Goal: Task Accomplishment & Management: Use online tool/utility

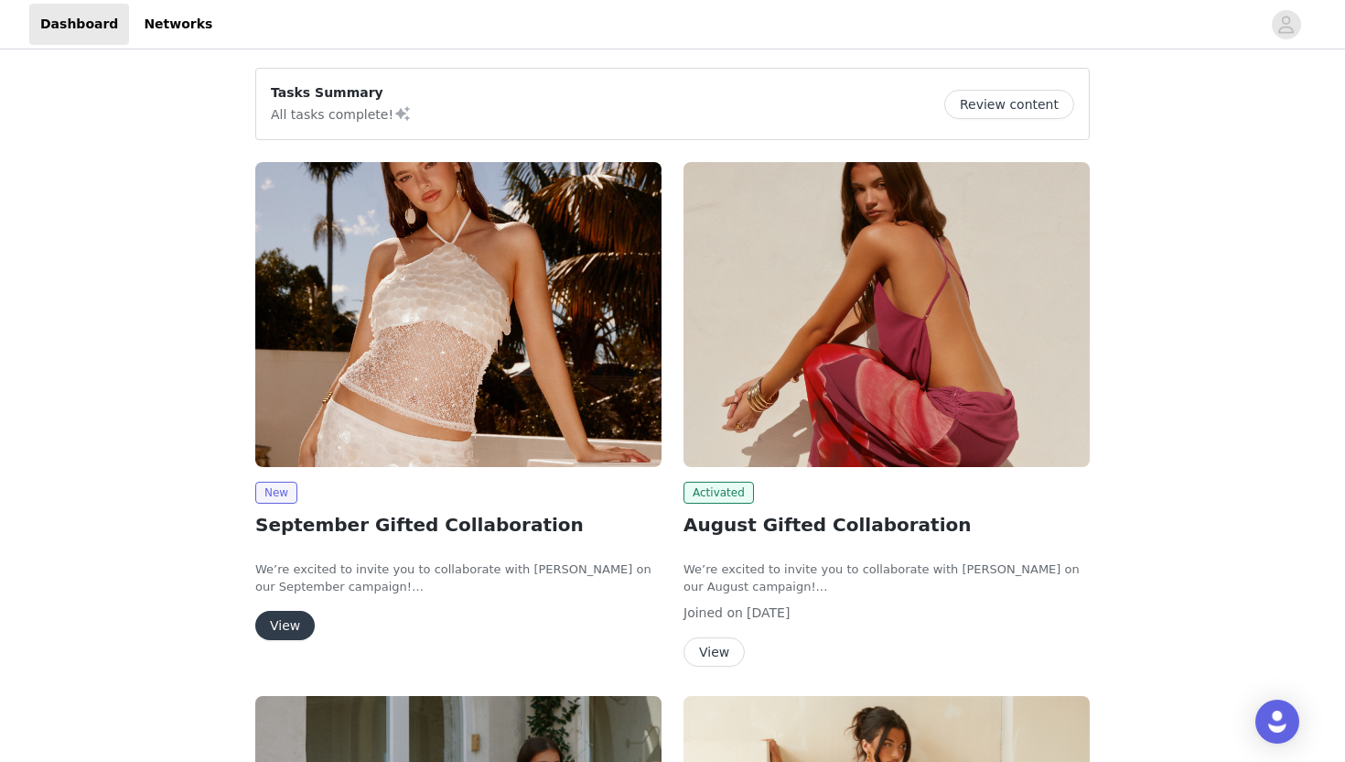
click at [600, 242] on img at bounding box center [458, 314] width 406 height 305
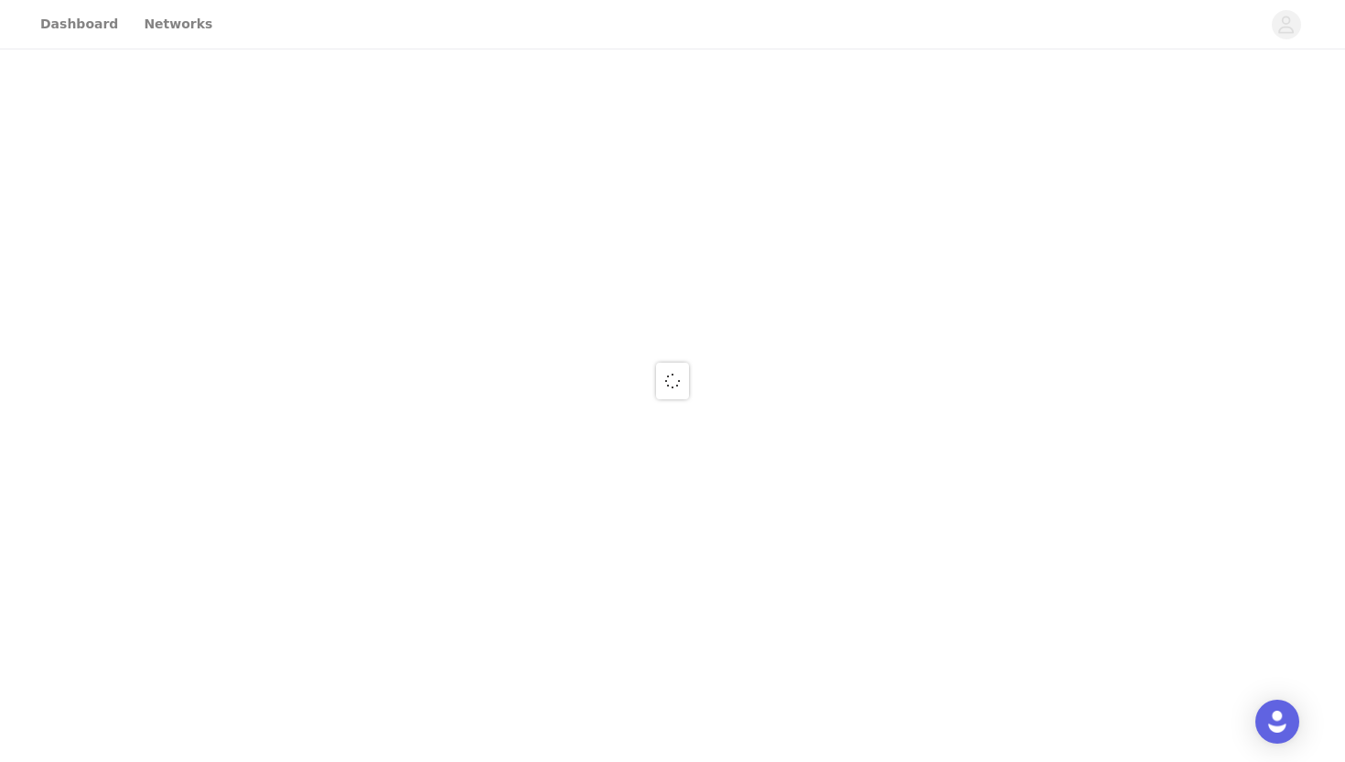
click at [600, 242] on div at bounding box center [672, 381] width 1345 height 762
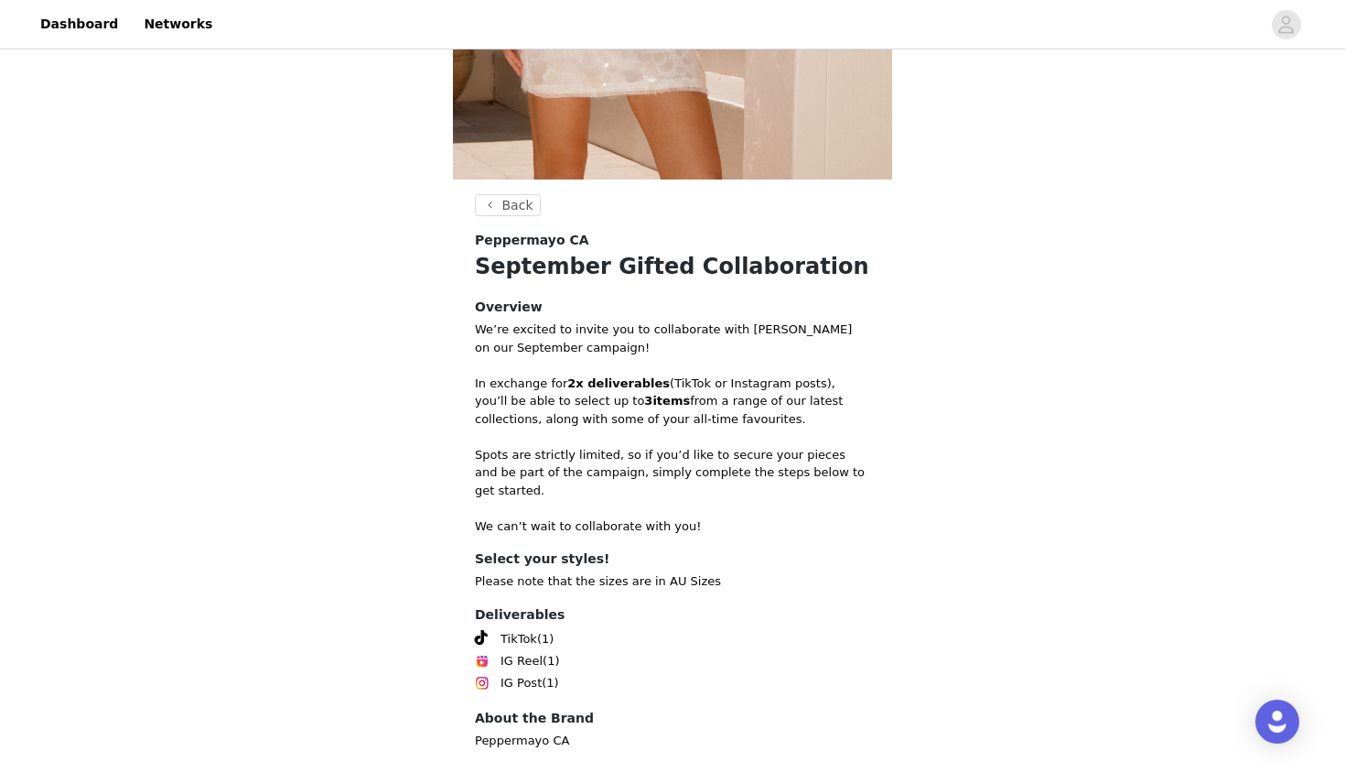
scroll to position [626, 0]
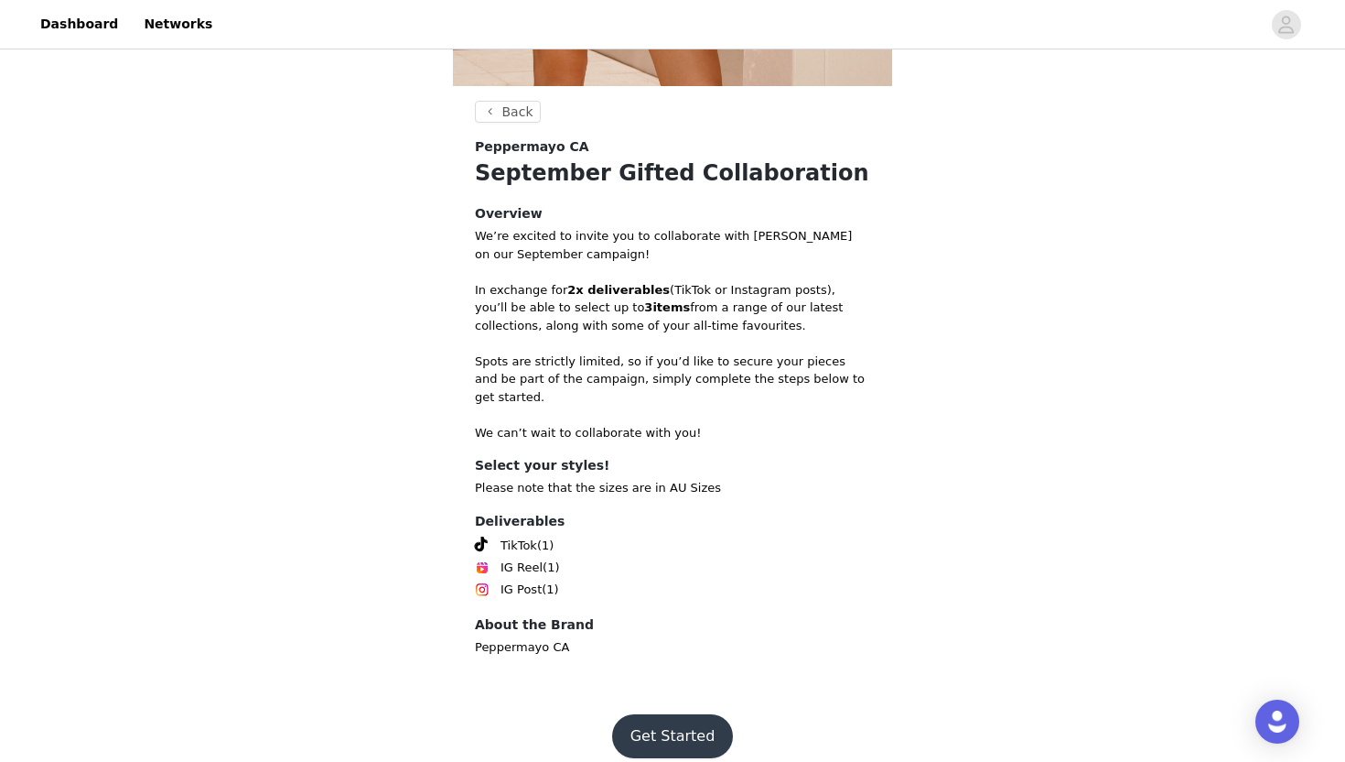
click at [648, 729] on button "Get Started" at bounding box center [673, 736] width 122 height 44
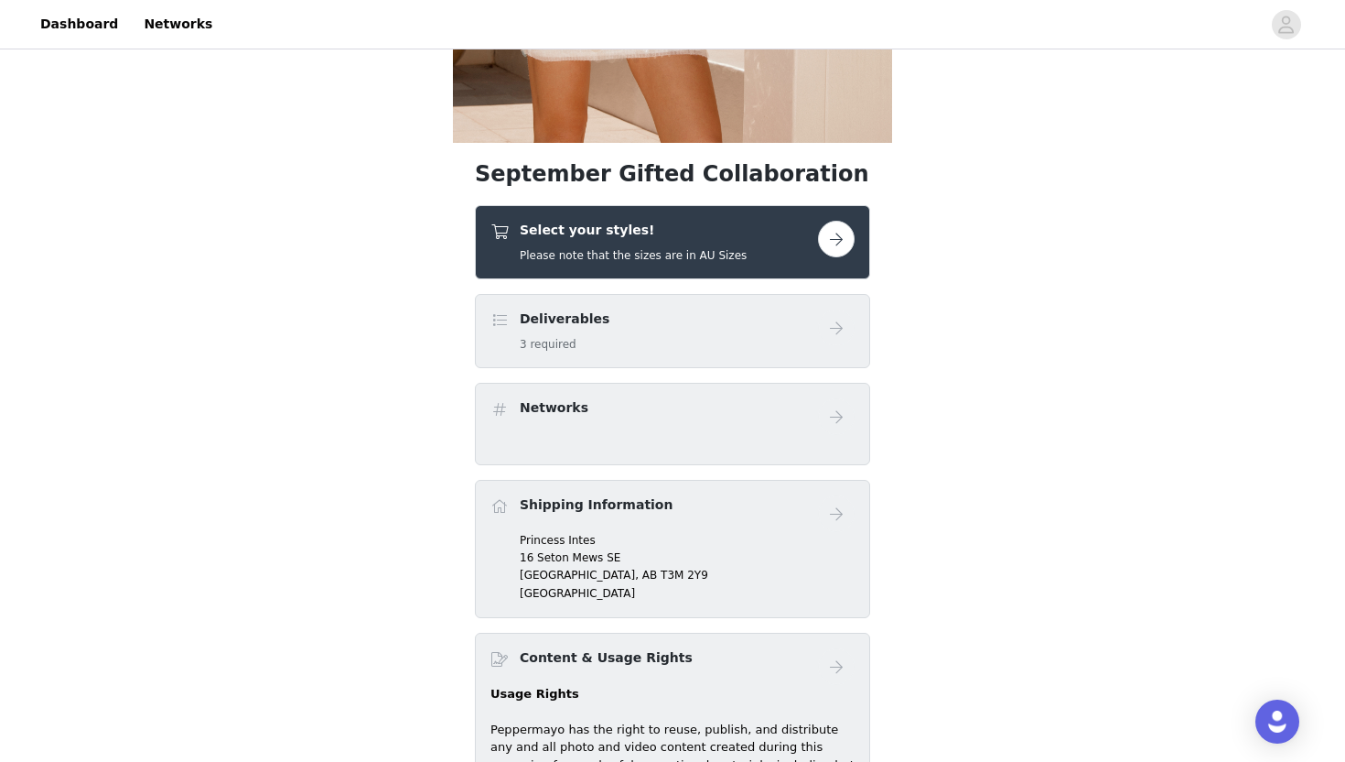
scroll to position [523, 0]
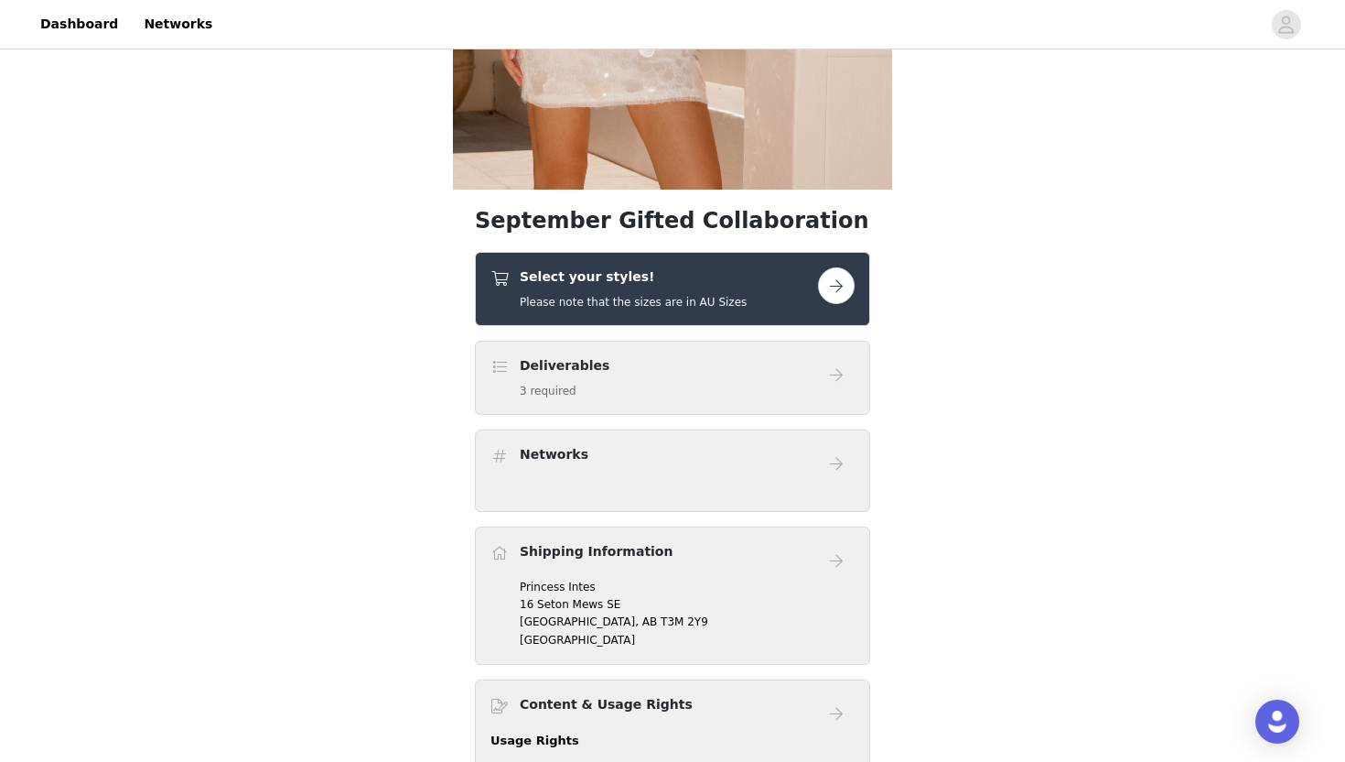
click at [653, 301] on h5 "Please note that the sizes are in AU Sizes" at bounding box center [633, 302] width 227 height 16
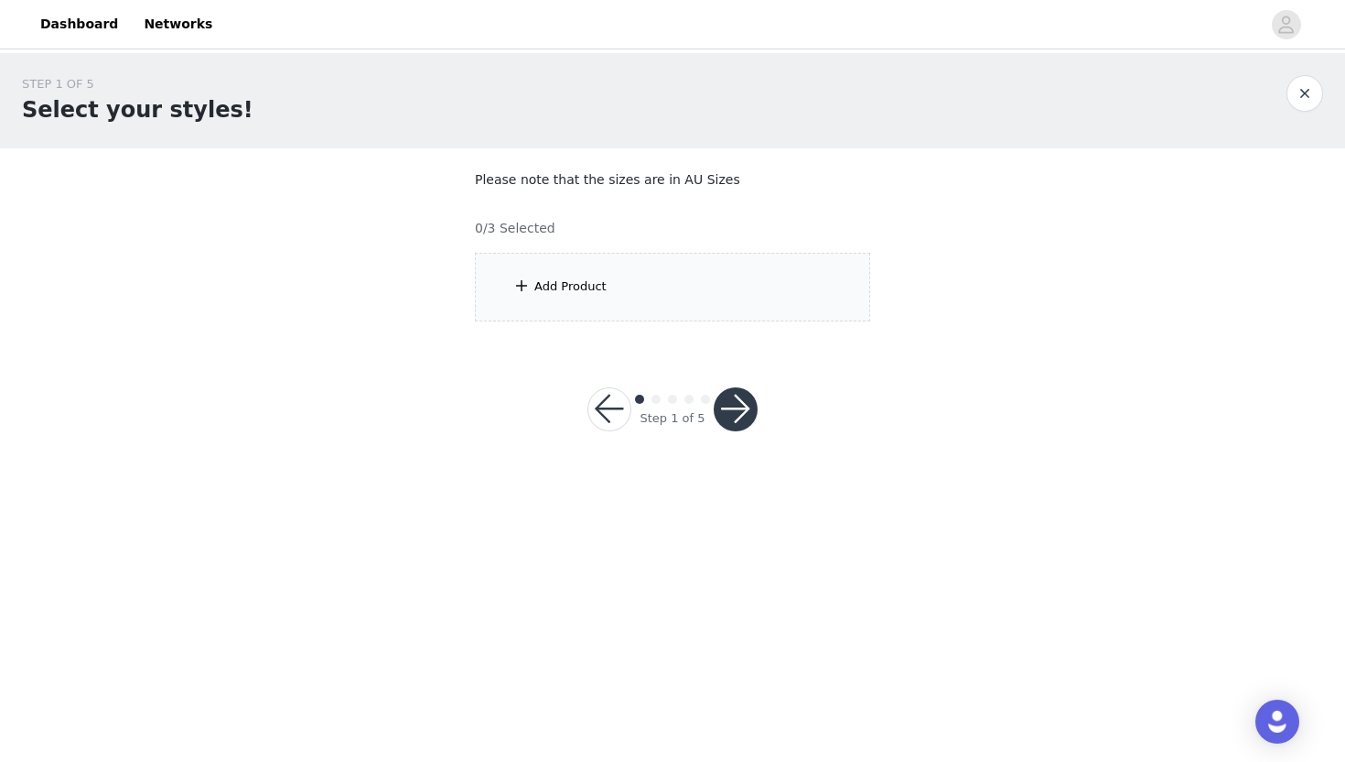
click at [657, 295] on div "Add Product" at bounding box center [672, 287] width 395 height 69
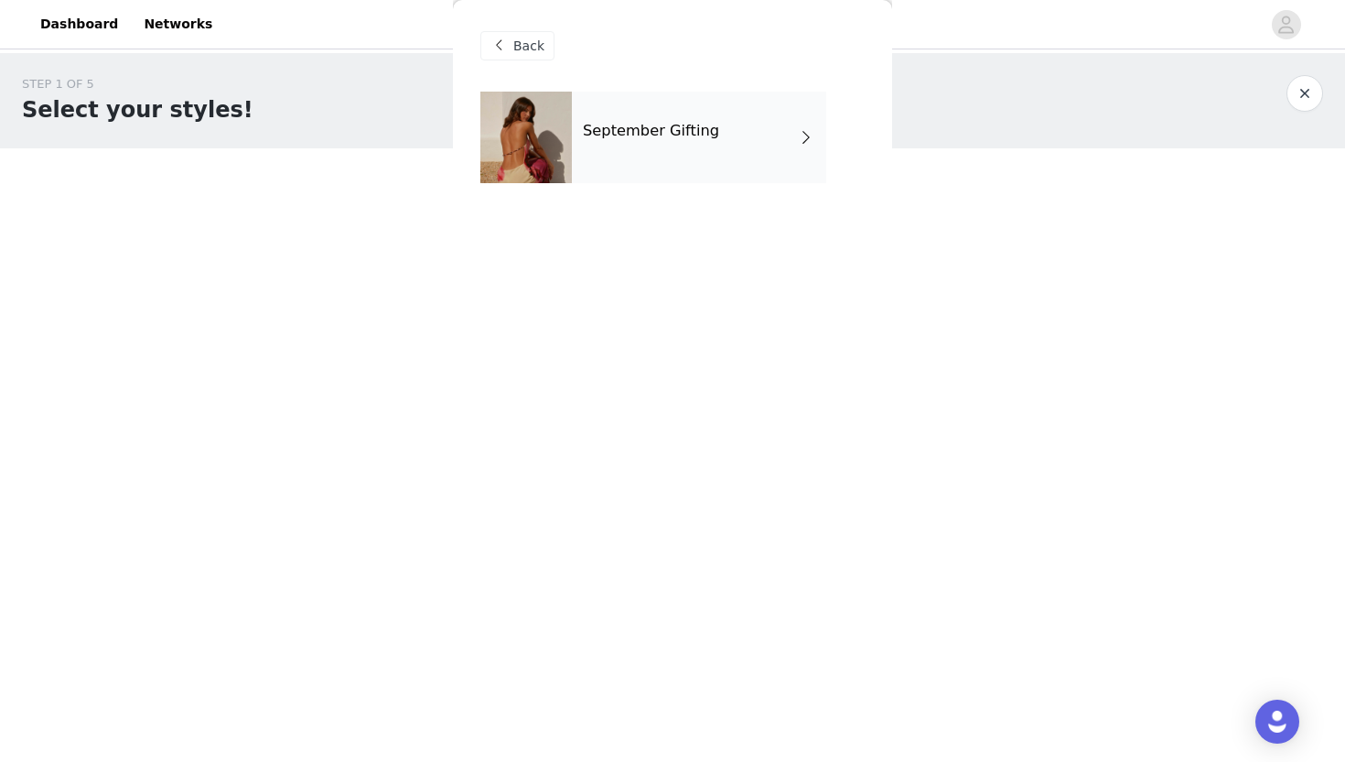
click at [709, 146] on div "September Gifting" at bounding box center [699, 138] width 254 height 92
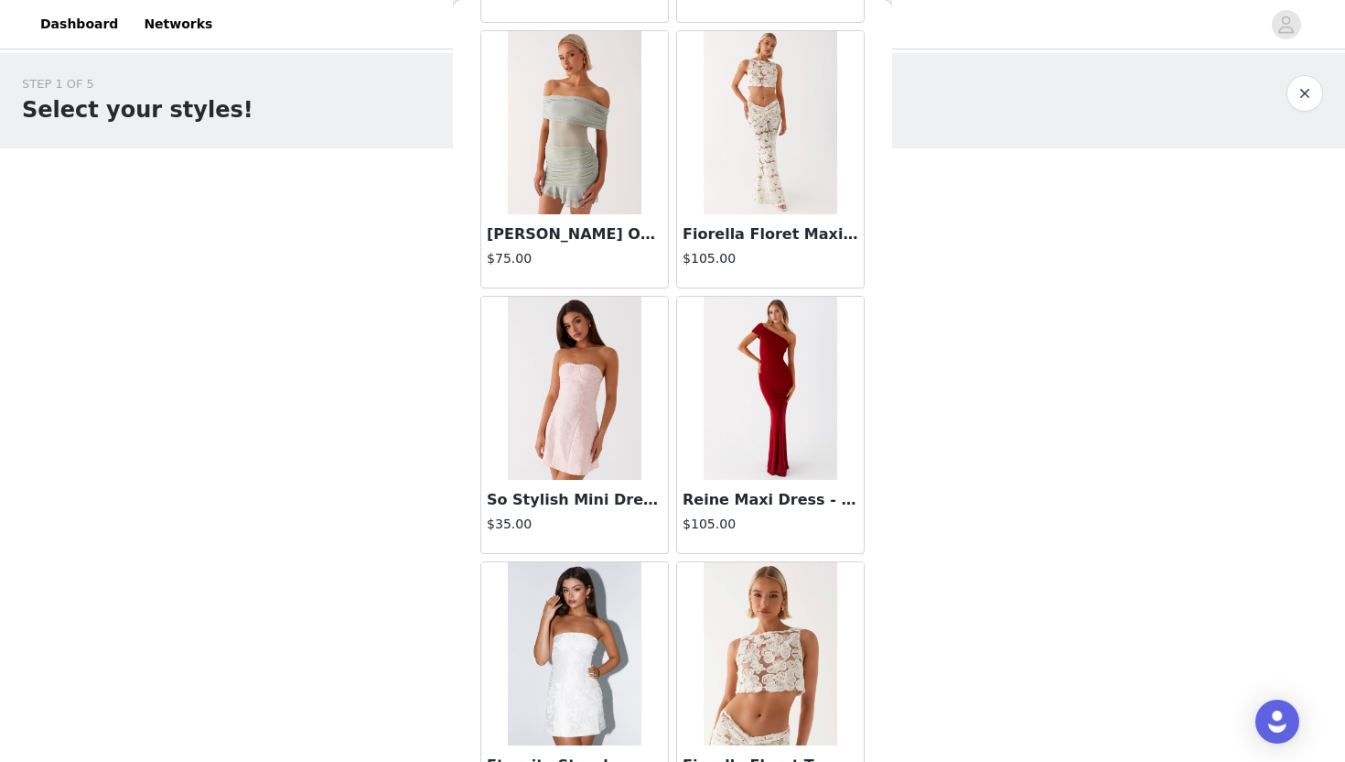
scroll to position [2039, 0]
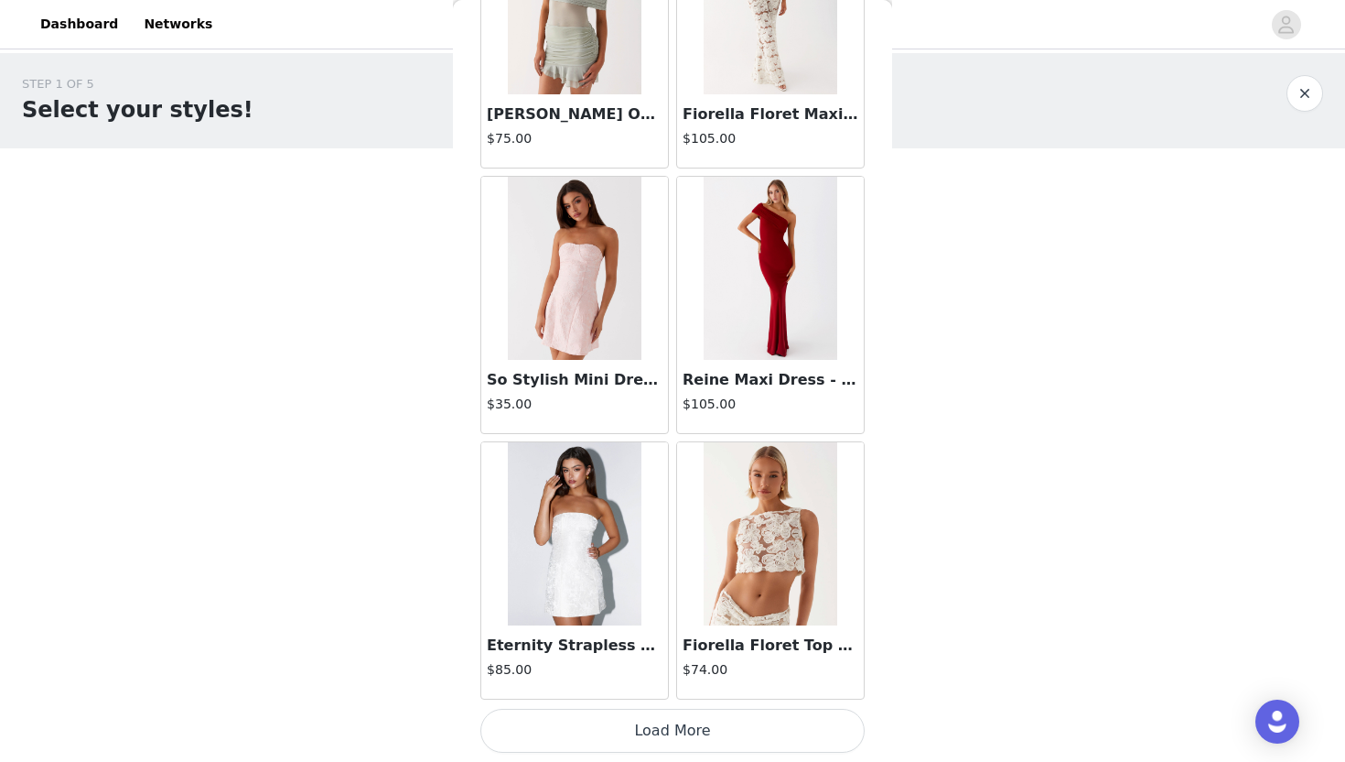
click at [575, 715] on button "Load More" at bounding box center [673, 730] width 384 height 44
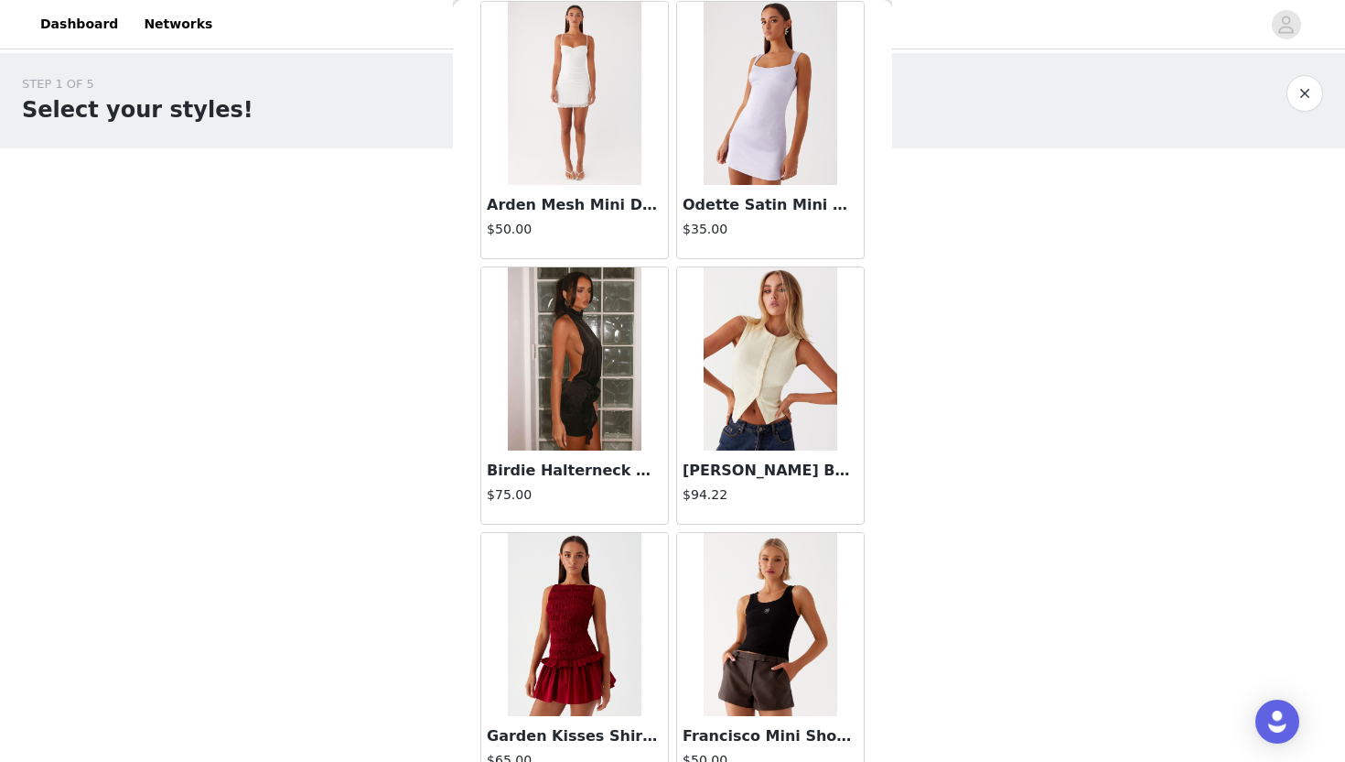
scroll to position [4694, 0]
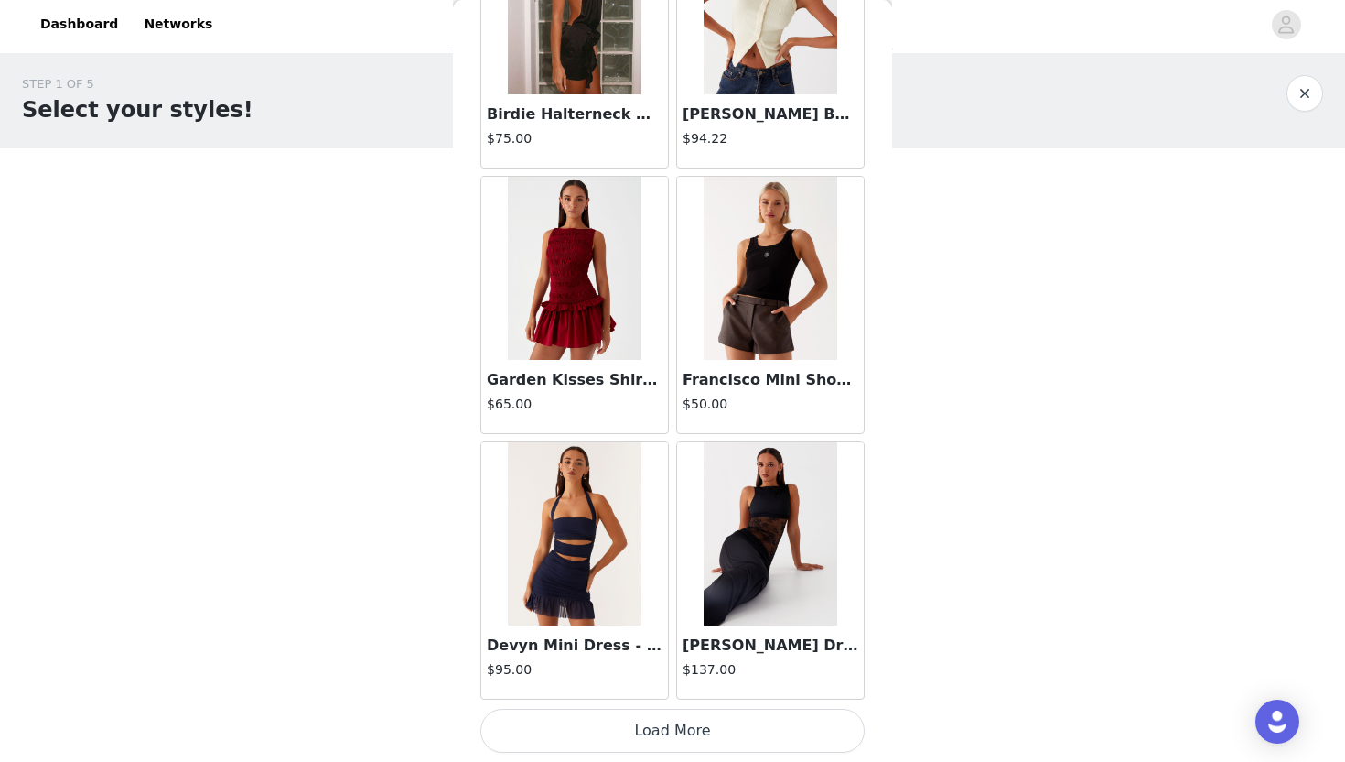
click at [586, 736] on button "Load More" at bounding box center [673, 730] width 384 height 44
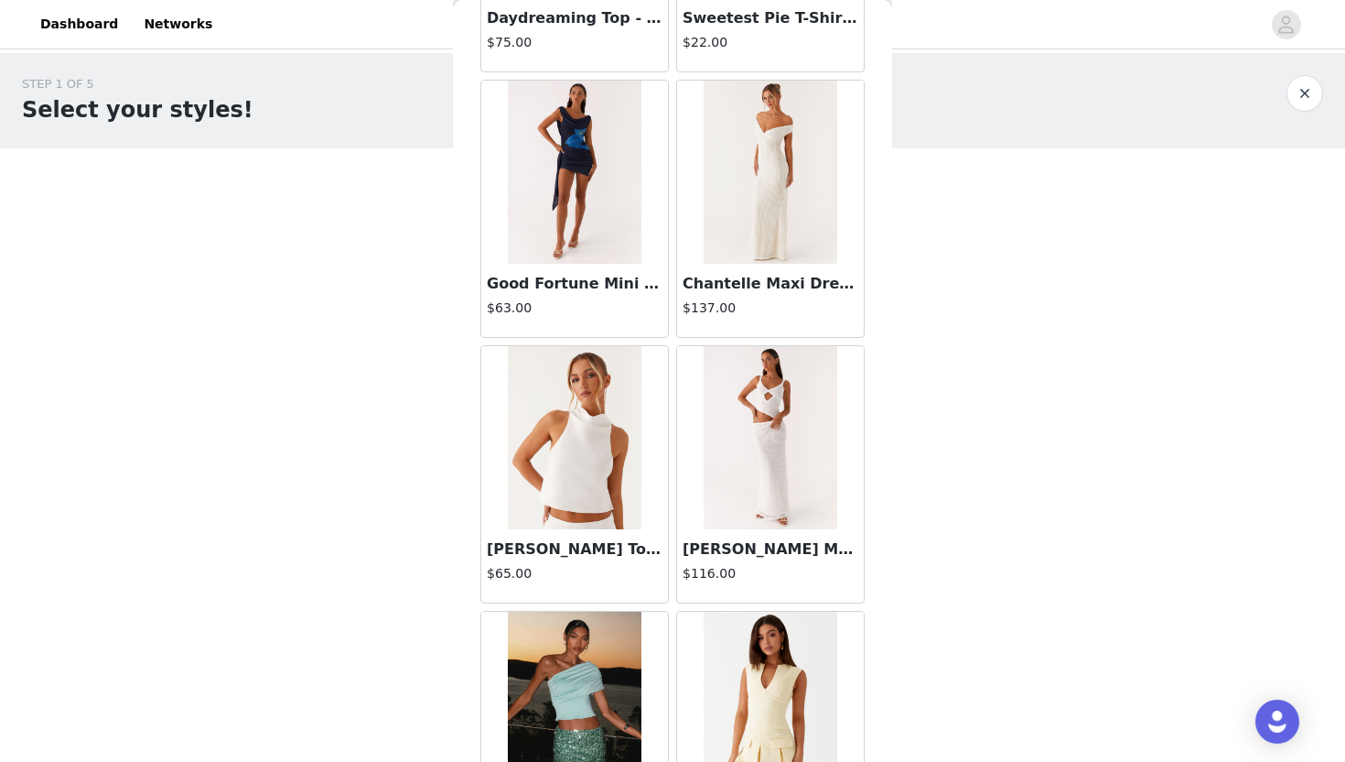
scroll to position [7348, 0]
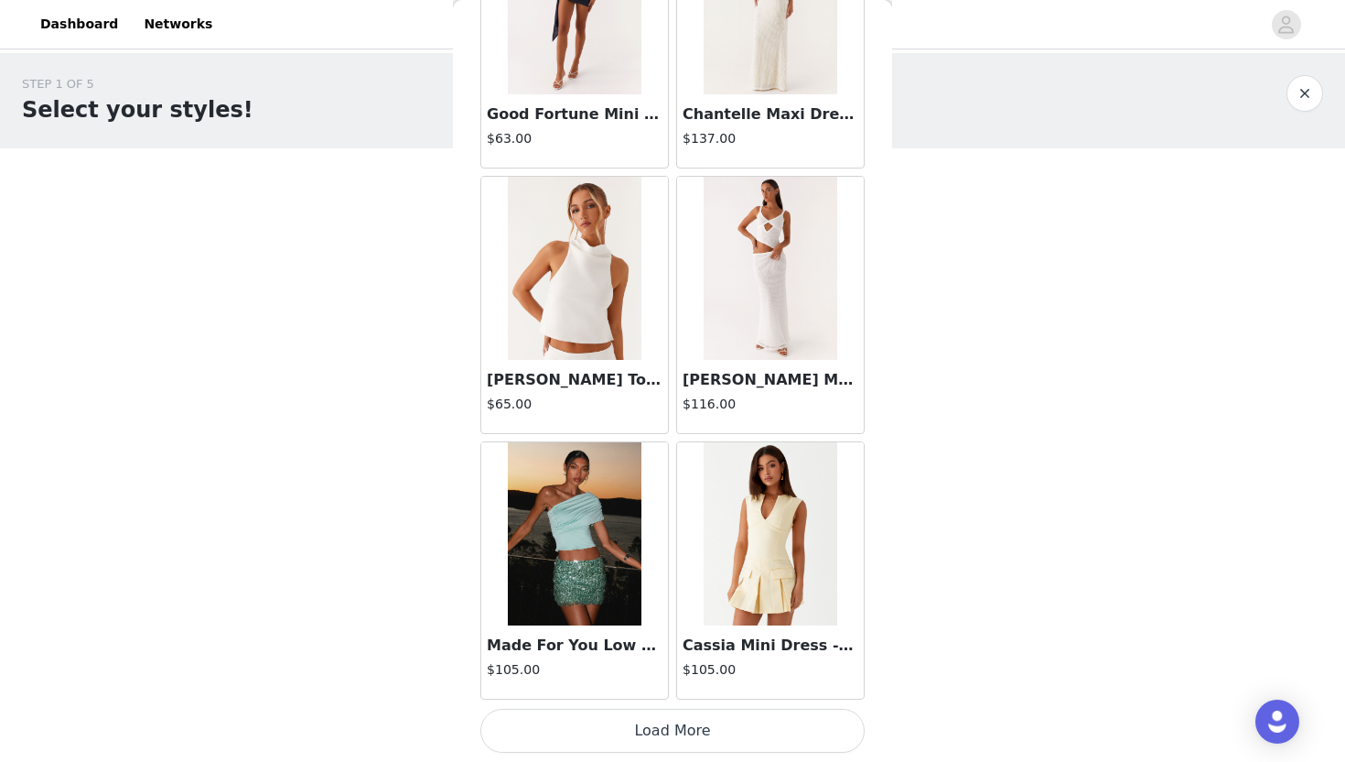
click at [585, 741] on button "Load More" at bounding box center [673, 730] width 384 height 44
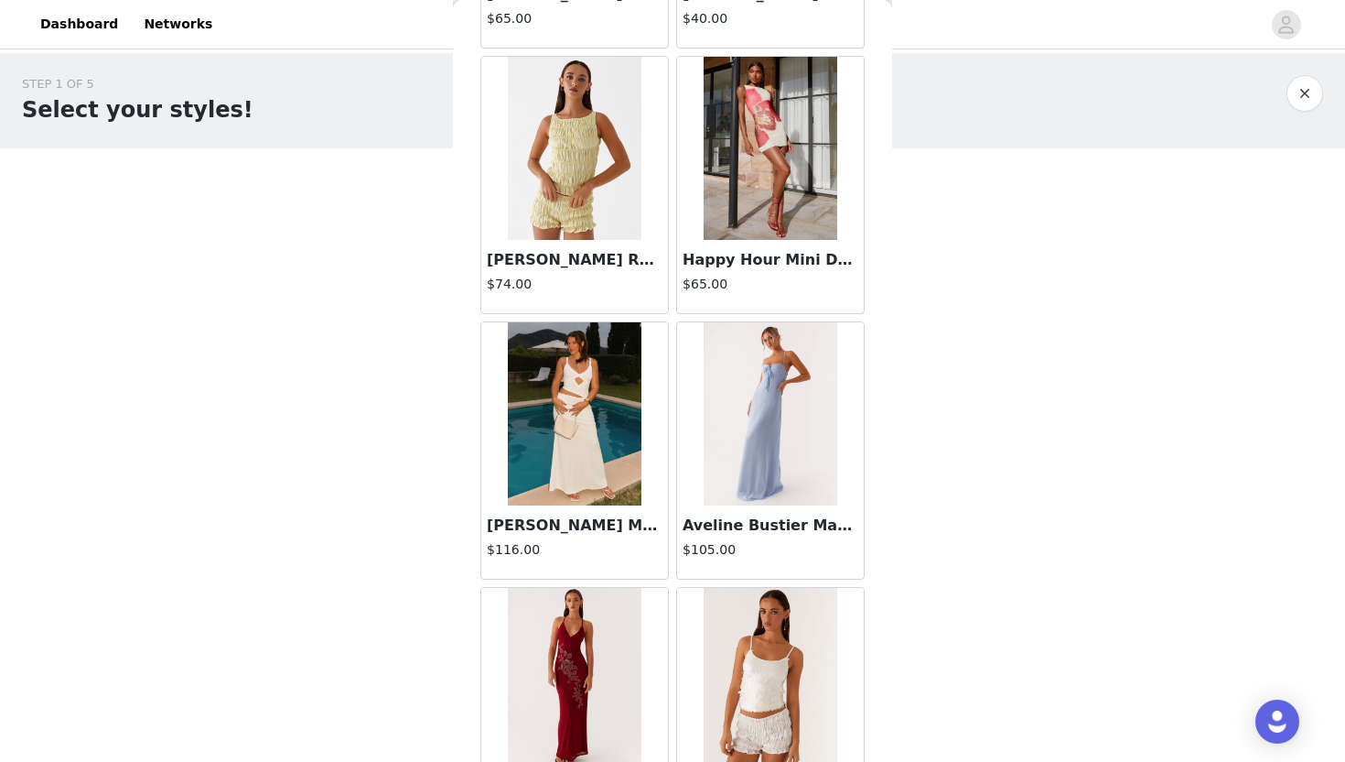
scroll to position [10002, 0]
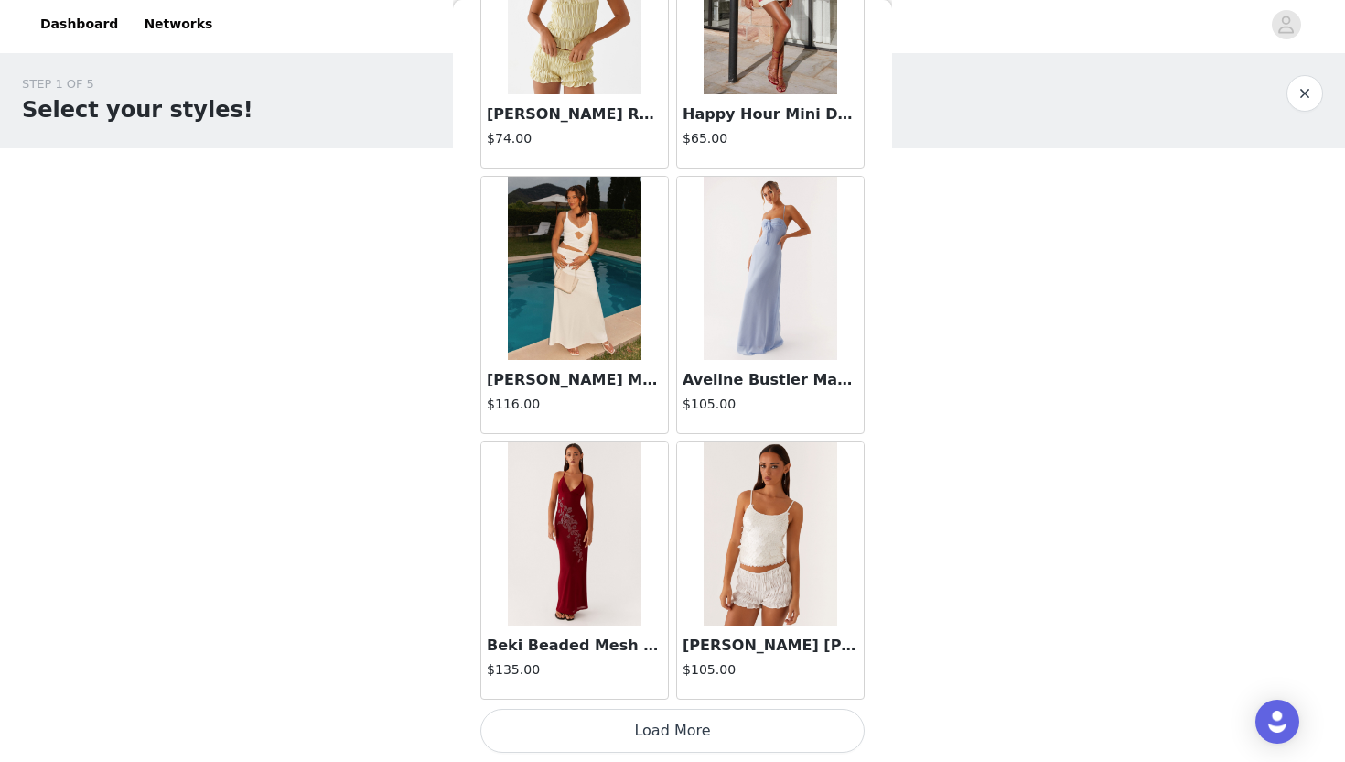
click at [602, 743] on button "Load More" at bounding box center [673, 730] width 384 height 44
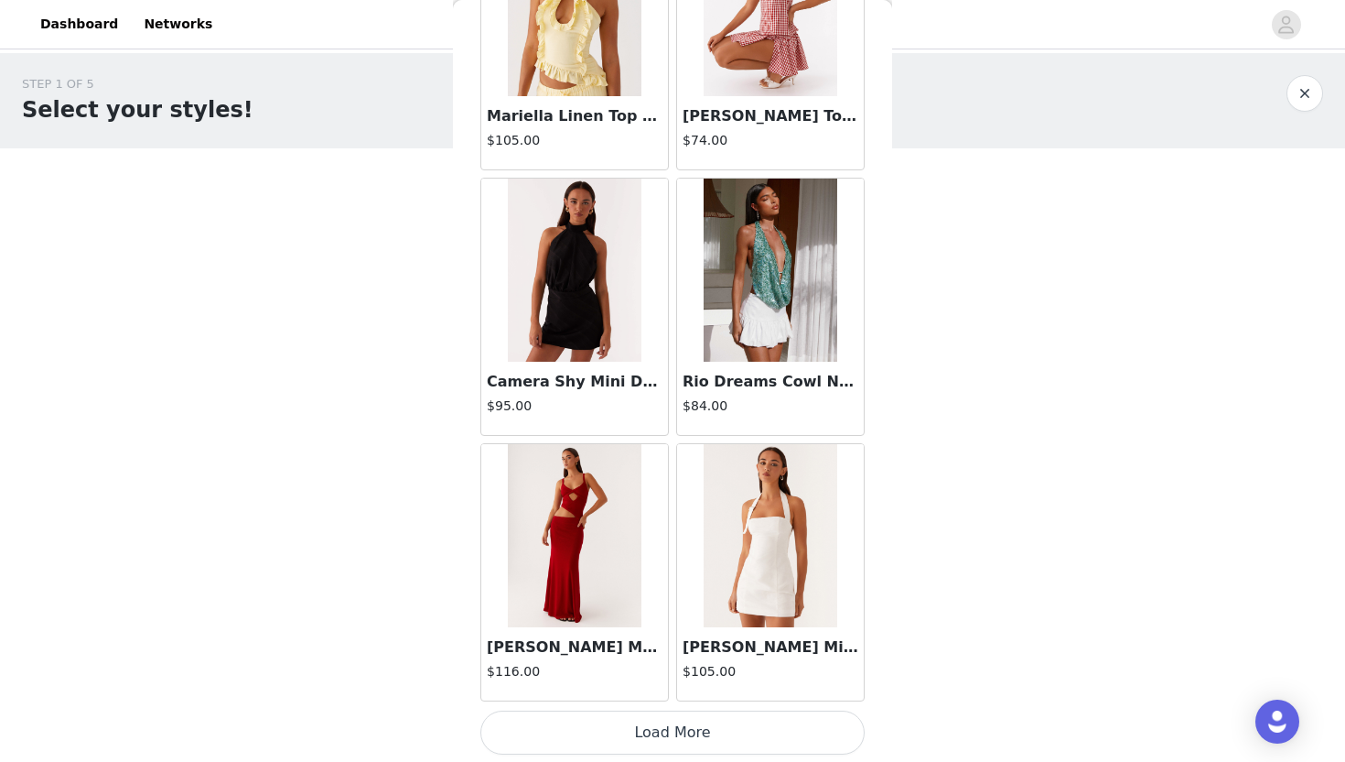
scroll to position [12656, 0]
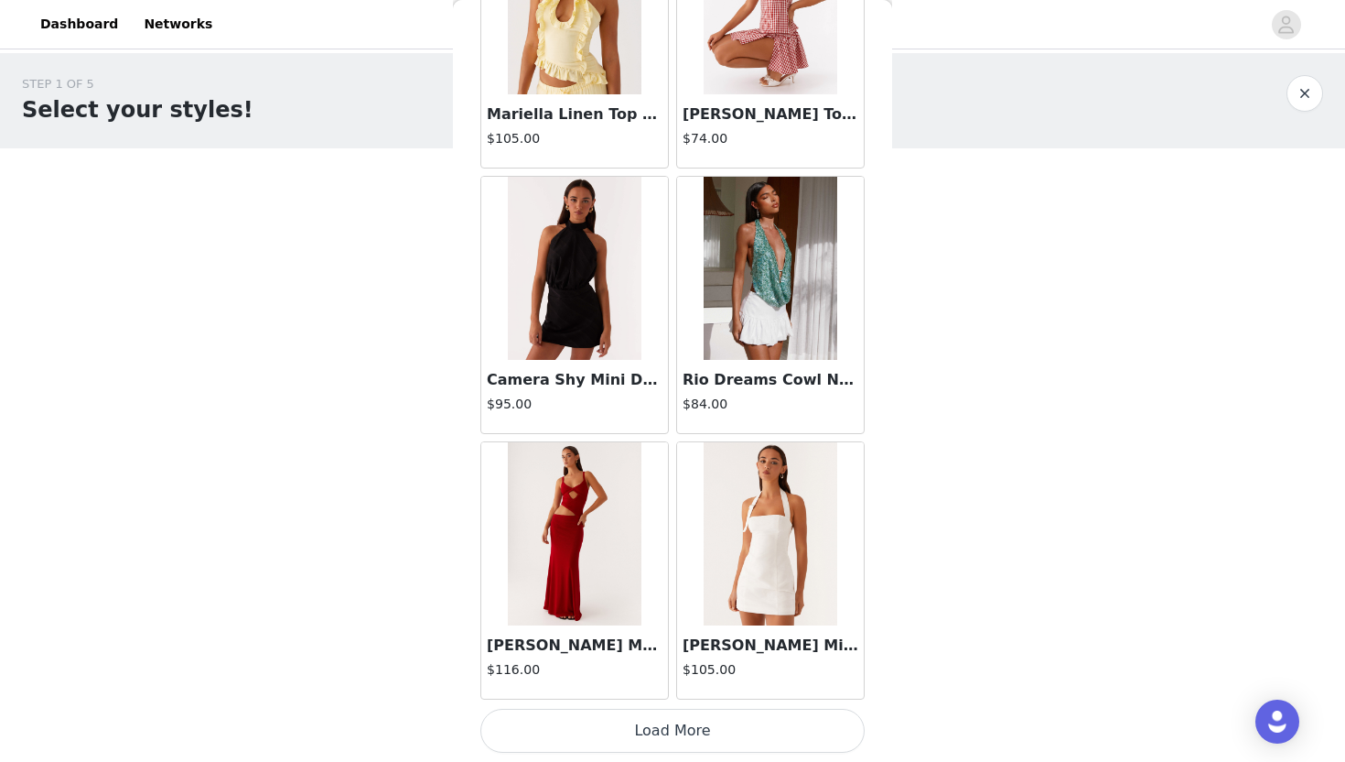
click at [587, 743] on button "Load More" at bounding box center [673, 730] width 384 height 44
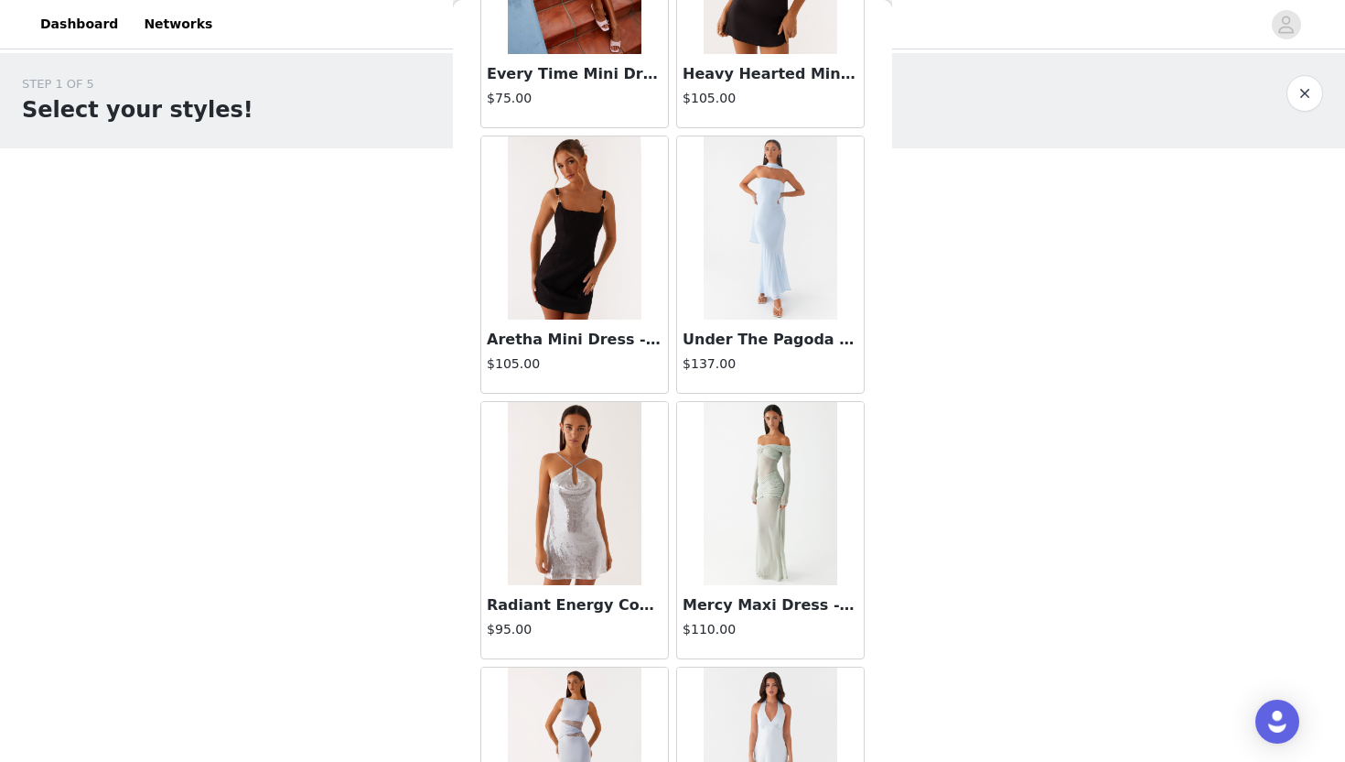
scroll to position [15311, 0]
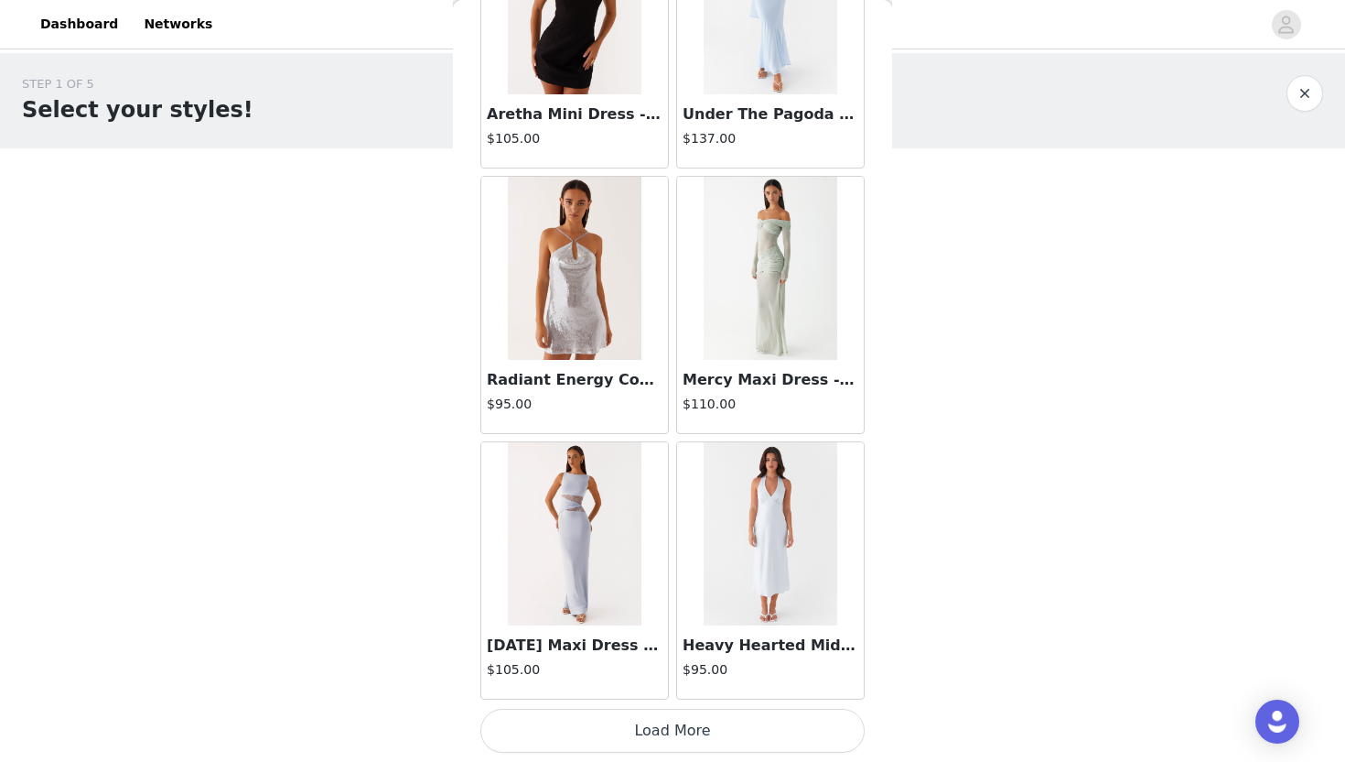
click at [590, 744] on button "Load More" at bounding box center [673, 730] width 384 height 44
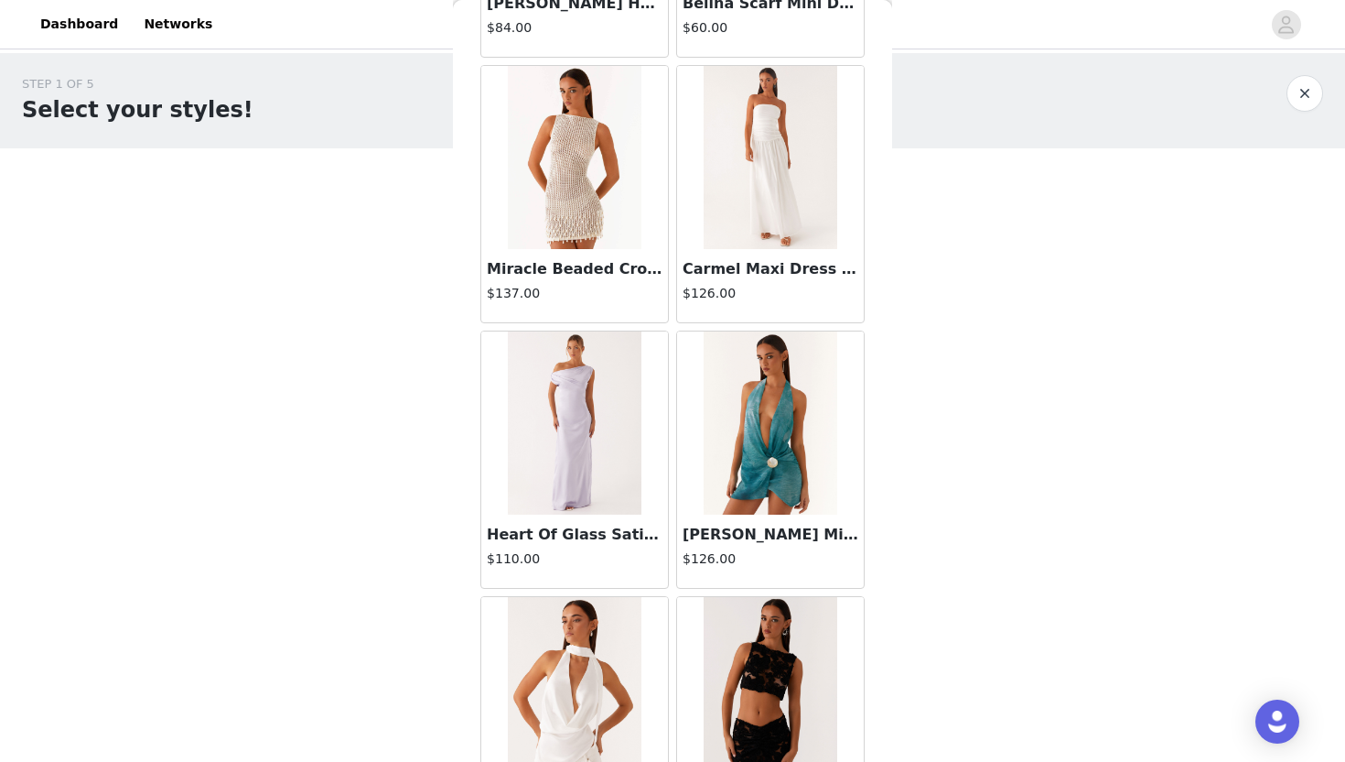
scroll to position [17965, 0]
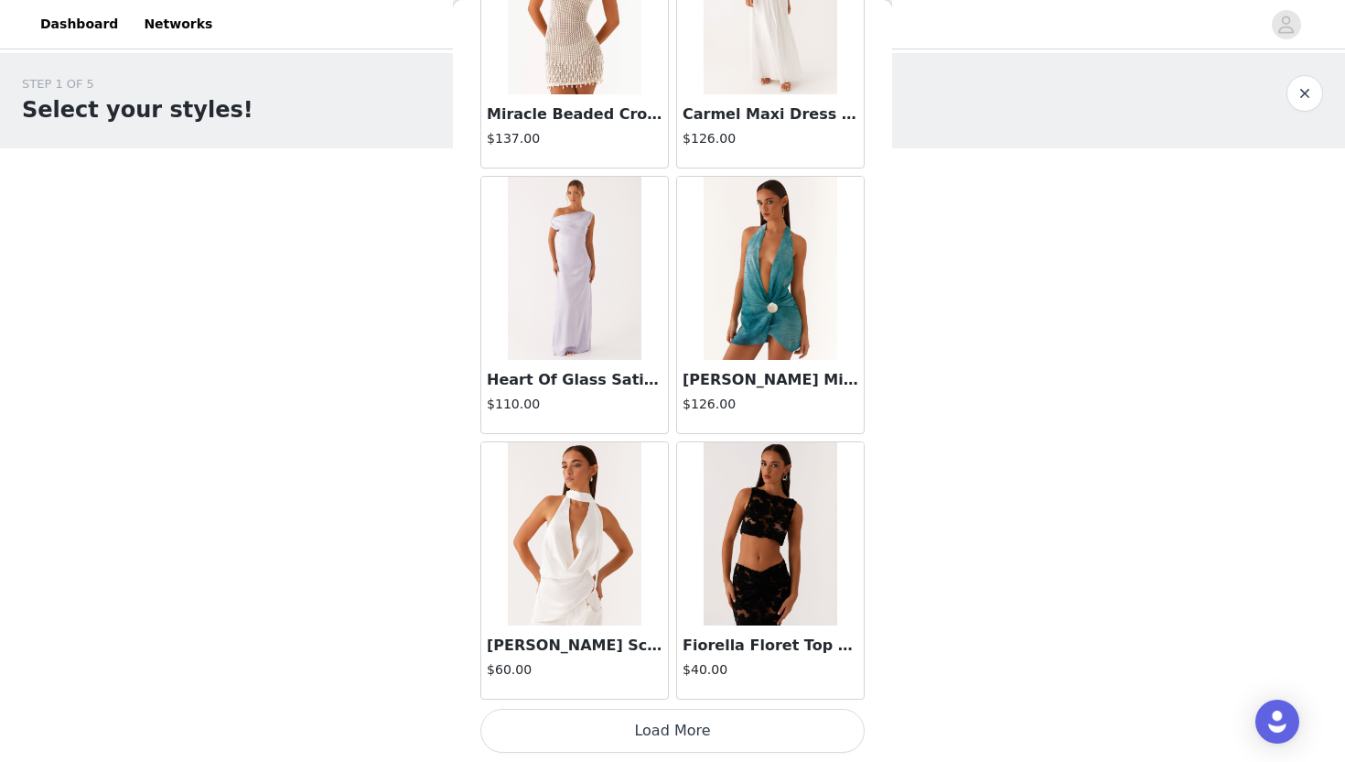
click at [608, 731] on button "Load More" at bounding box center [673, 730] width 384 height 44
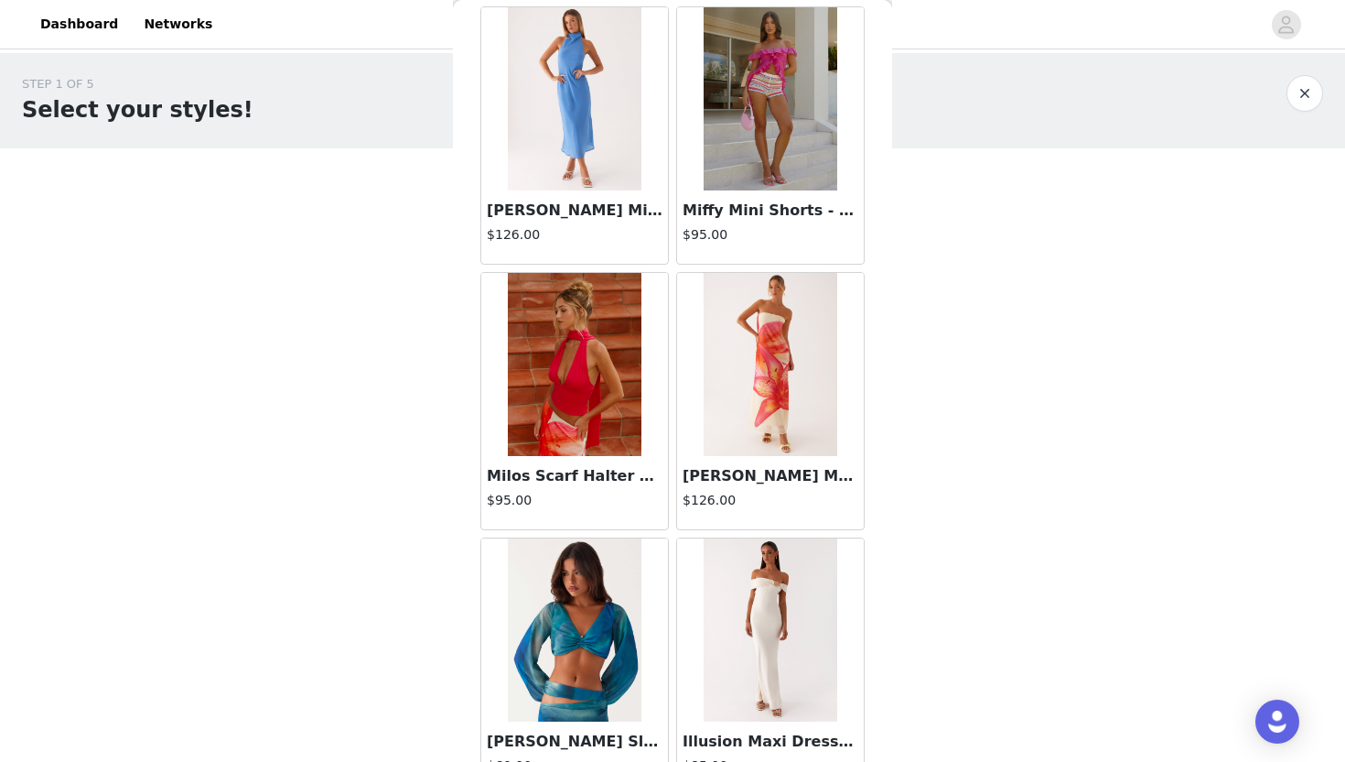
scroll to position [20619, 0]
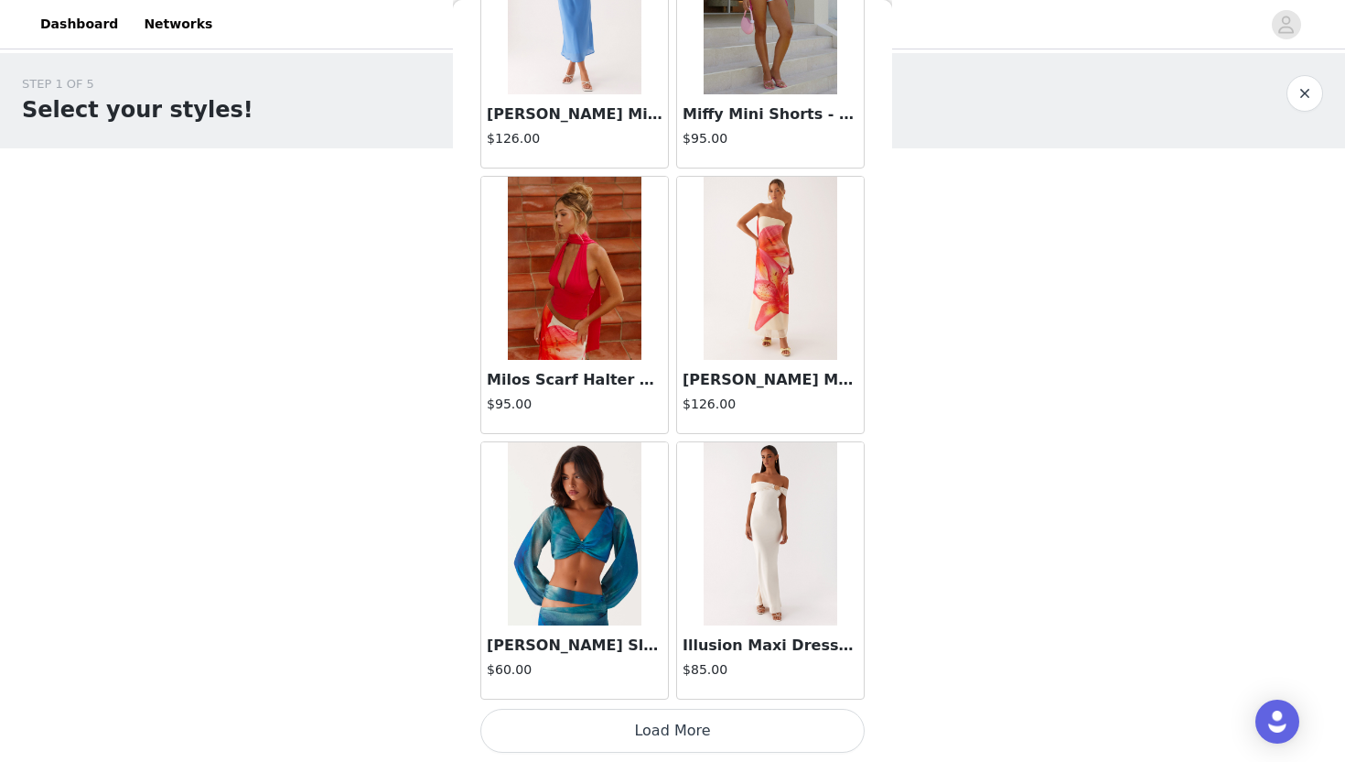
click at [540, 737] on button "Load More" at bounding box center [673, 730] width 384 height 44
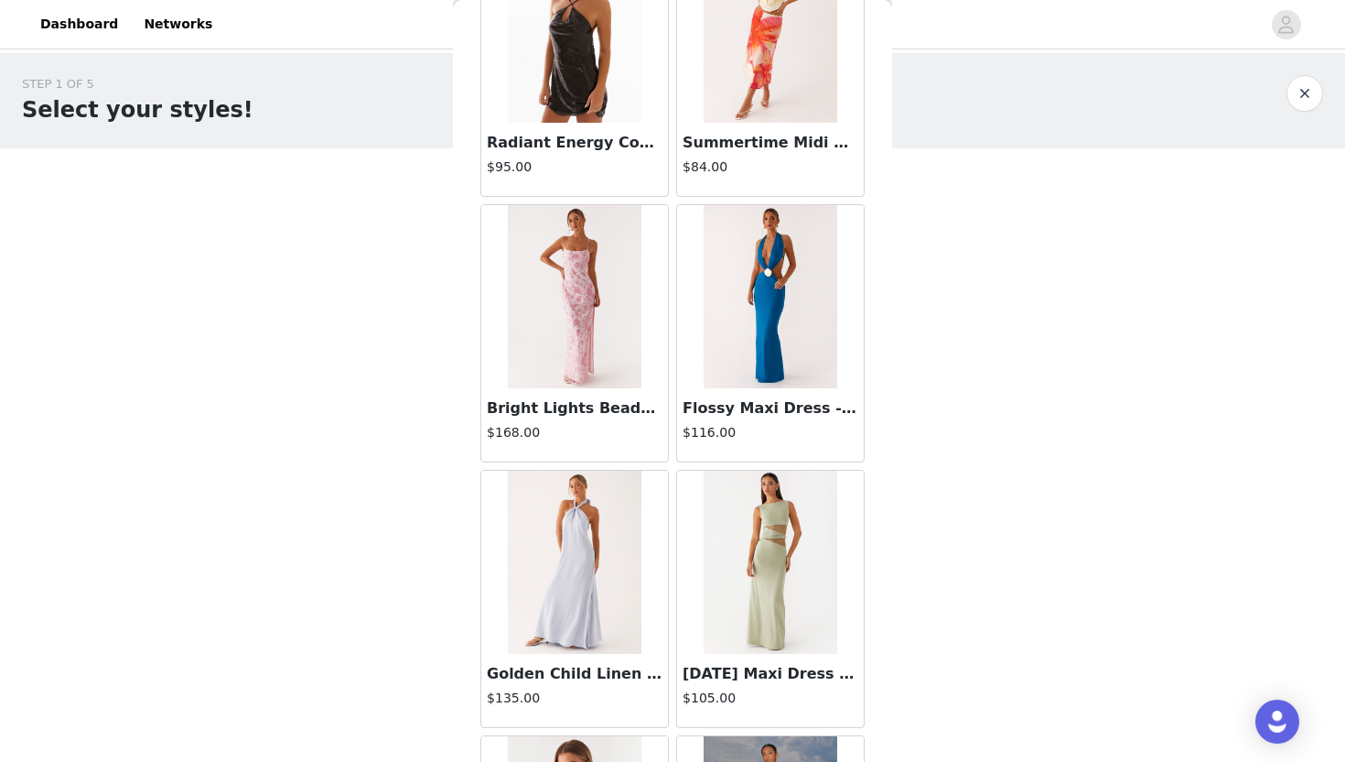
scroll to position [23274, 0]
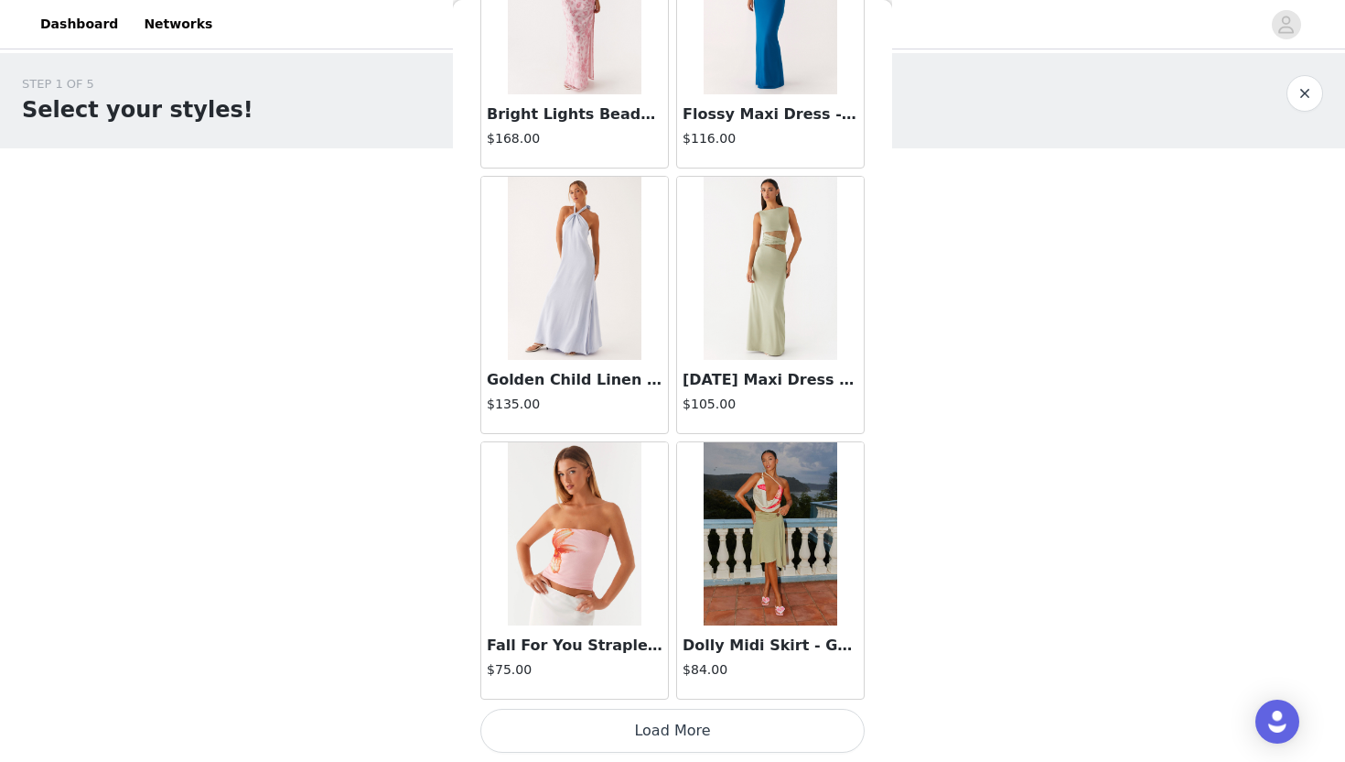
click at [567, 737] on button "Load More" at bounding box center [673, 730] width 384 height 44
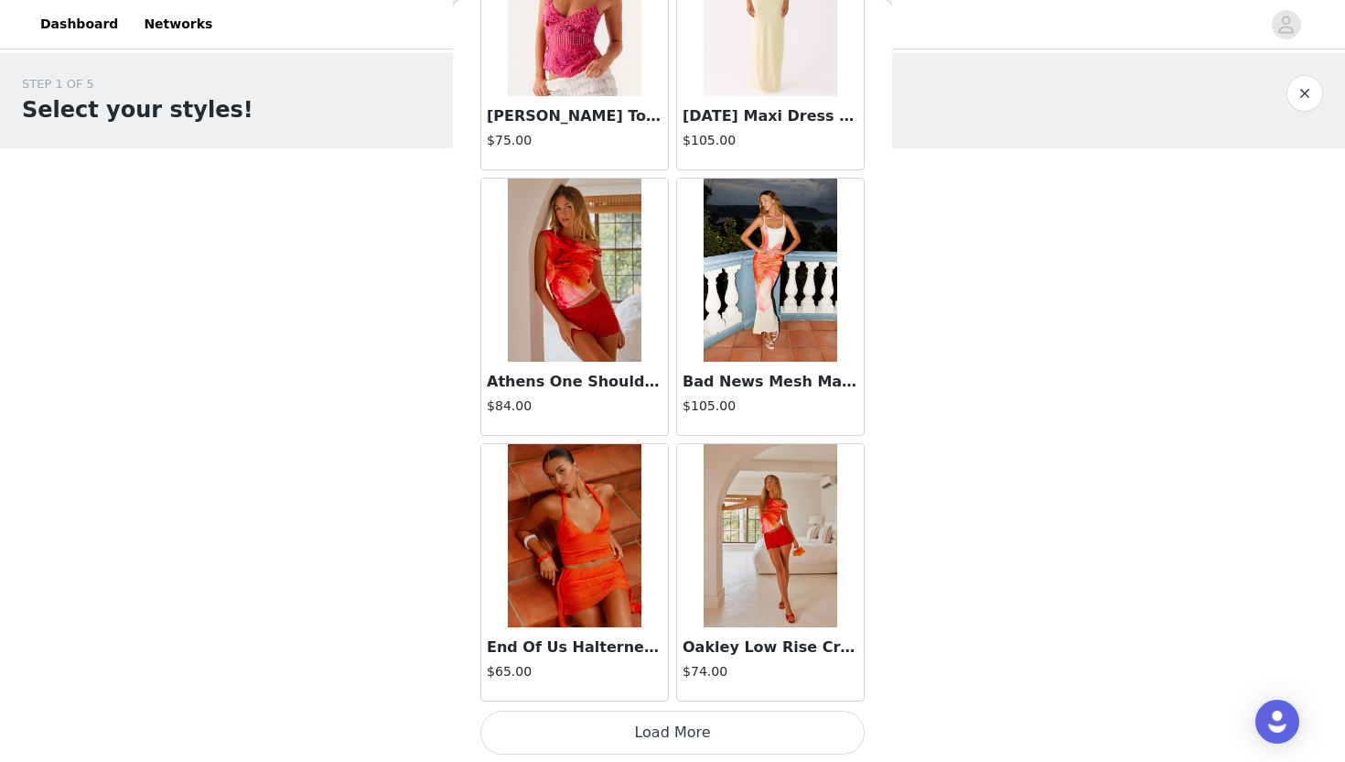
scroll to position [25928, 0]
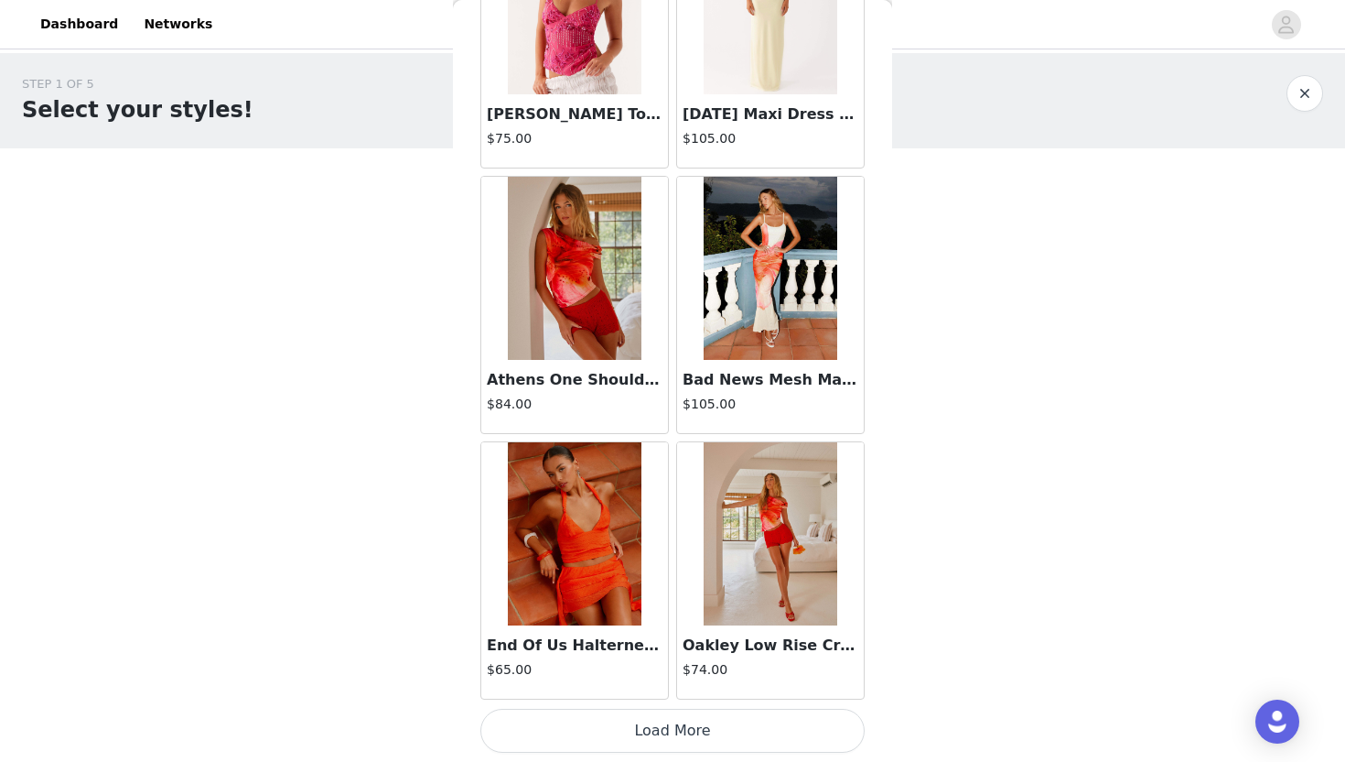
click at [576, 714] on button "Load More" at bounding box center [673, 730] width 384 height 44
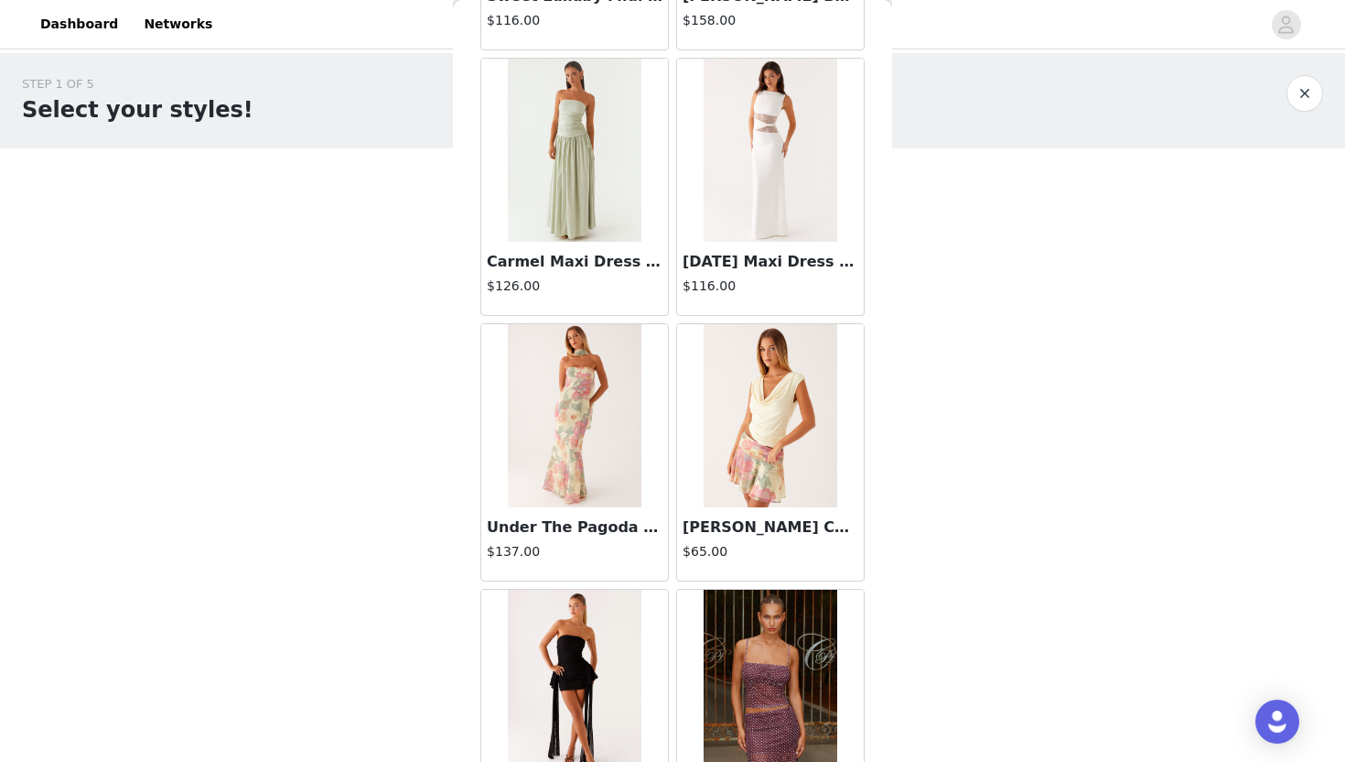
scroll to position [28582, 0]
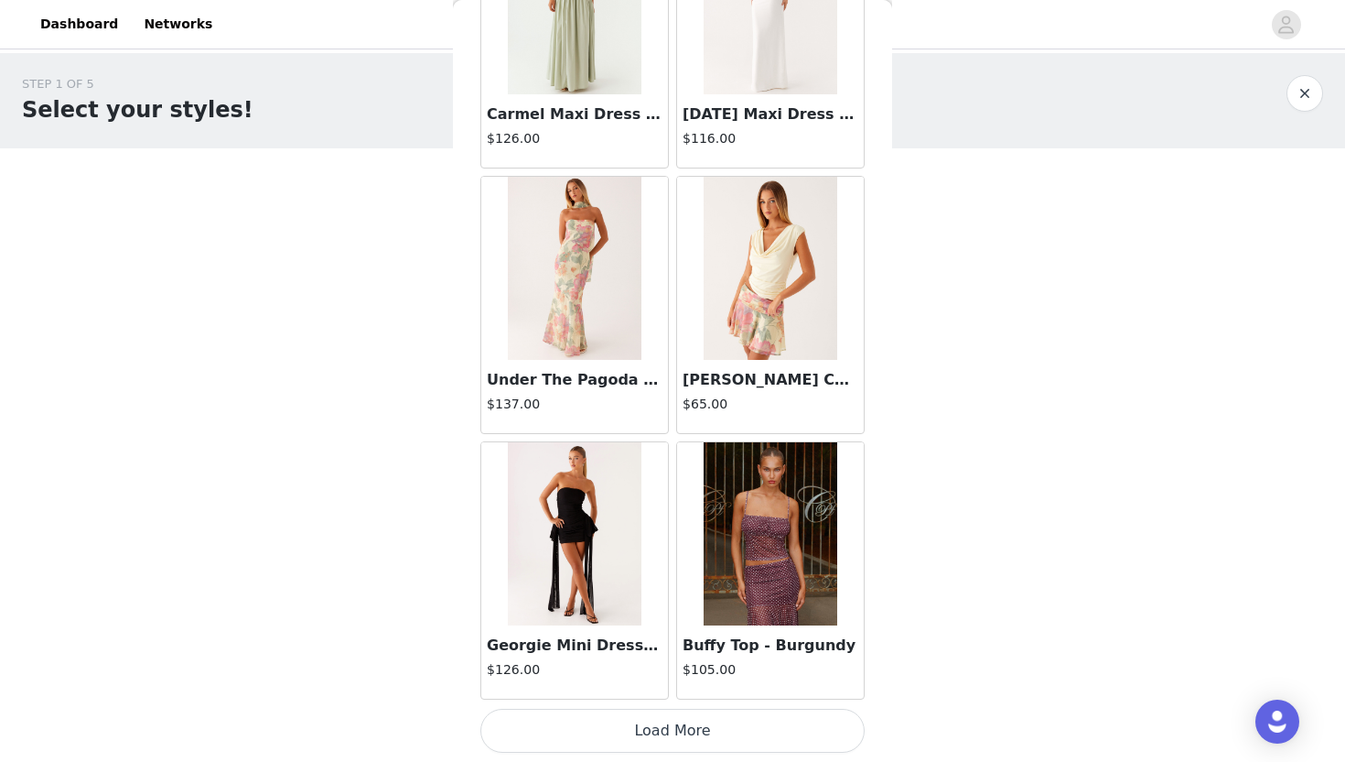
click at [668, 729] on button "Load More" at bounding box center [673, 730] width 384 height 44
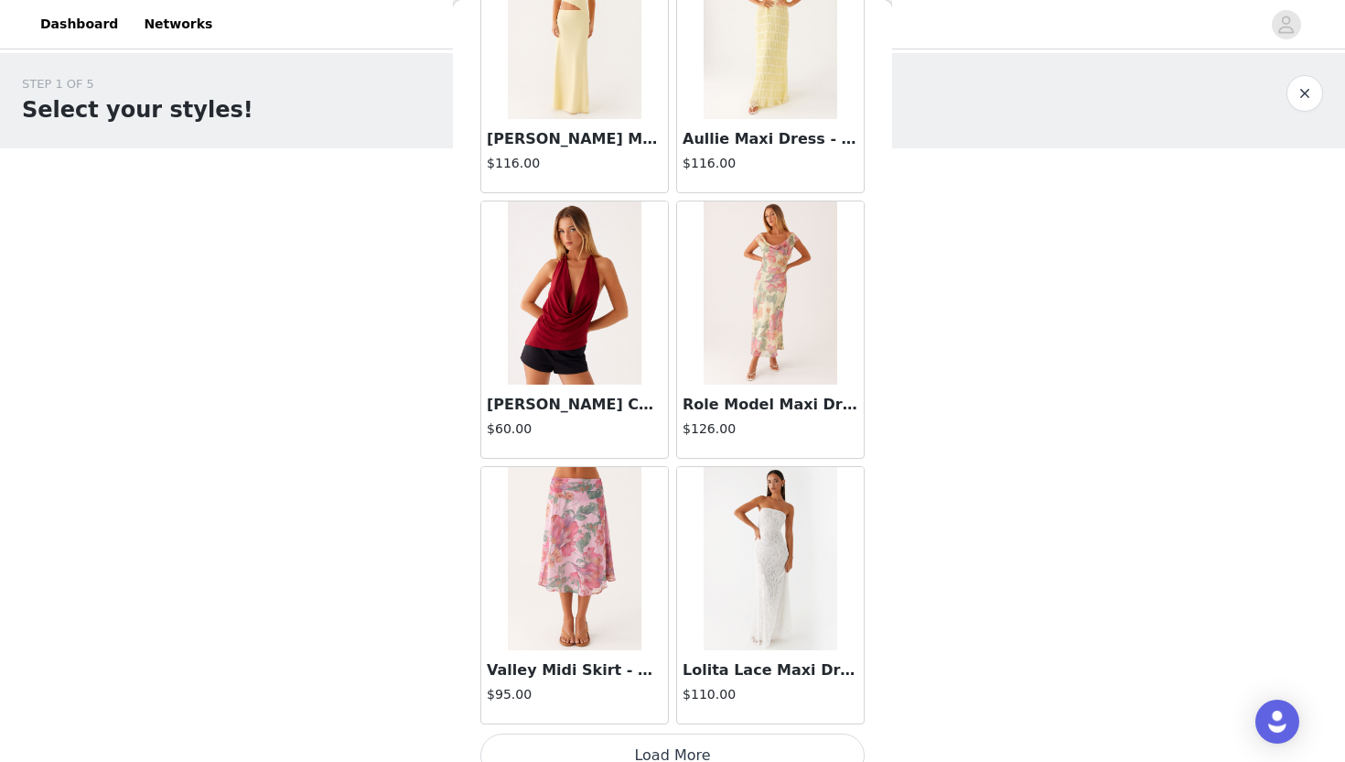
scroll to position [31236, 0]
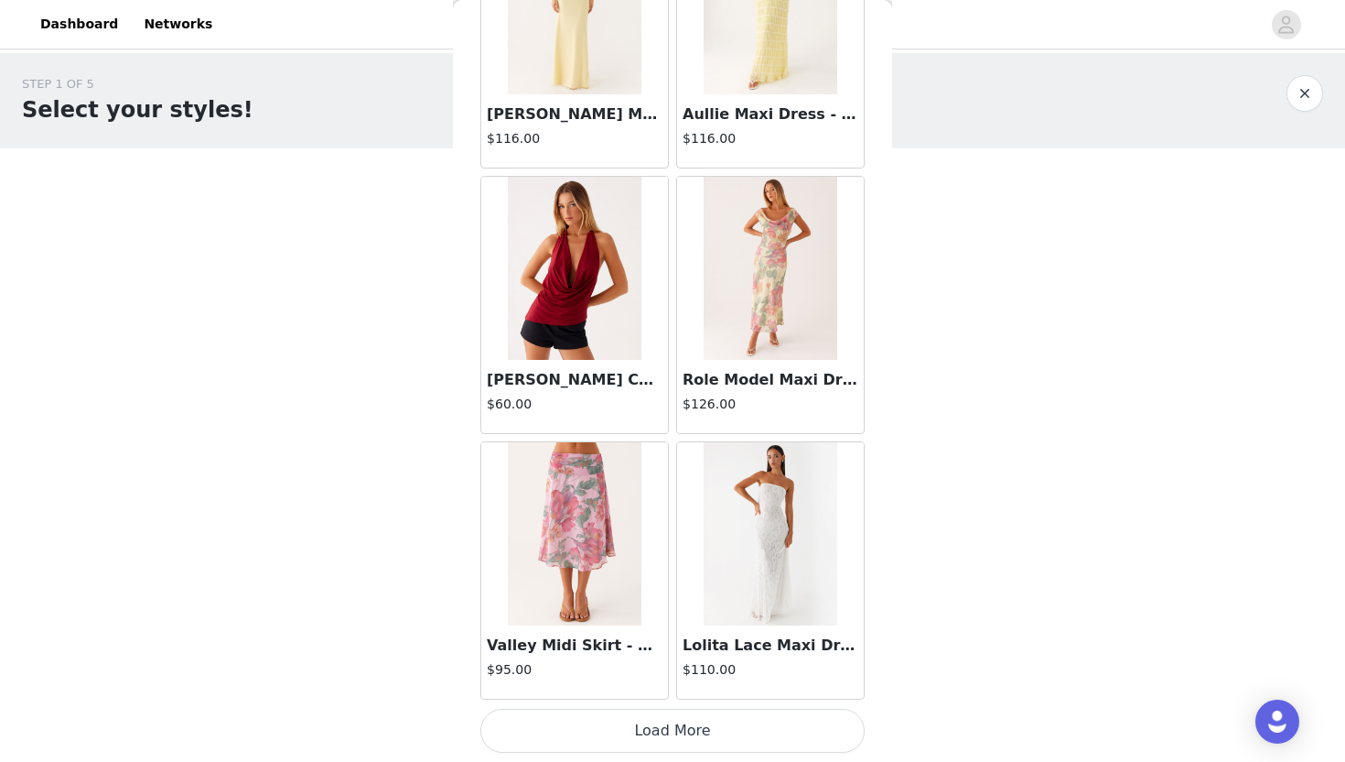
click at [647, 729] on button "Load More" at bounding box center [673, 730] width 384 height 44
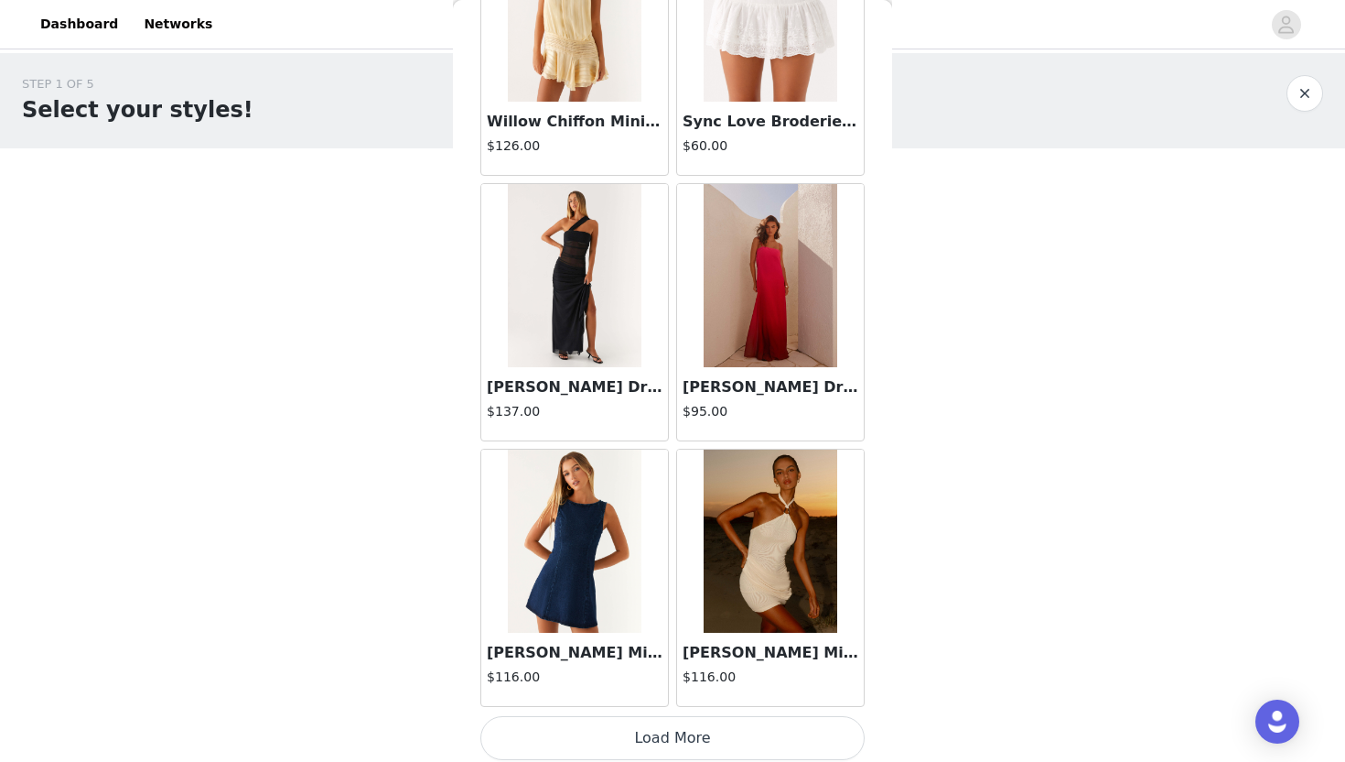
scroll to position [33891, 0]
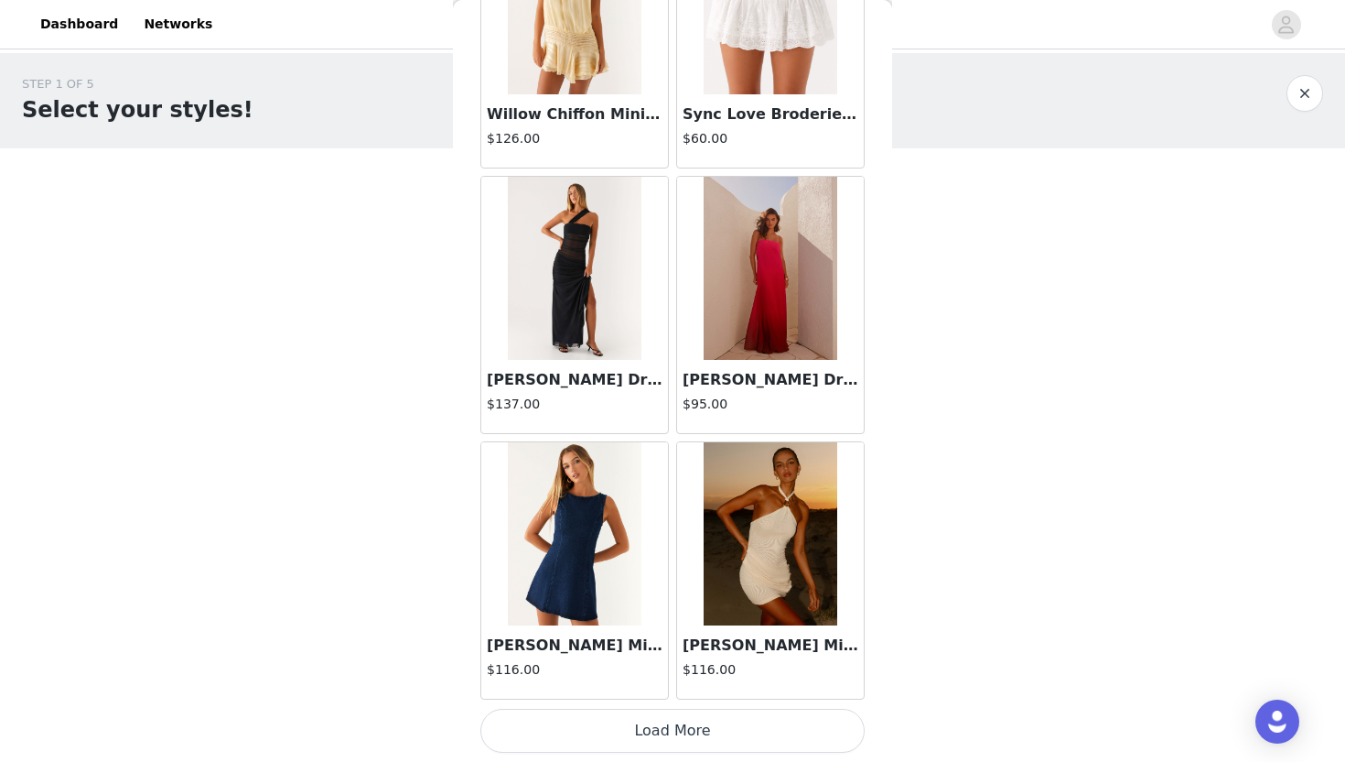
click at [540, 717] on button "Load More" at bounding box center [673, 730] width 384 height 44
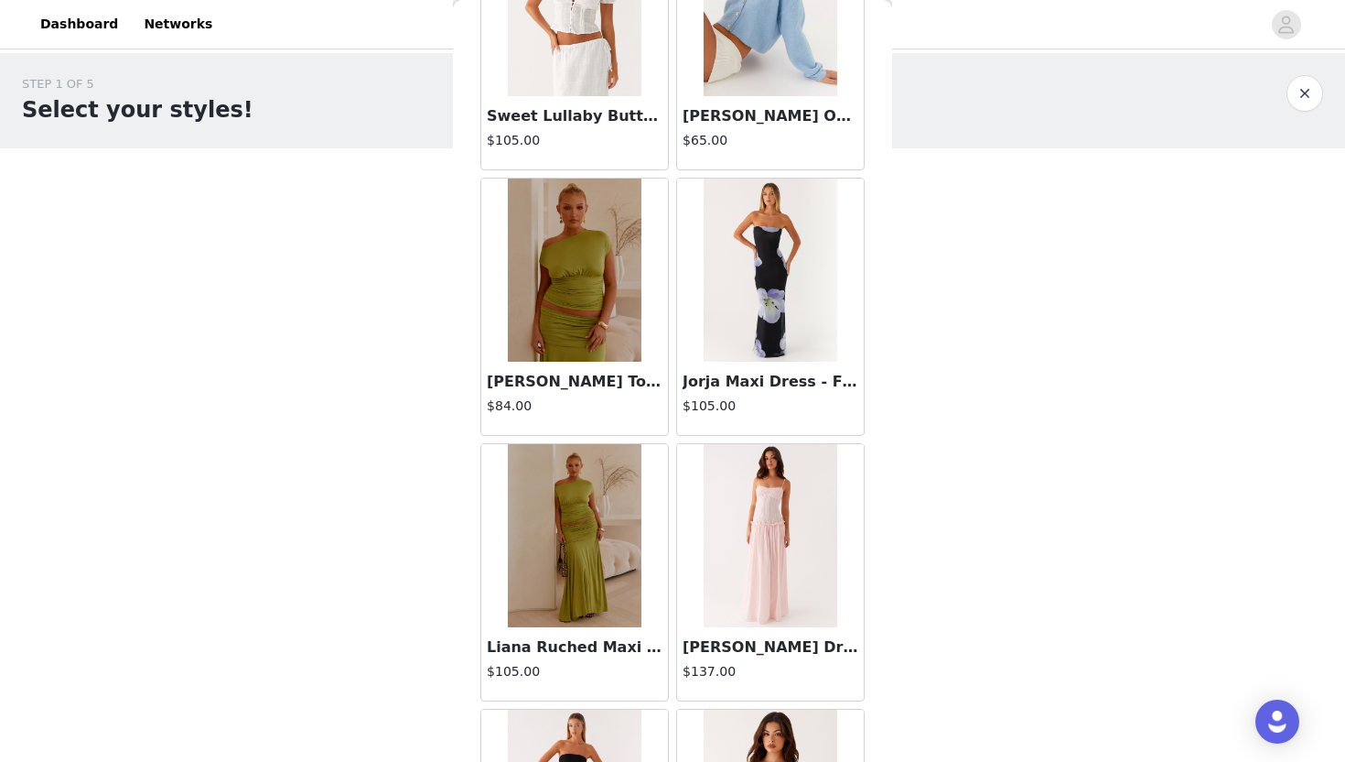
scroll to position [36545, 0]
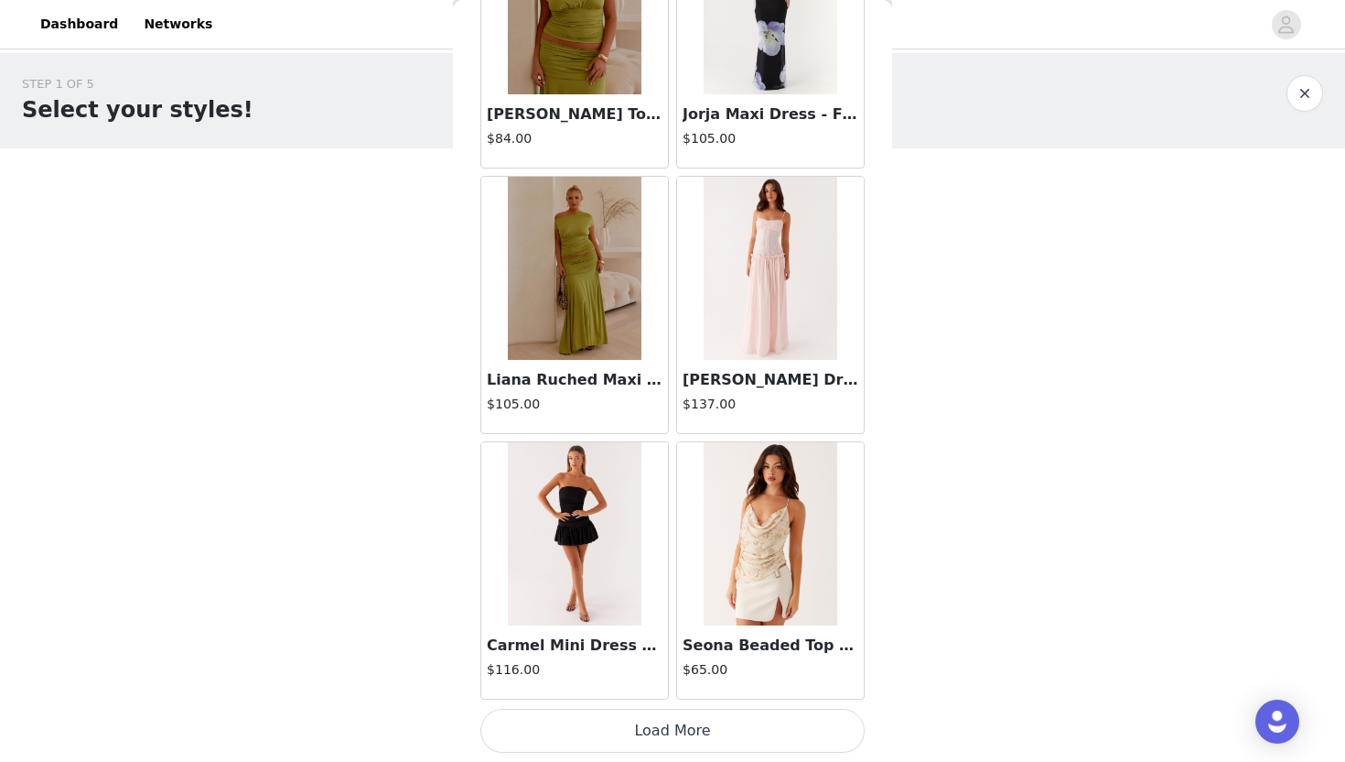
click at [567, 733] on button "Load More" at bounding box center [673, 730] width 384 height 44
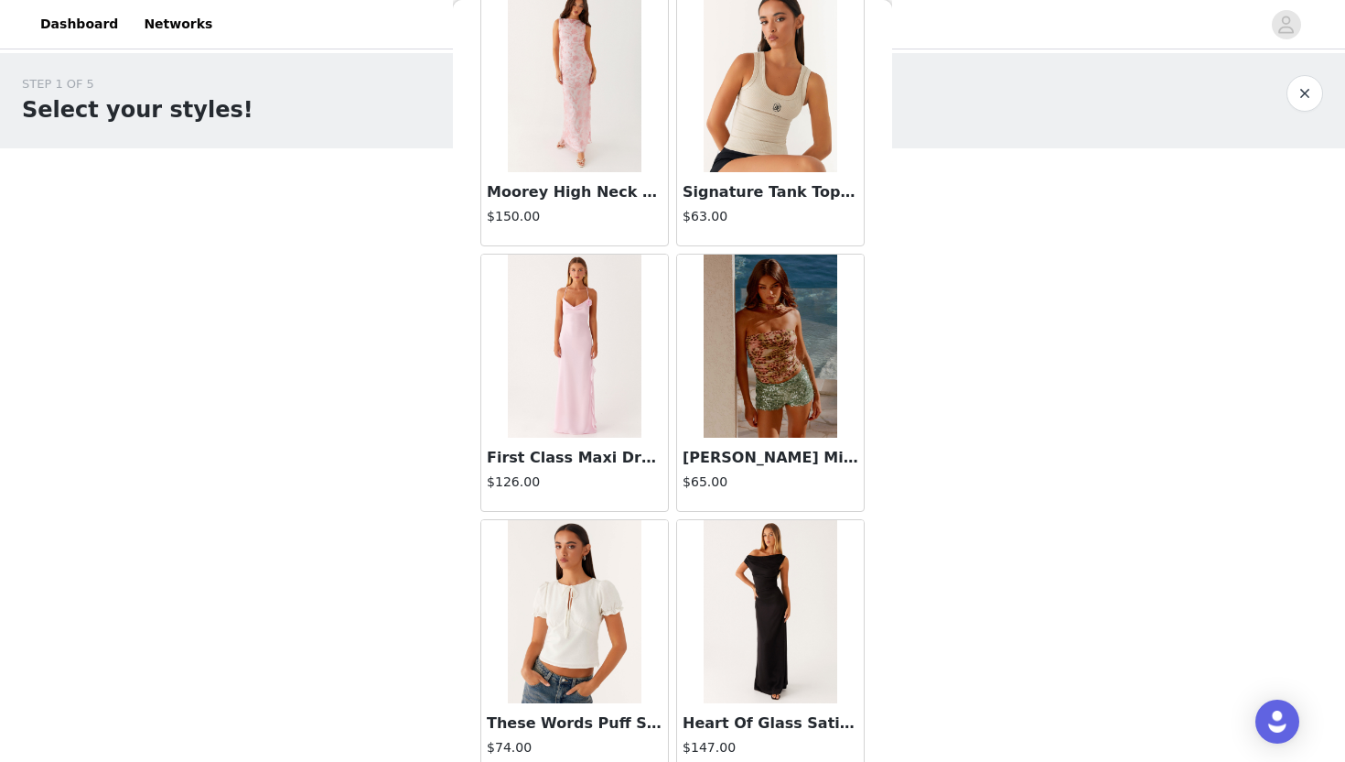
scroll to position [38823, 0]
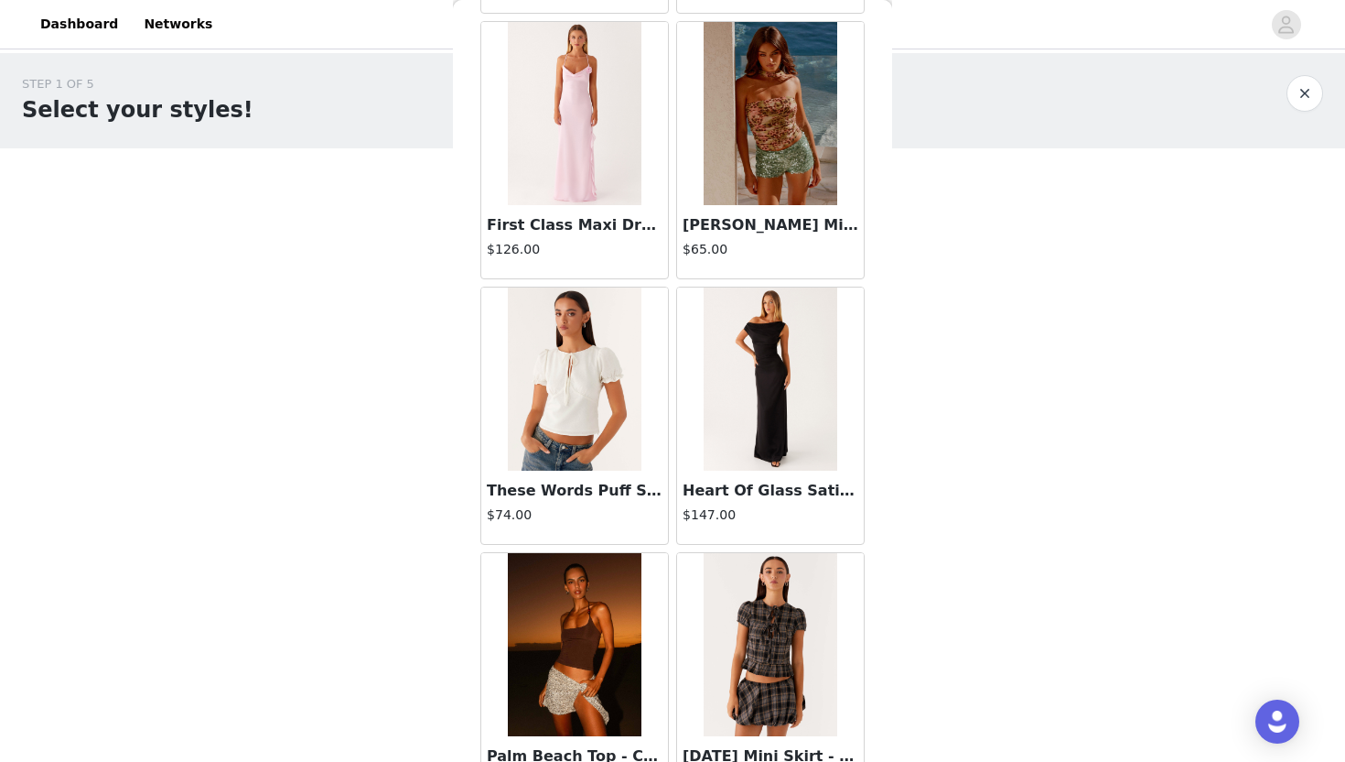
click at [700, 412] on div at bounding box center [770, 378] width 187 height 183
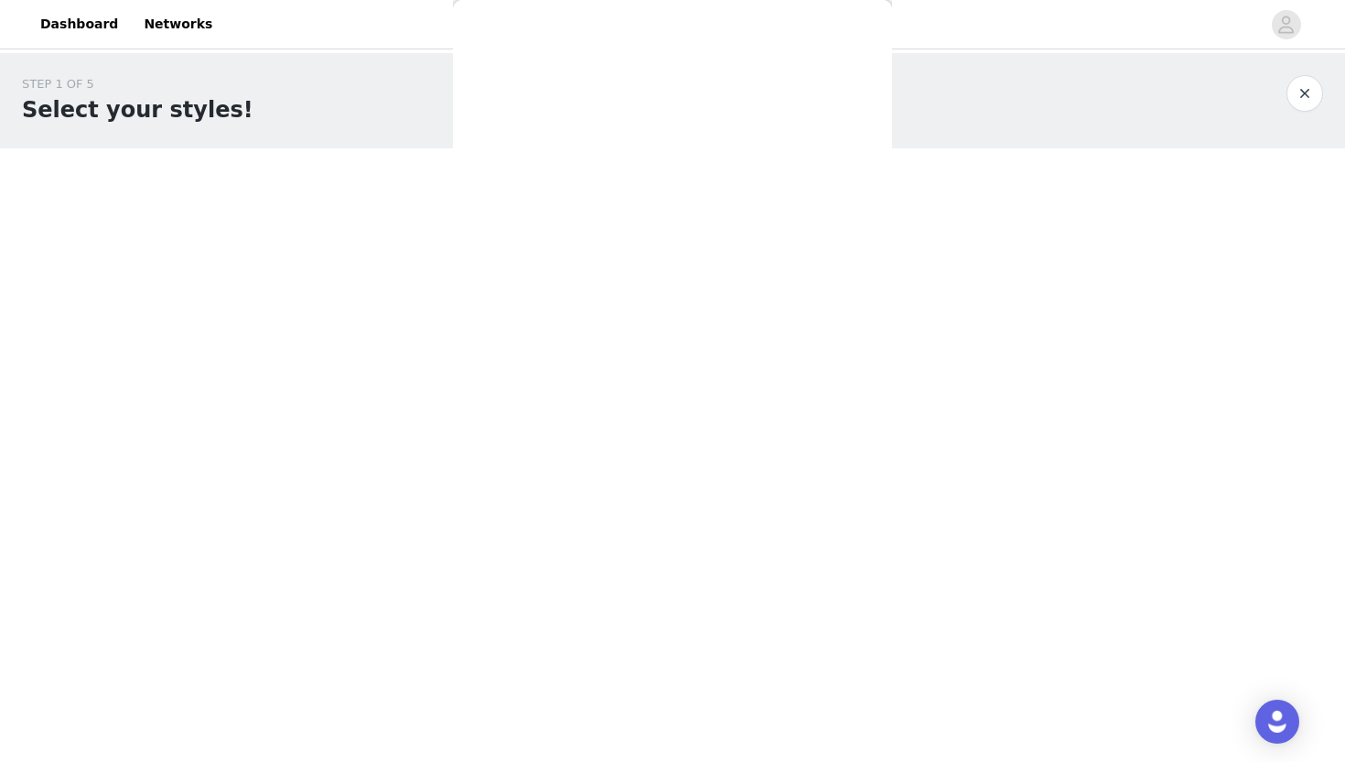
scroll to position [228, 0]
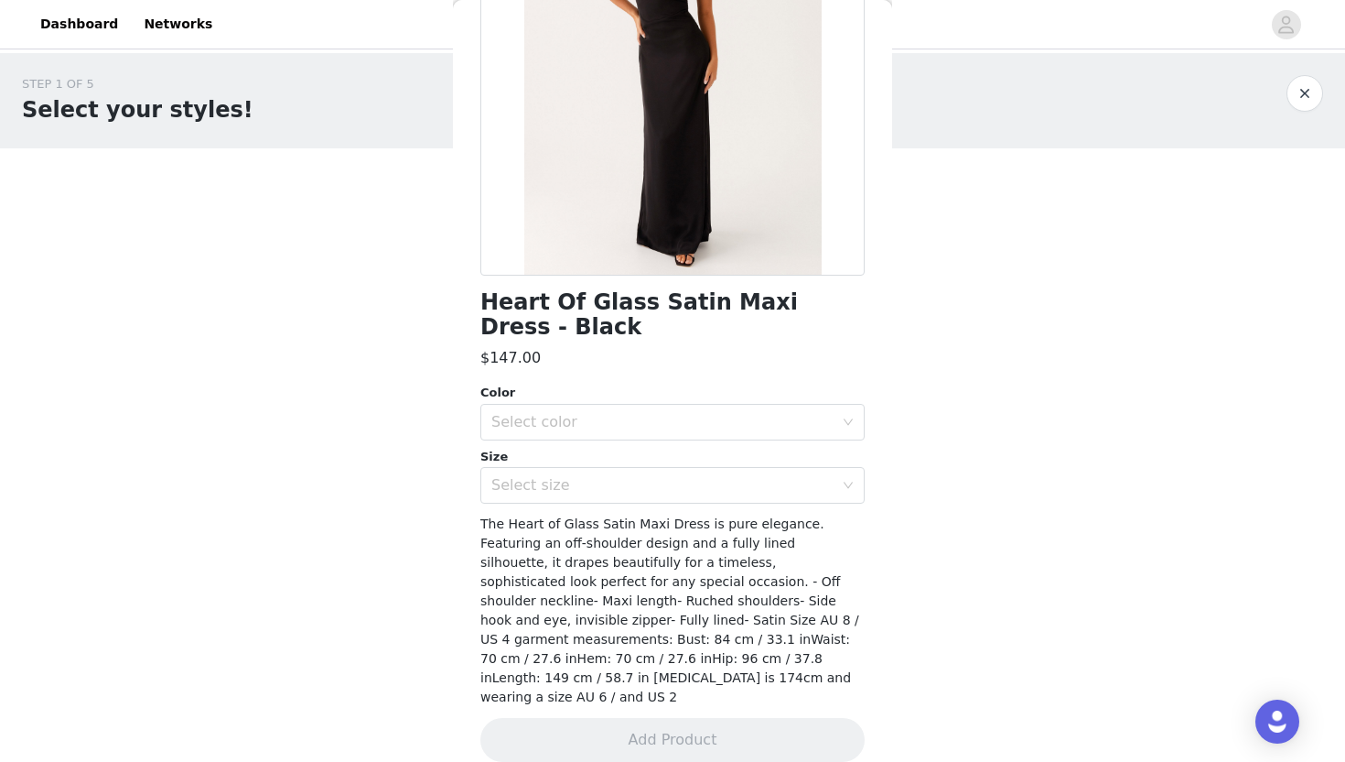
click at [261, 397] on div "STEP 1 OF 5 Select your styles! Please note that the sizes are in AU Sizes 0/3 …" at bounding box center [672, 264] width 1345 height 422
click at [1300, 92] on button "button" at bounding box center [1305, 93] width 37 height 37
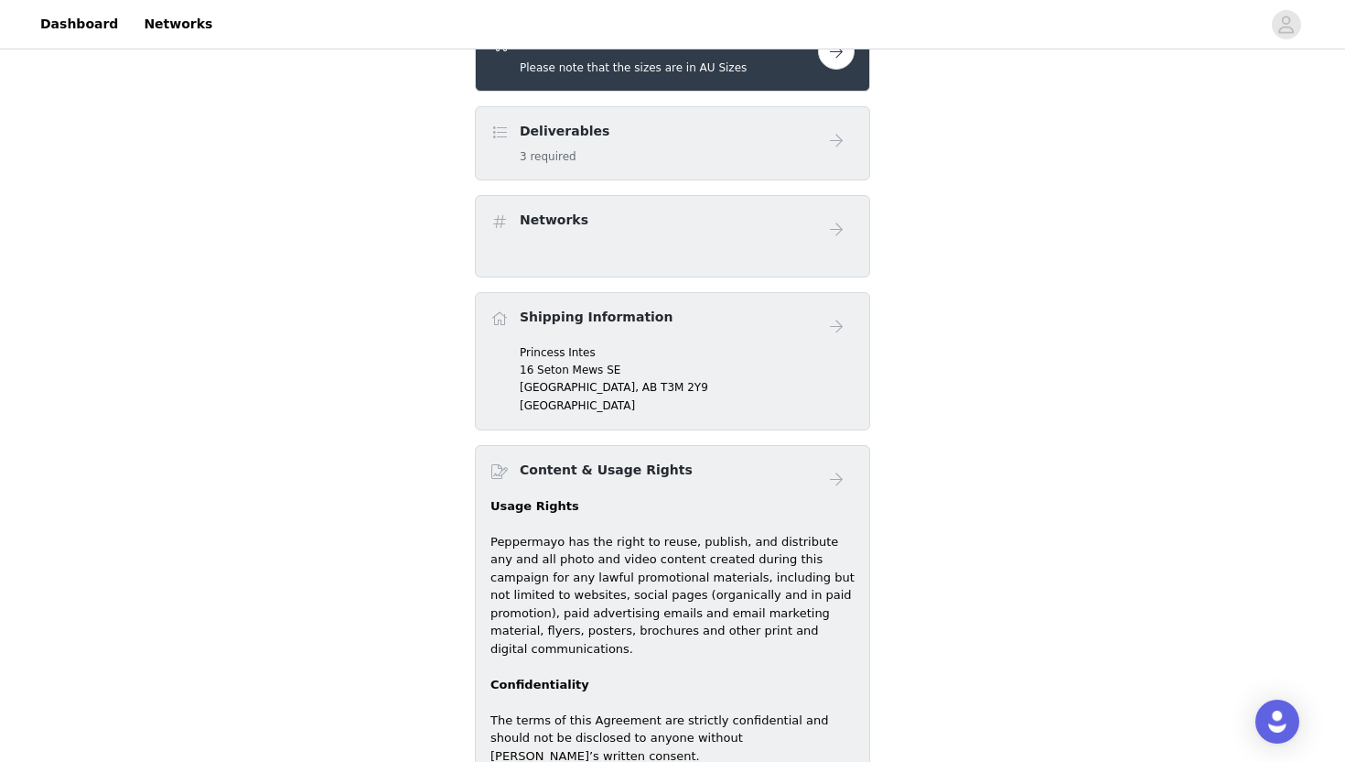
scroll to position [481, 0]
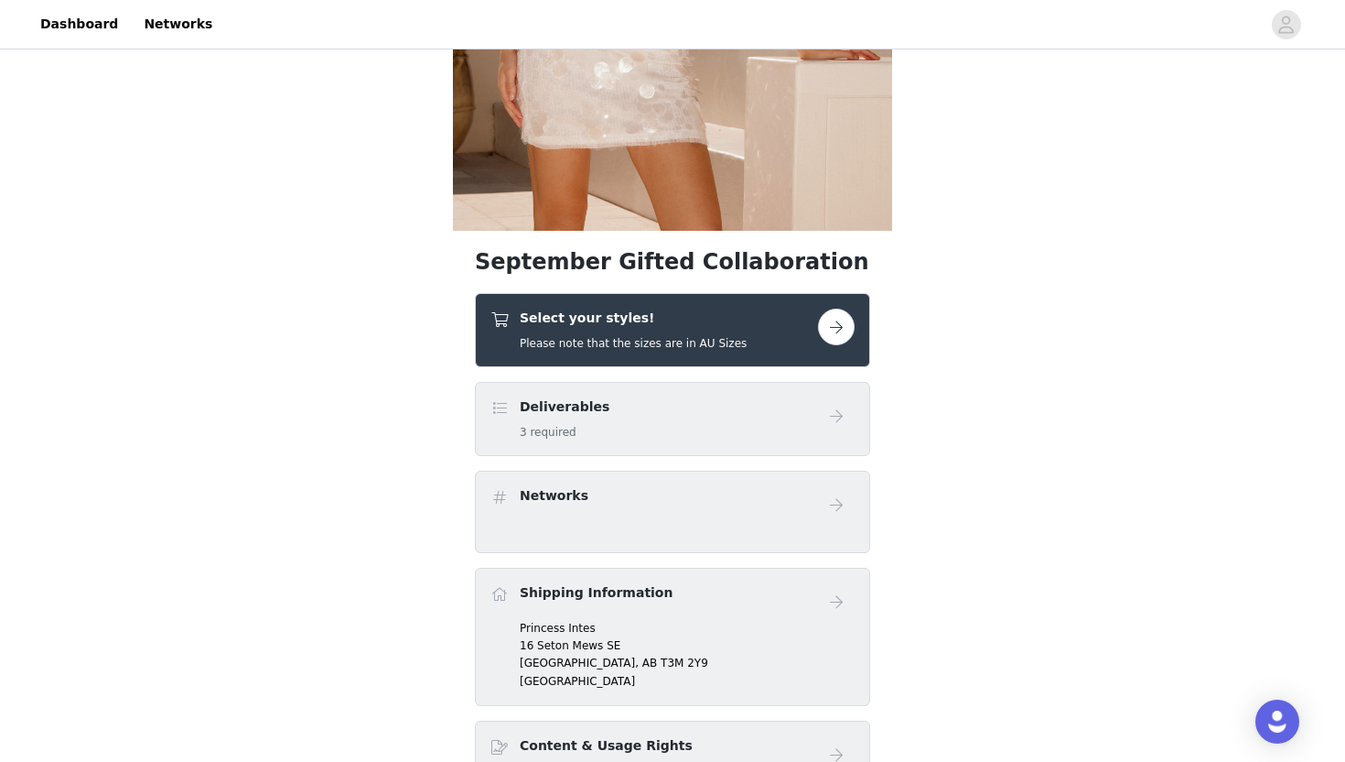
click at [671, 351] on h5 "Please note that the sizes are in AU Sizes" at bounding box center [633, 343] width 227 height 16
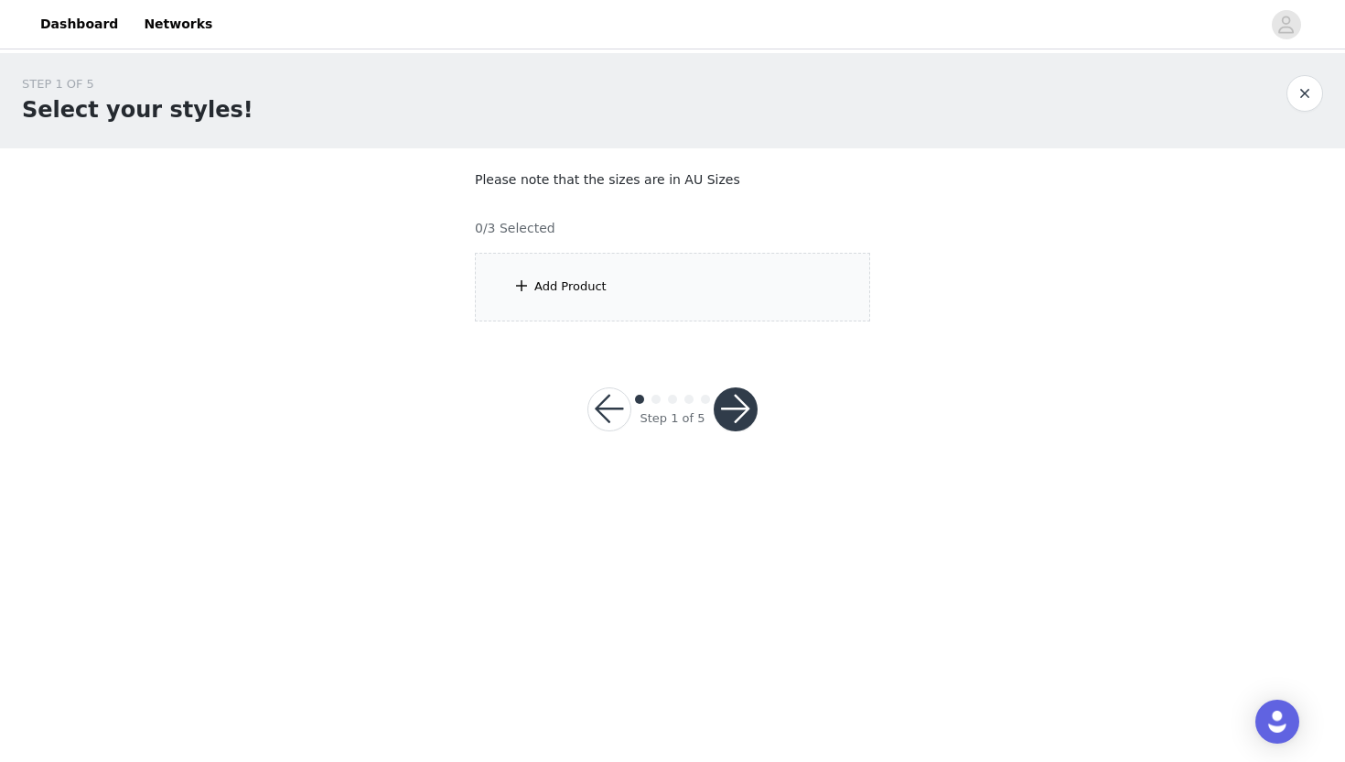
click at [689, 286] on div "Add Product" at bounding box center [672, 287] width 395 height 69
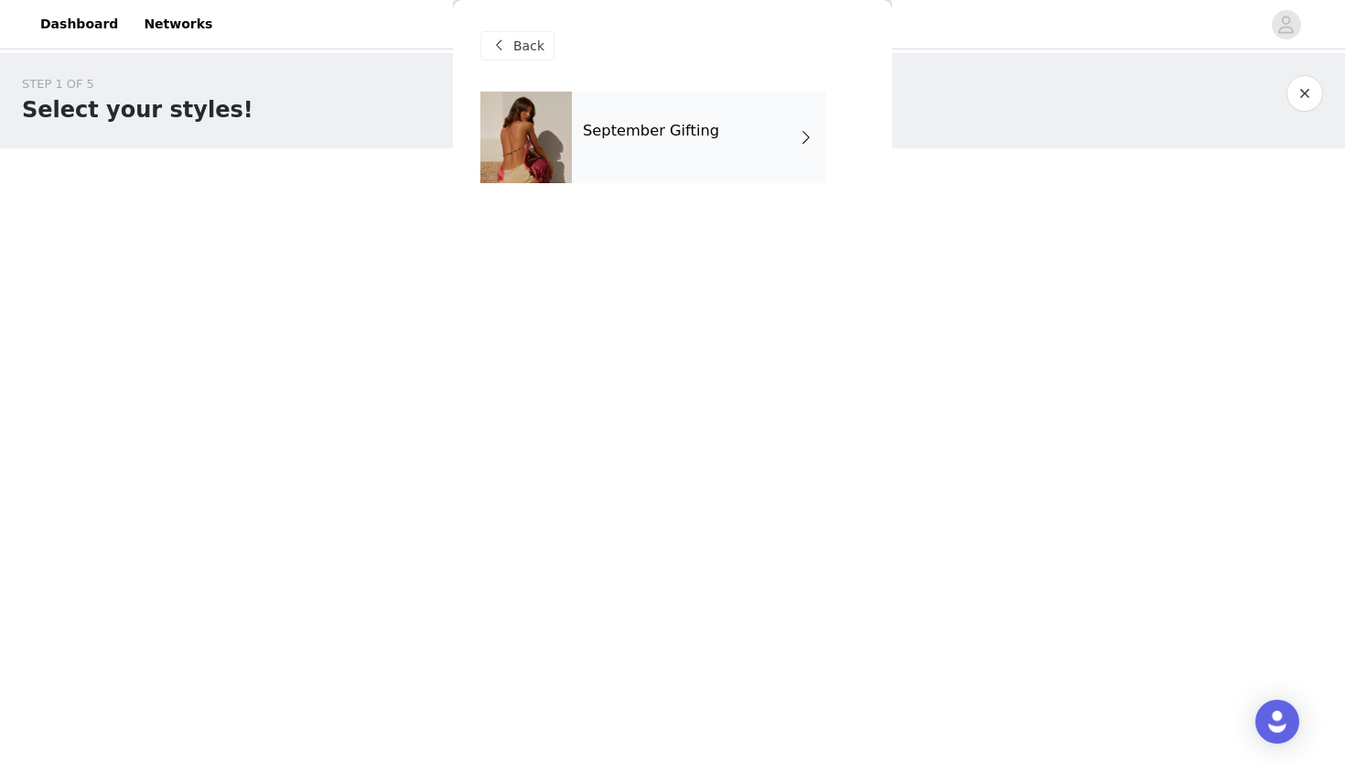
click at [696, 176] on div "September Gifting" at bounding box center [699, 138] width 254 height 92
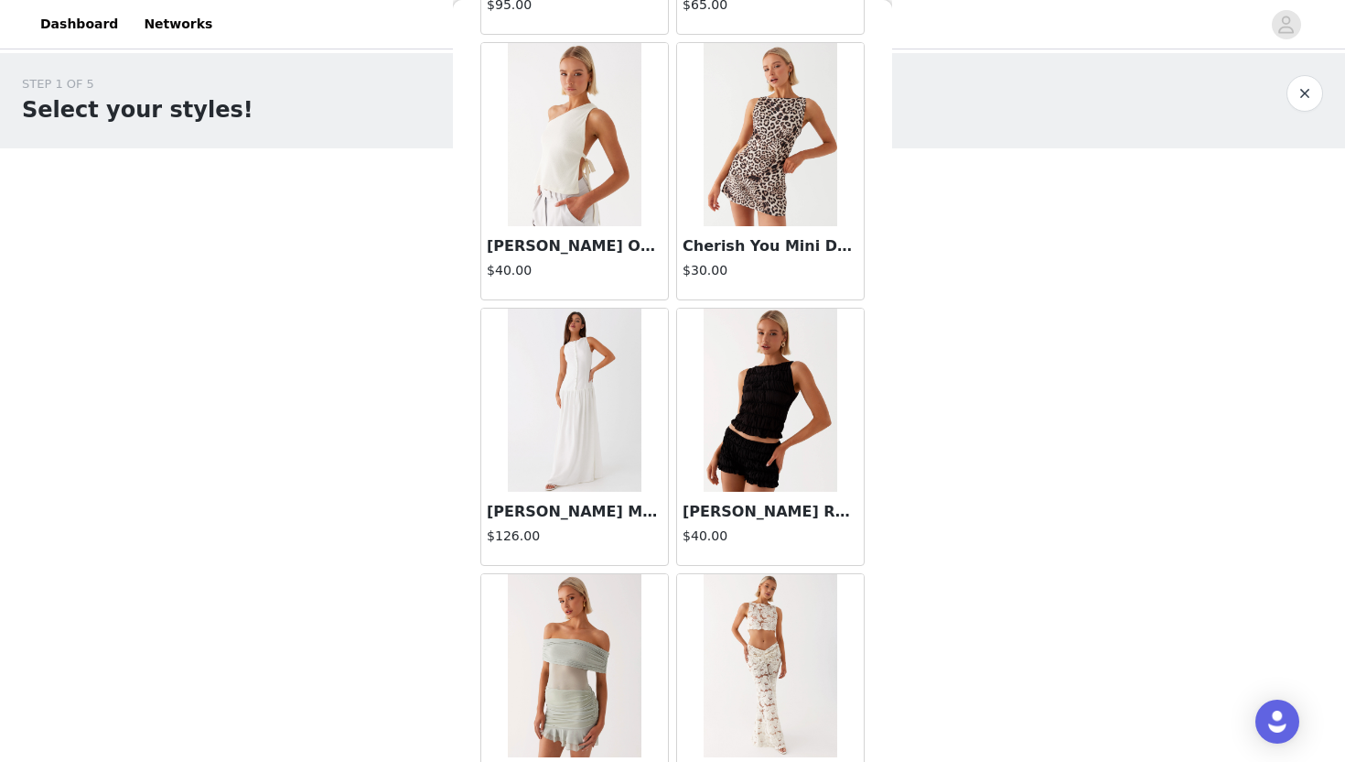
scroll to position [2039, 0]
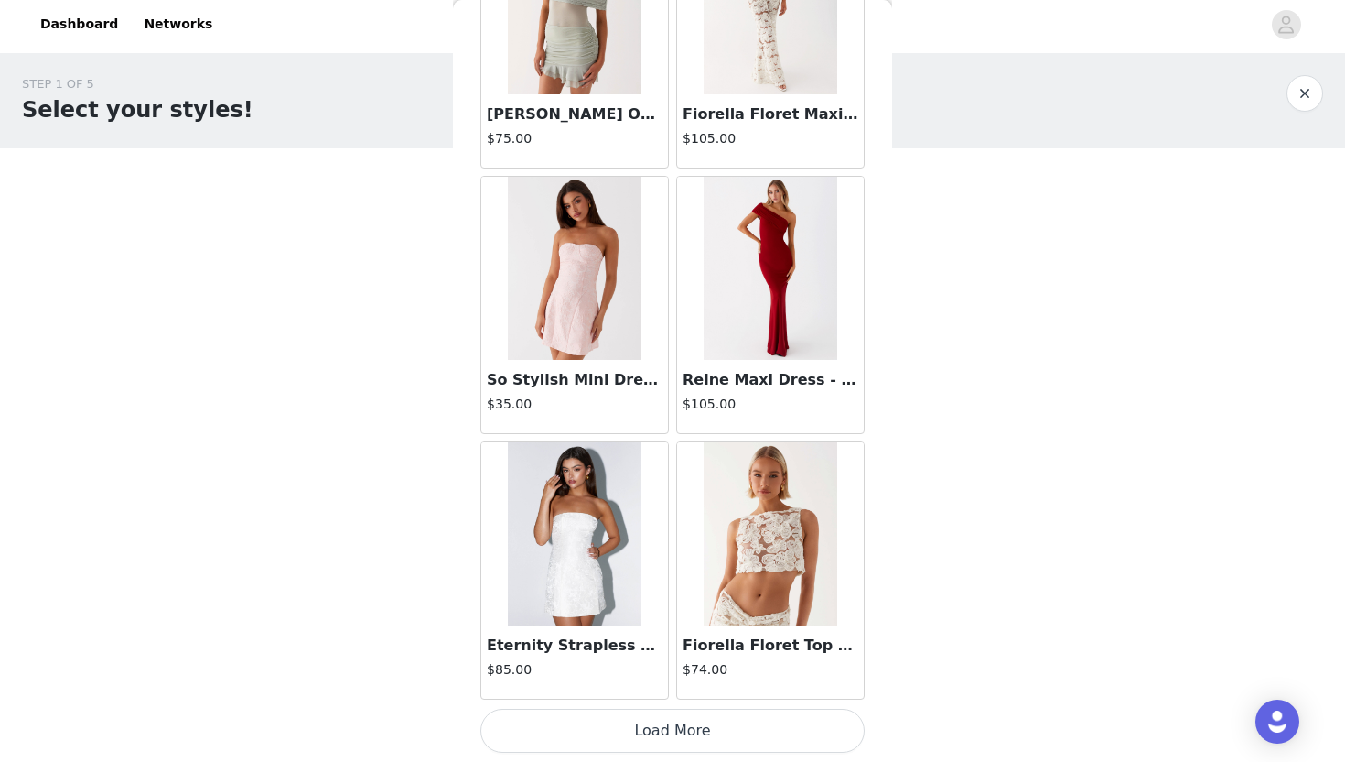
click at [690, 738] on button "Load More" at bounding box center [673, 730] width 384 height 44
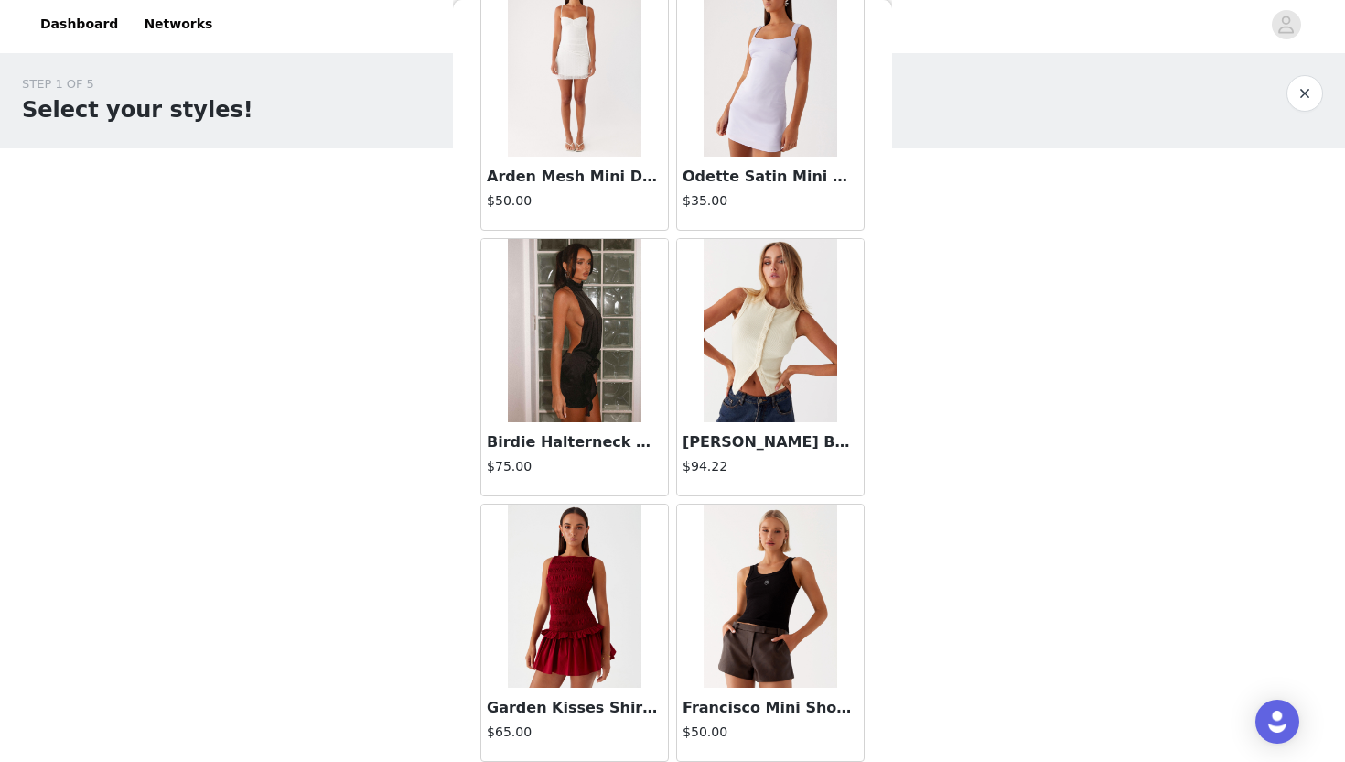
scroll to position [4694, 0]
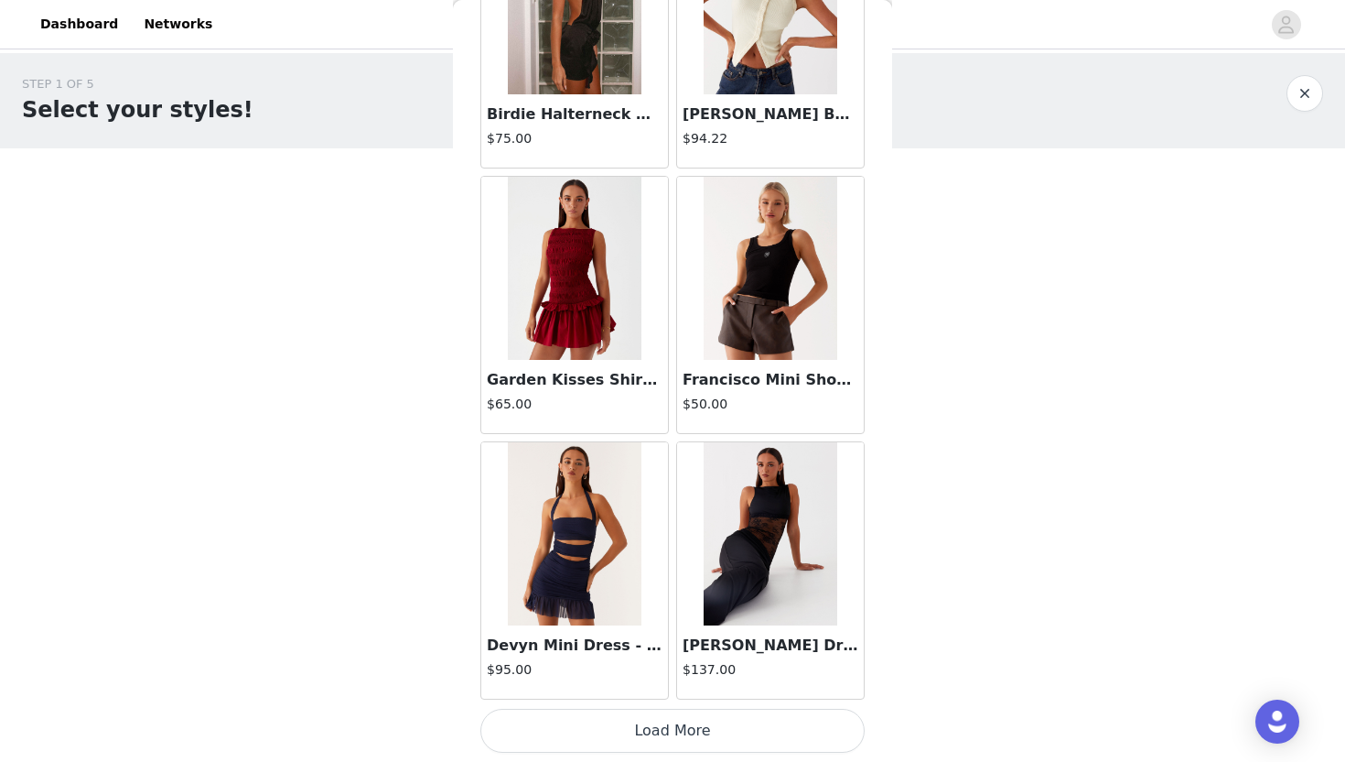
click at [722, 724] on button "Load More" at bounding box center [673, 730] width 384 height 44
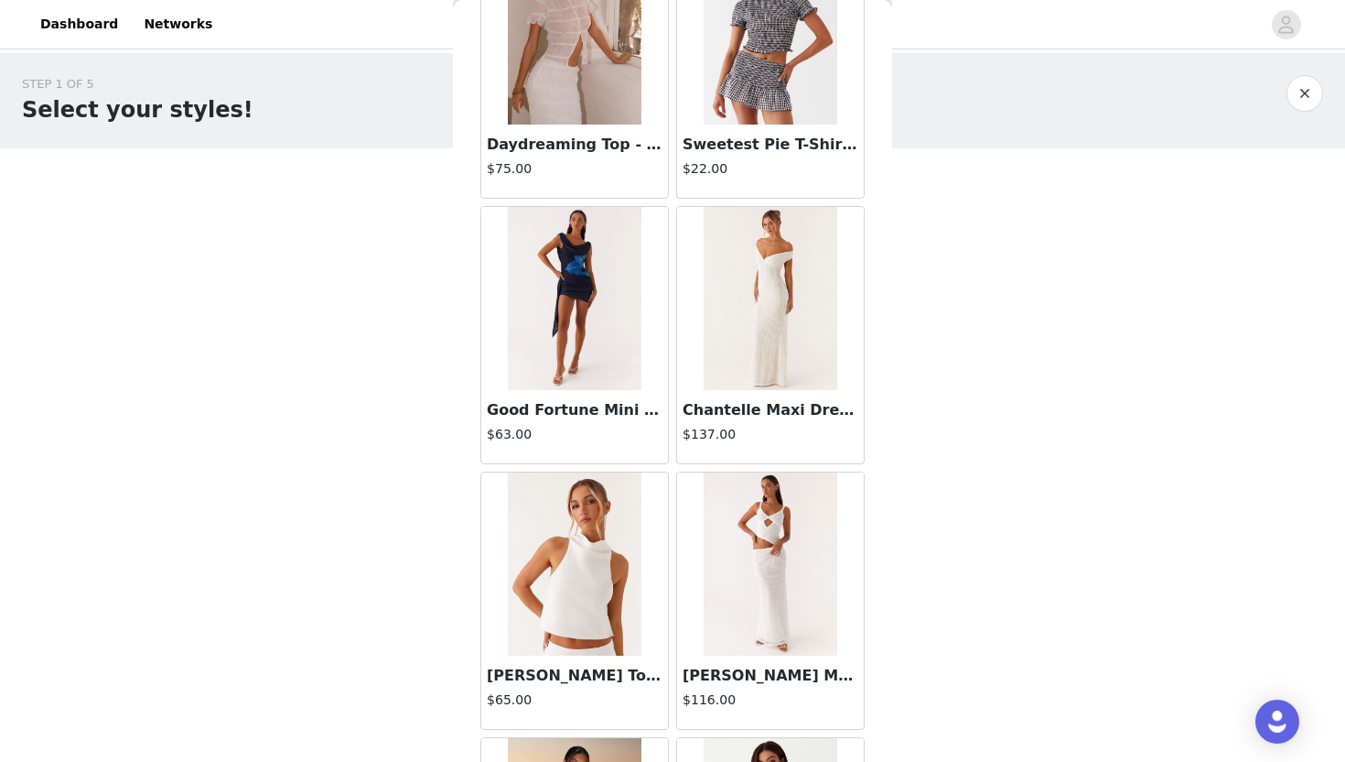
scroll to position [7348, 0]
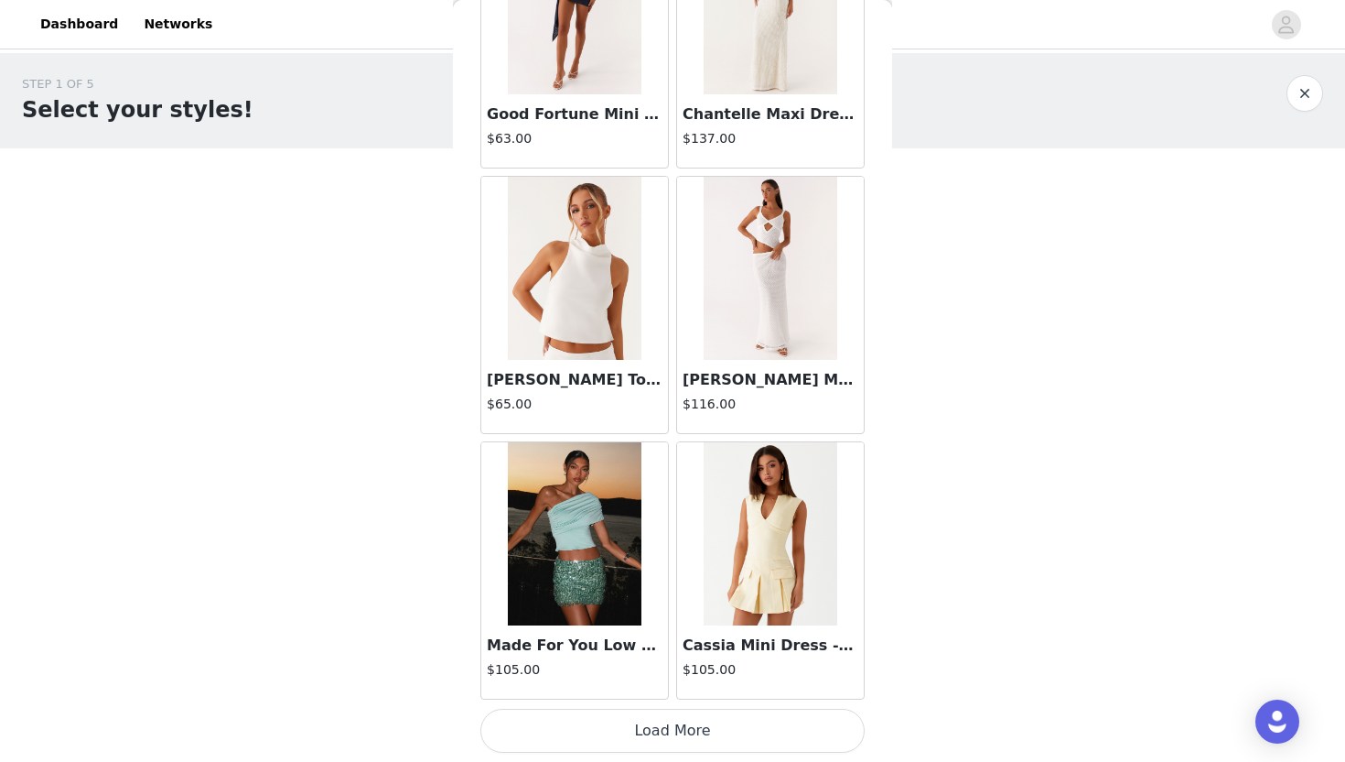
click at [654, 735] on button "Load More" at bounding box center [673, 730] width 384 height 44
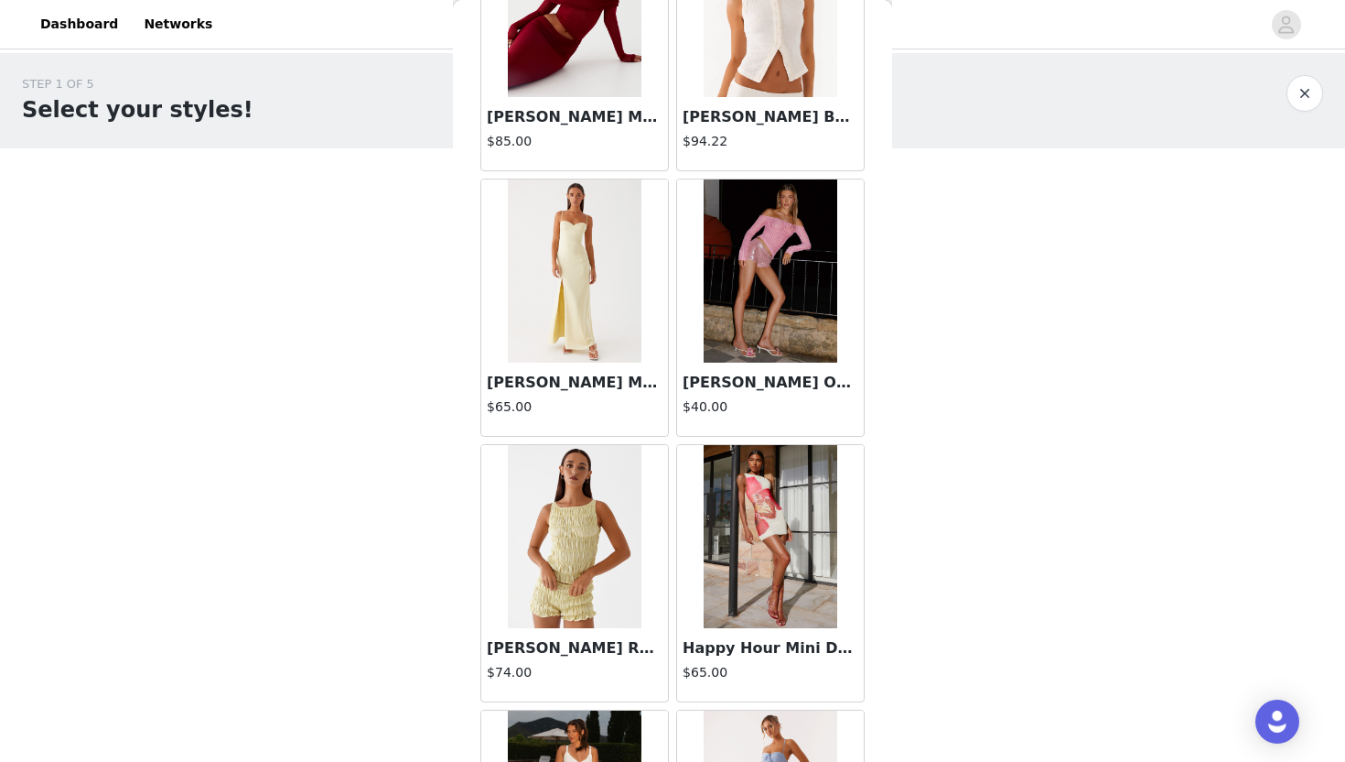
scroll to position [10002, 0]
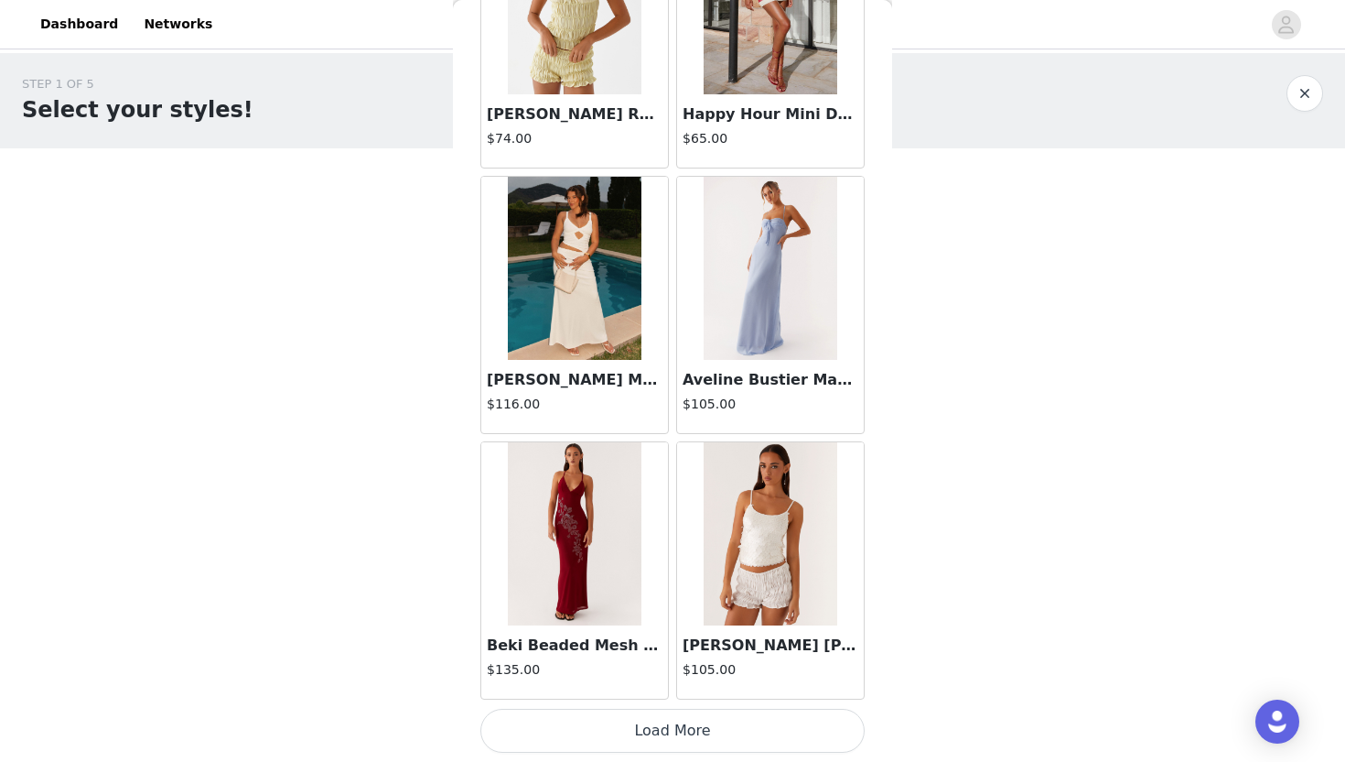
click at [656, 744] on button "Load More" at bounding box center [673, 730] width 384 height 44
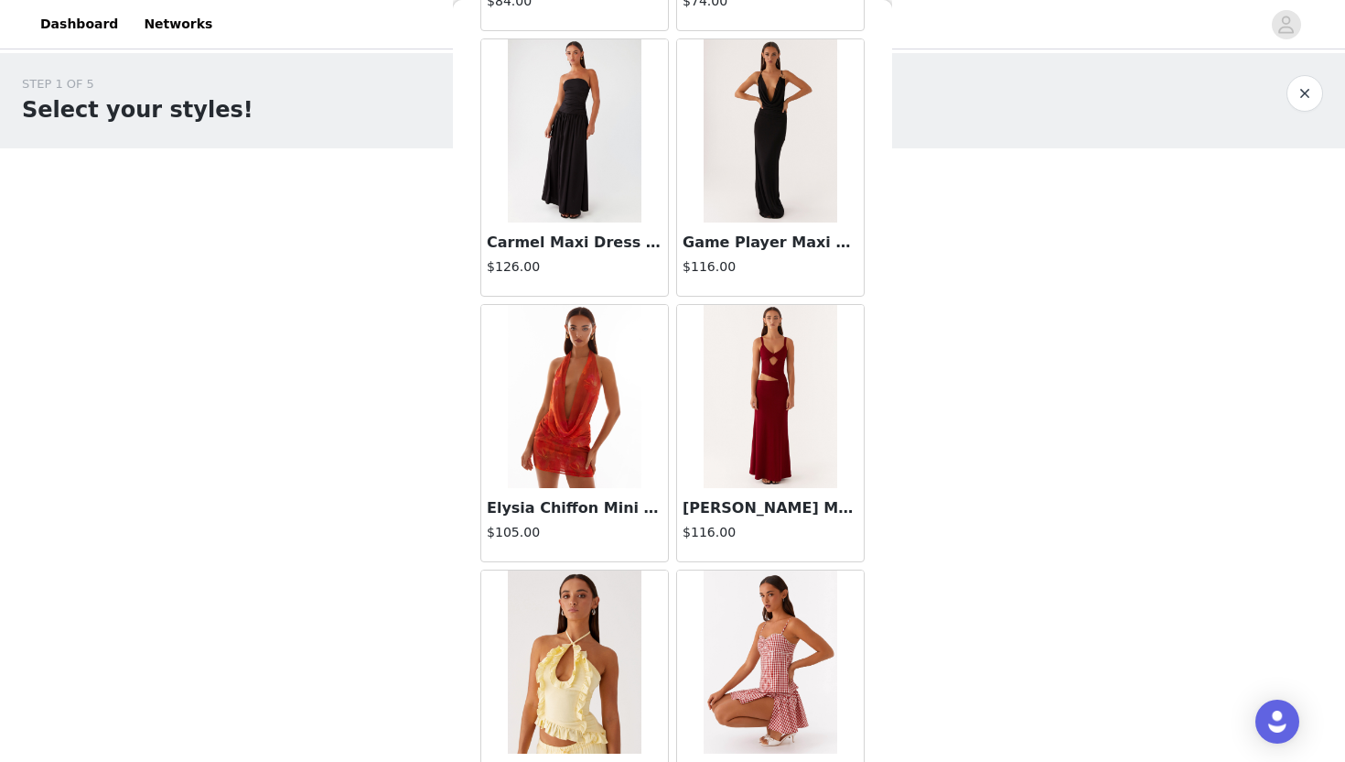
scroll to position [12656, 0]
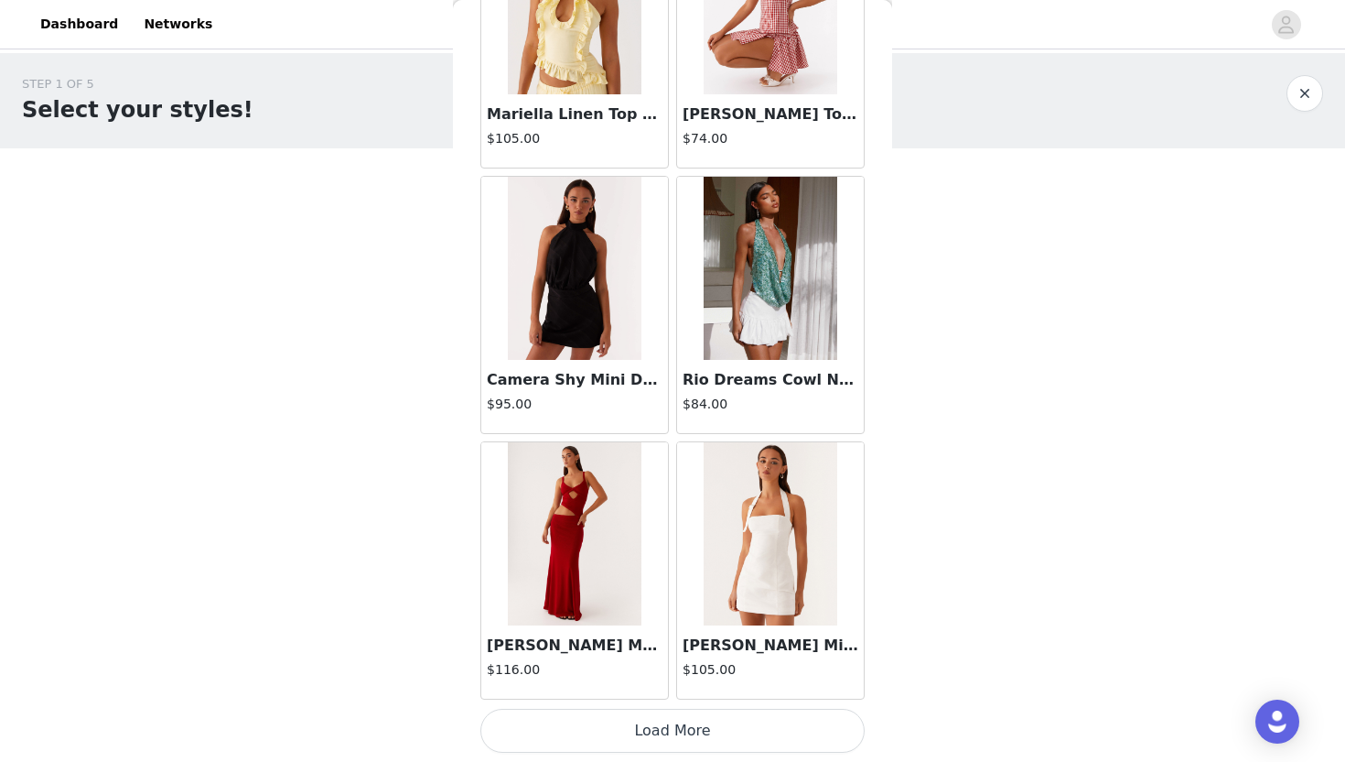
click at [664, 731] on button "Load More" at bounding box center [673, 730] width 384 height 44
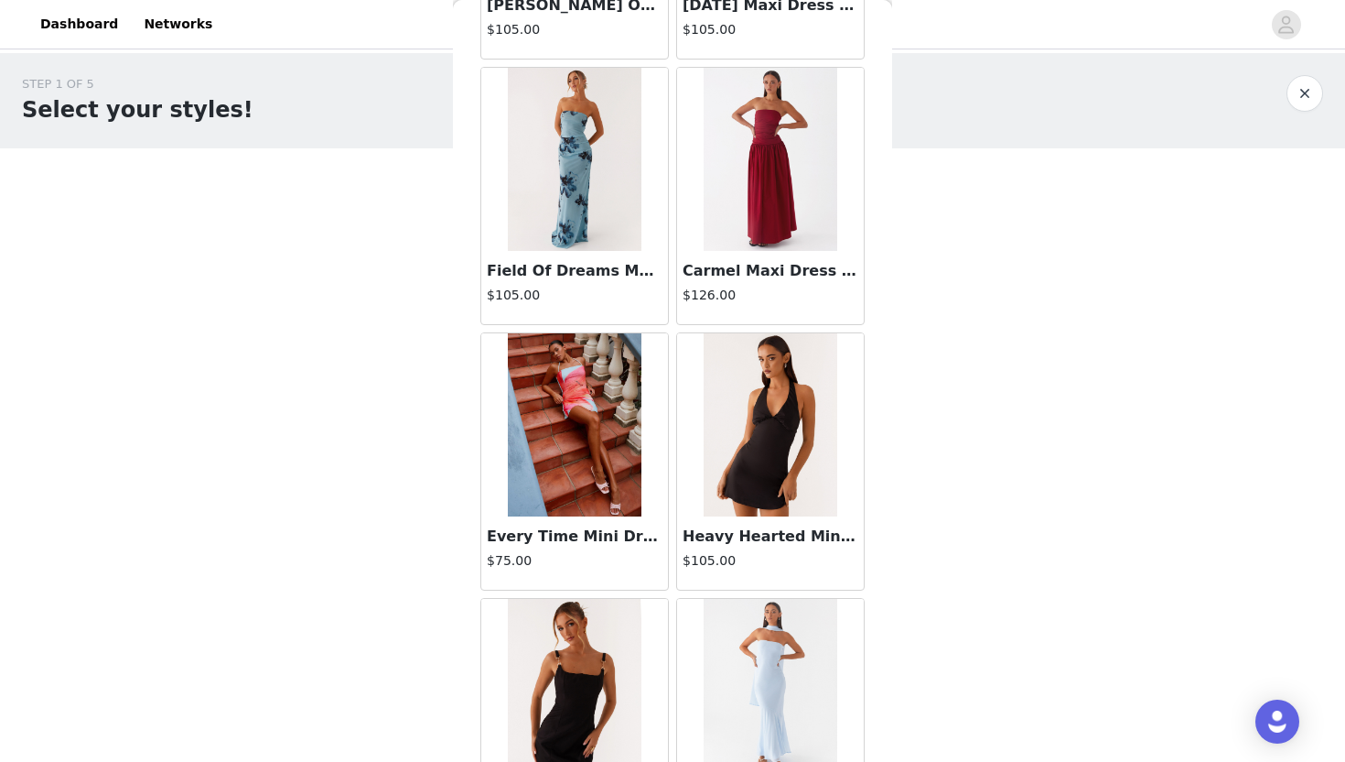
scroll to position [15311, 0]
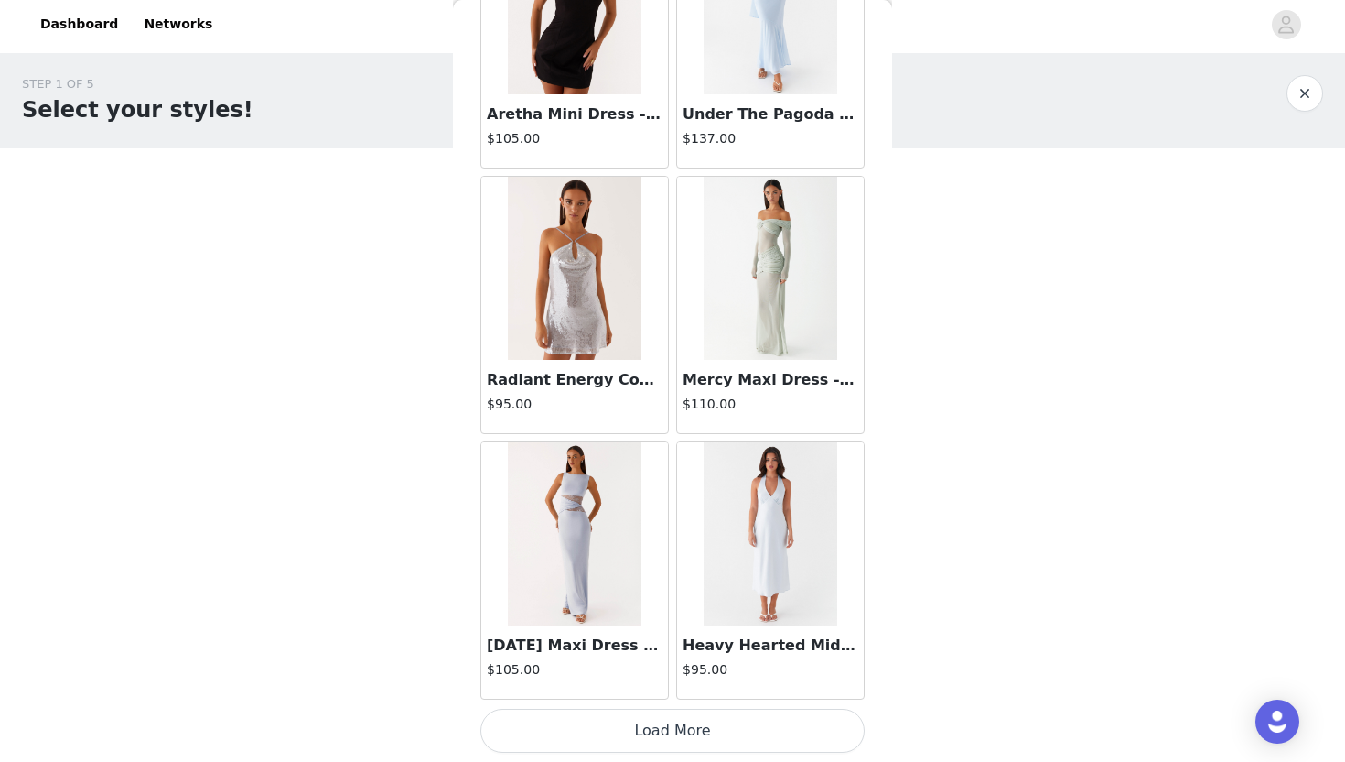
click at [677, 682] on div "Heavy Hearted Midi Dress - Blue $95.00" at bounding box center [770, 661] width 187 height 73
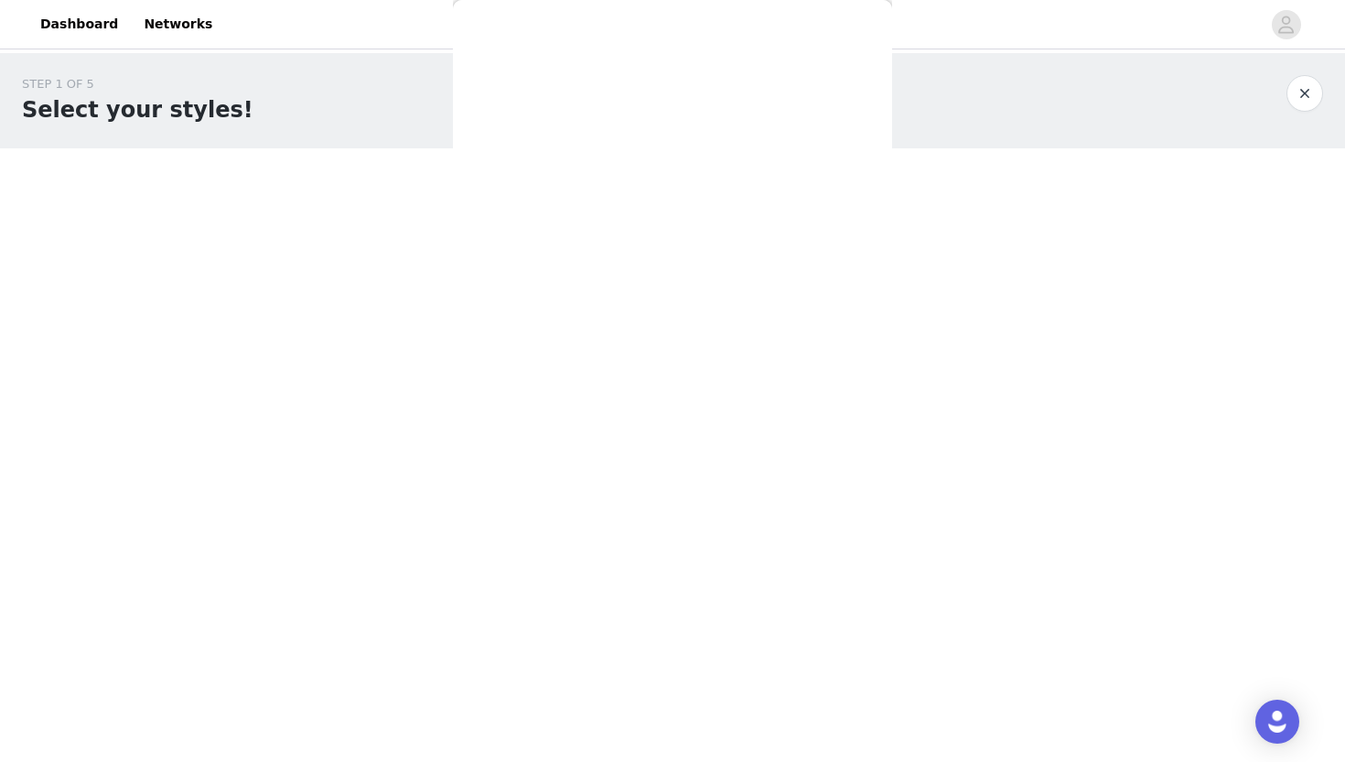
scroll to position [244, 0]
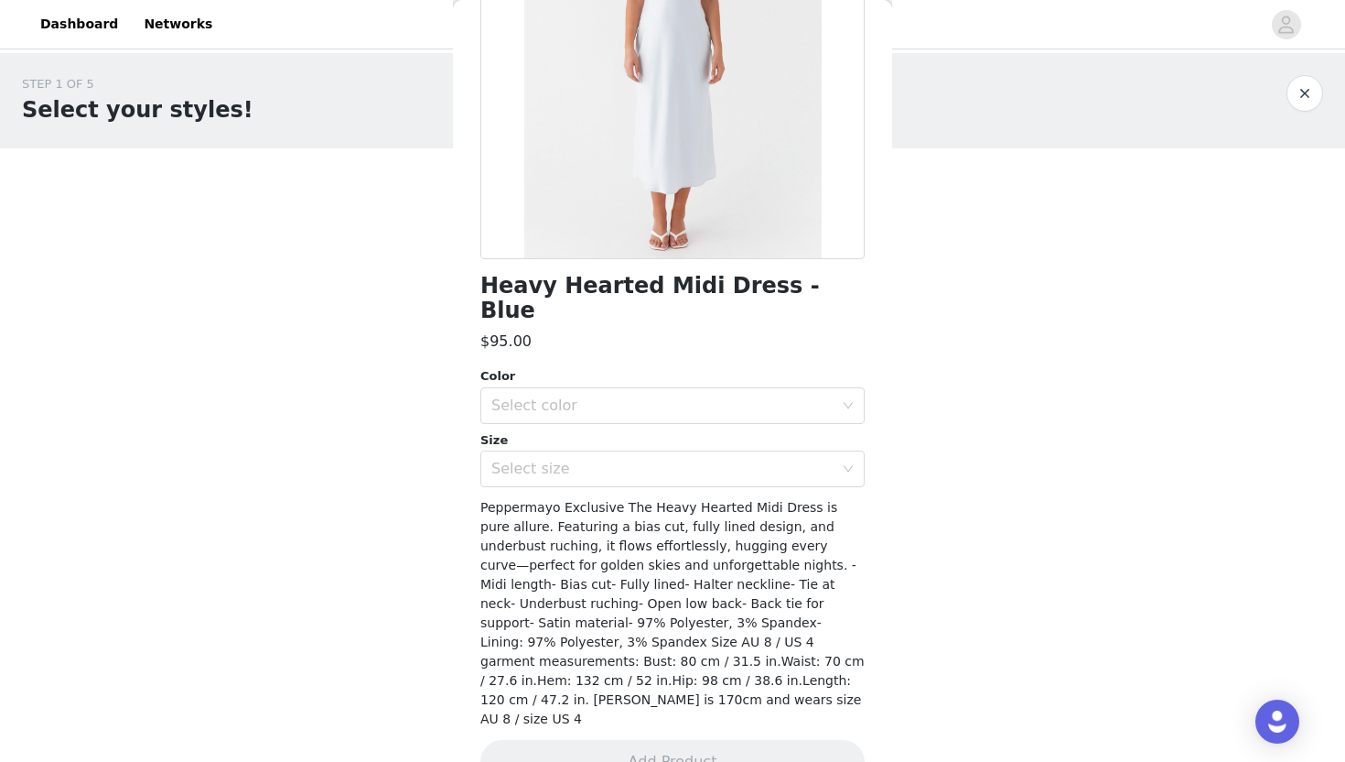
click at [436, 306] on div "STEP 1 OF 5 Select your styles! Please note that the sizes are in AU Sizes 0/3 …" at bounding box center [672, 198] width 1345 height 290
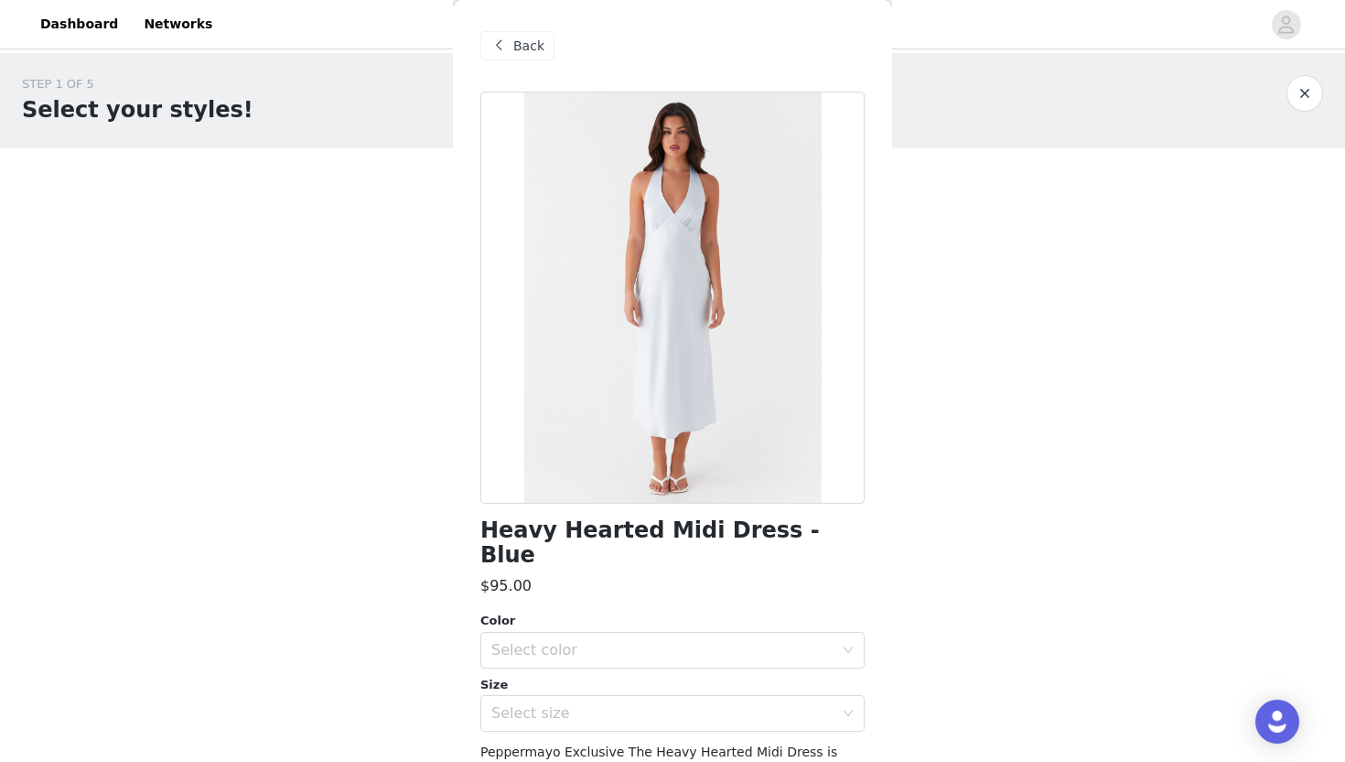
click at [522, 56] on div "Back" at bounding box center [518, 45] width 74 height 29
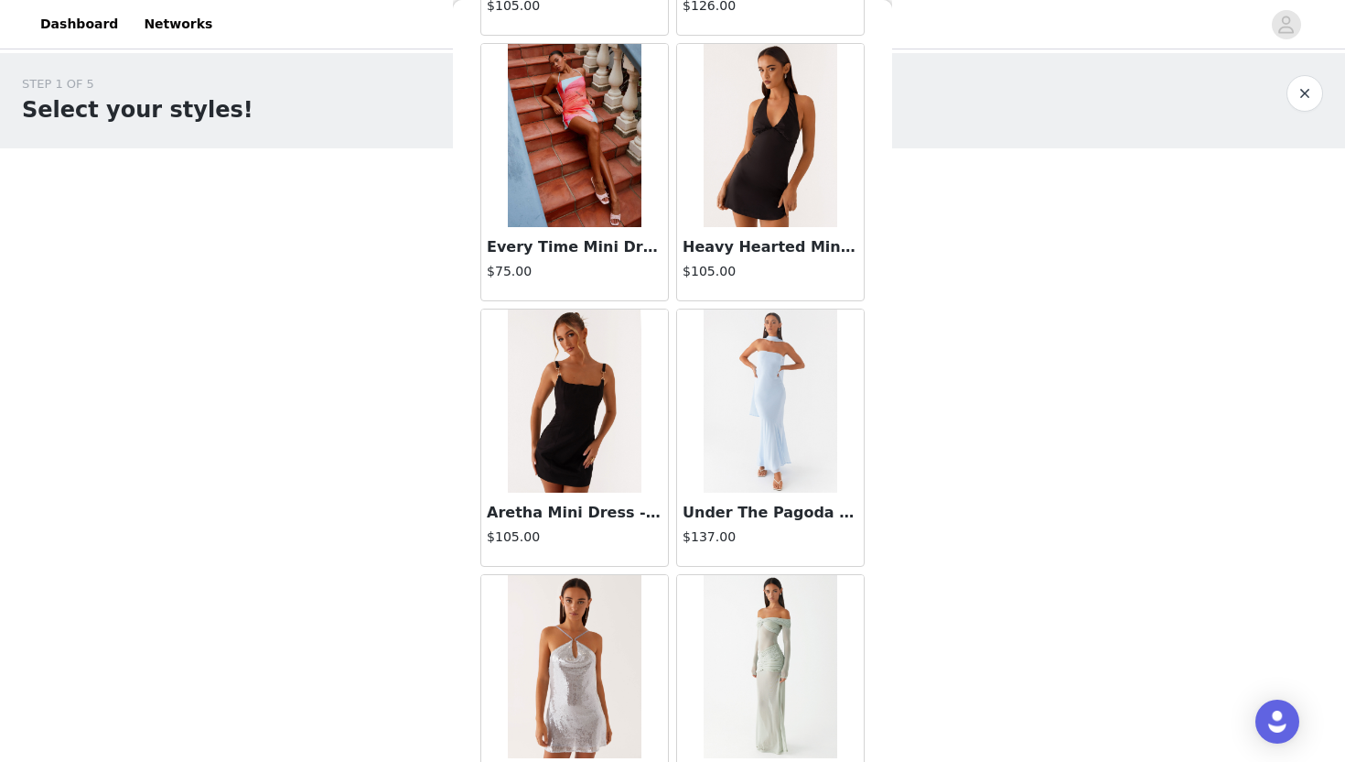
scroll to position [15311, 0]
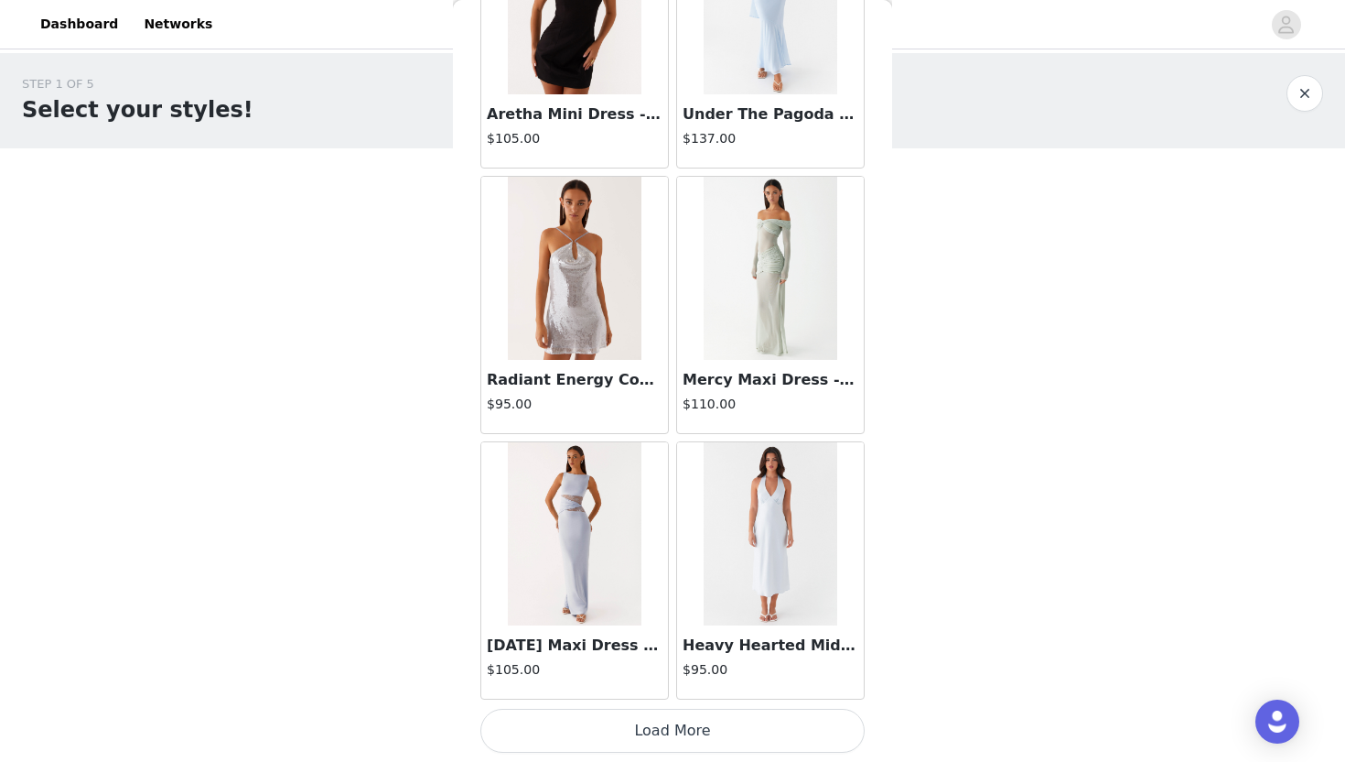
click at [611, 727] on button "Load More" at bounding box center [673, 730] width 384 height 44
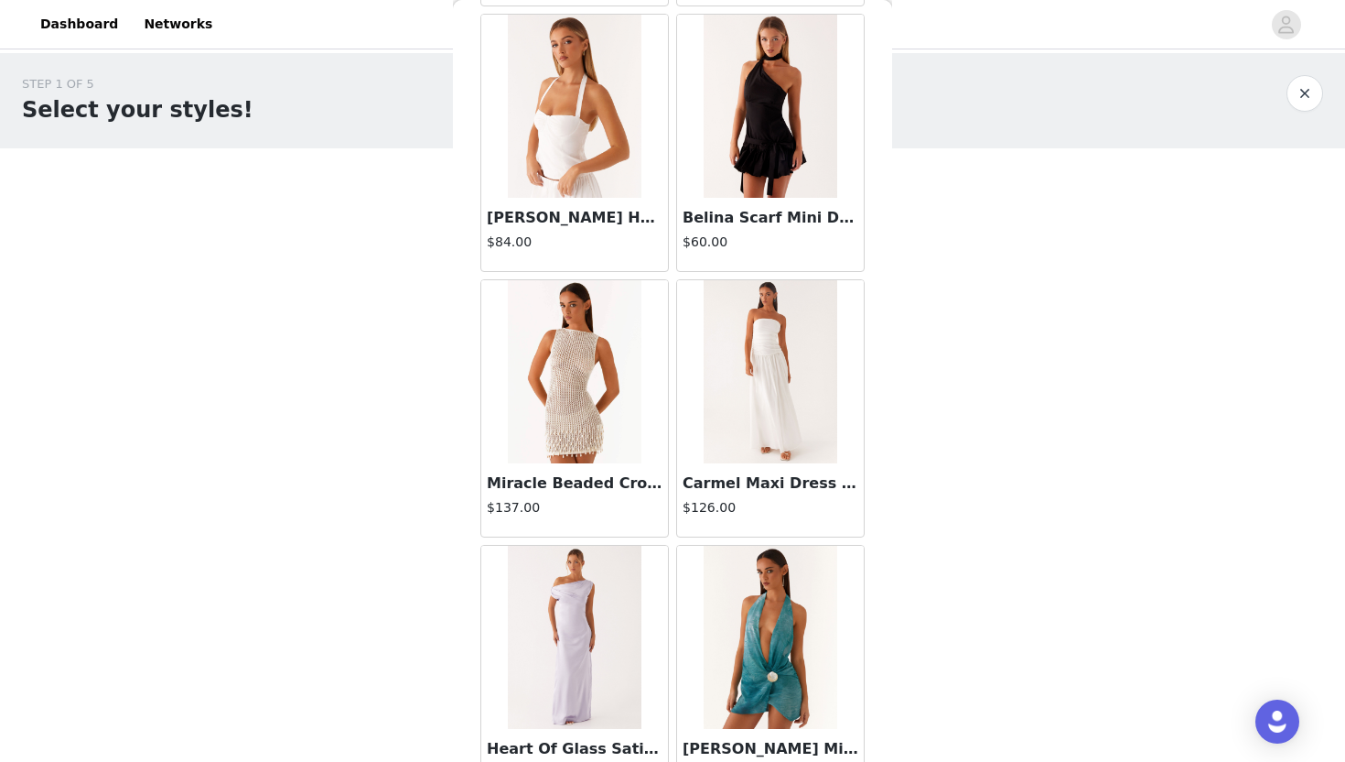
scroll to position [17965, 0]
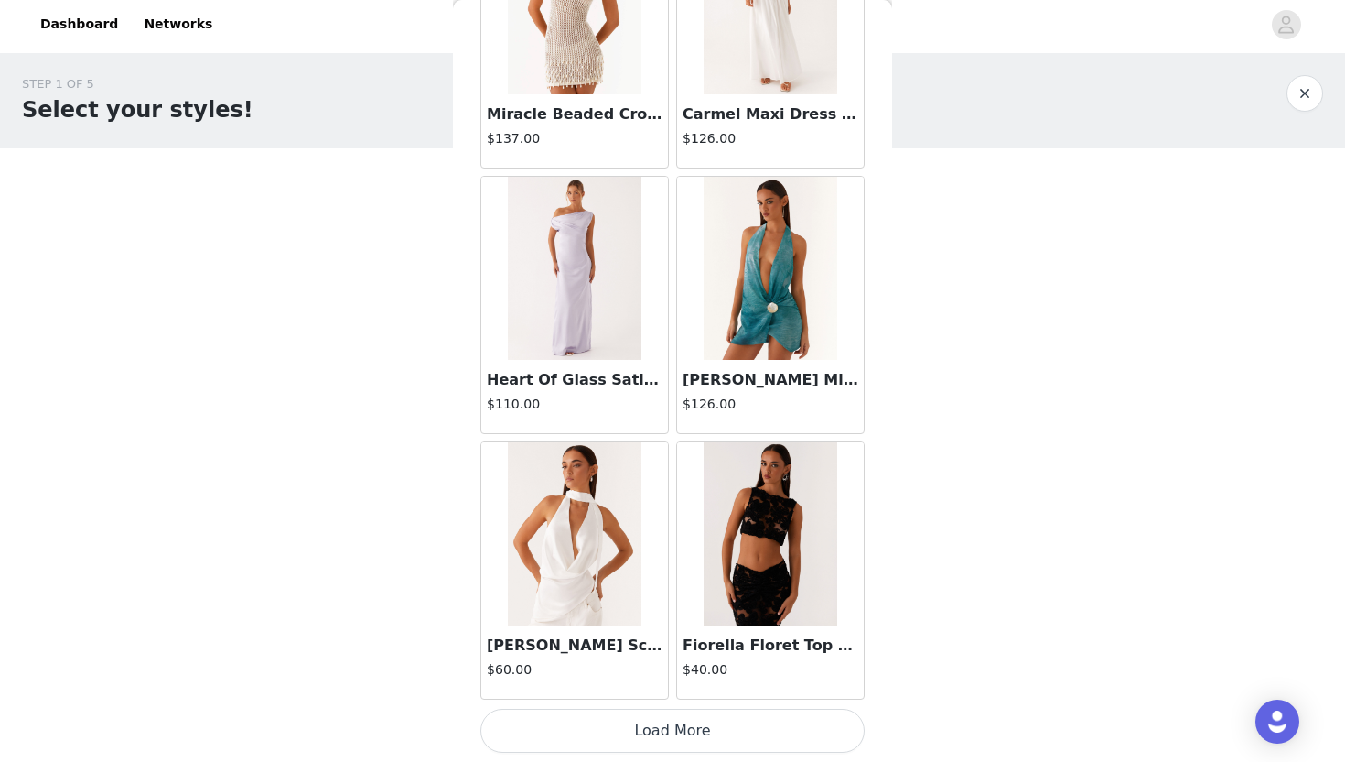
click at [630, 730] on button "Load More" at bounding box center [673, 730] width 384 height 44
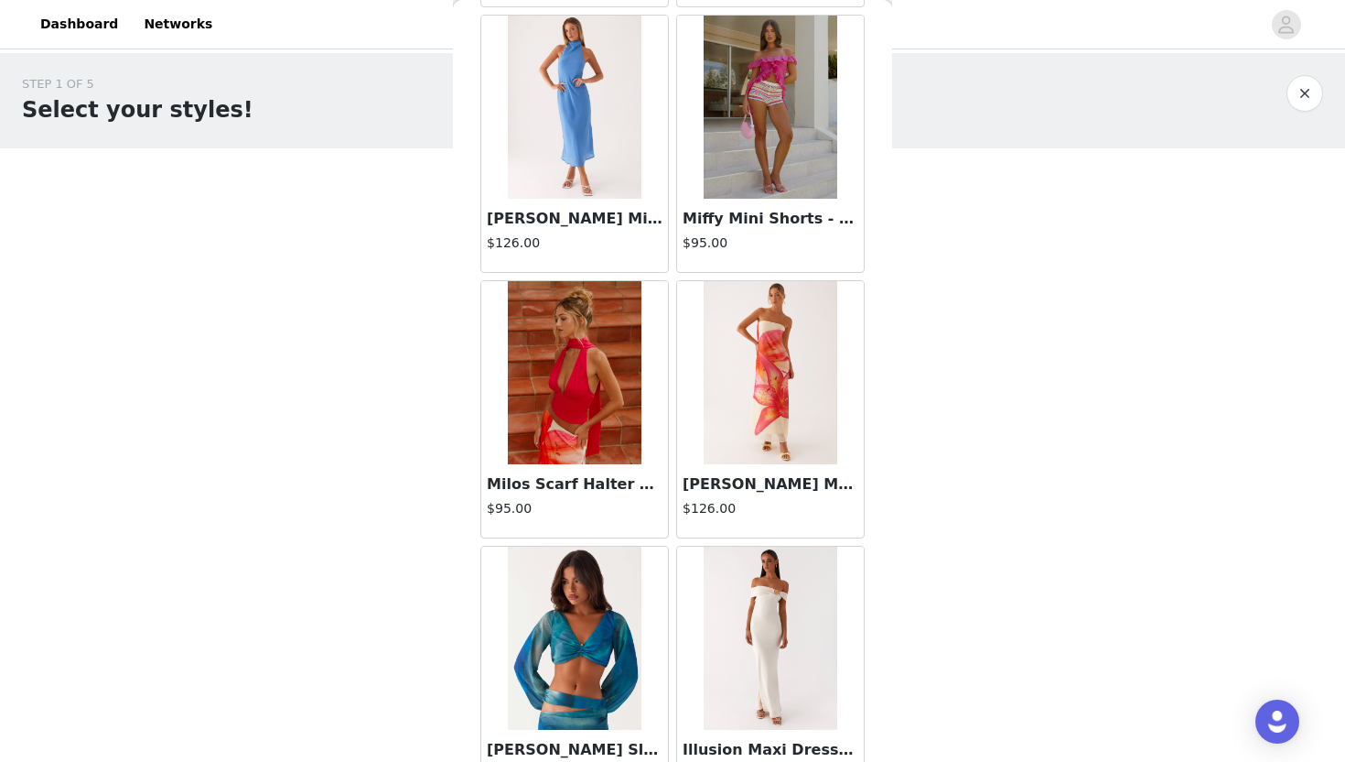
scroll to position [20619, 0]
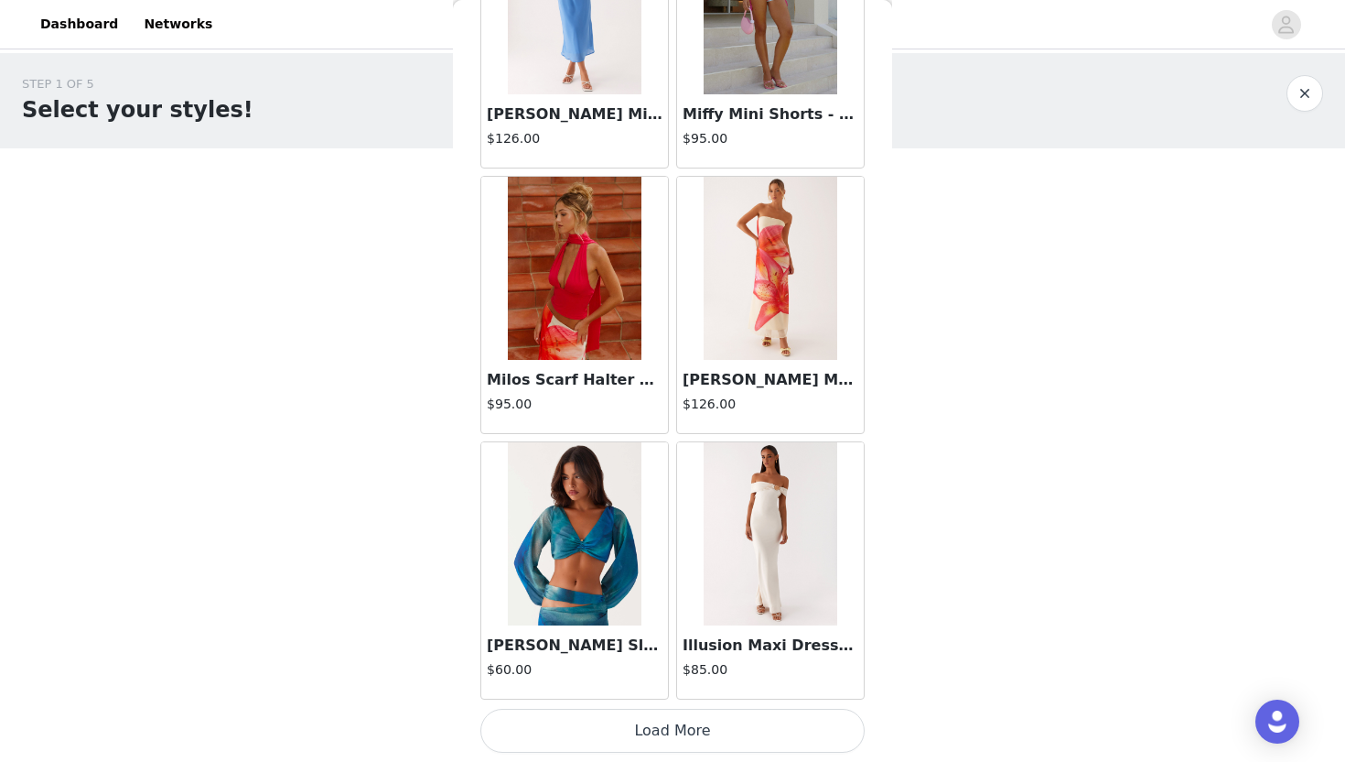
click at [643, 724] on button "Load More" at bounding box center [673, 730] width 384 height 44
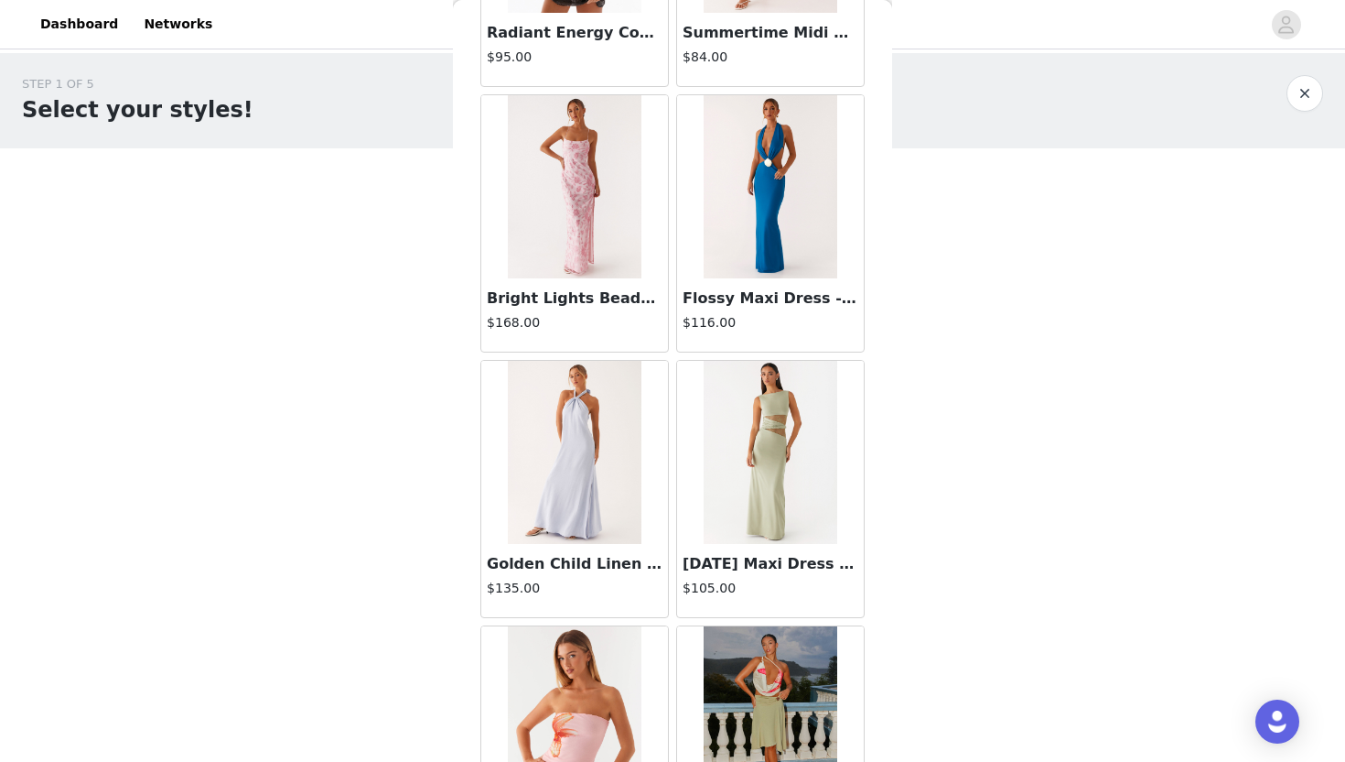
scroll to position [23274, 0]
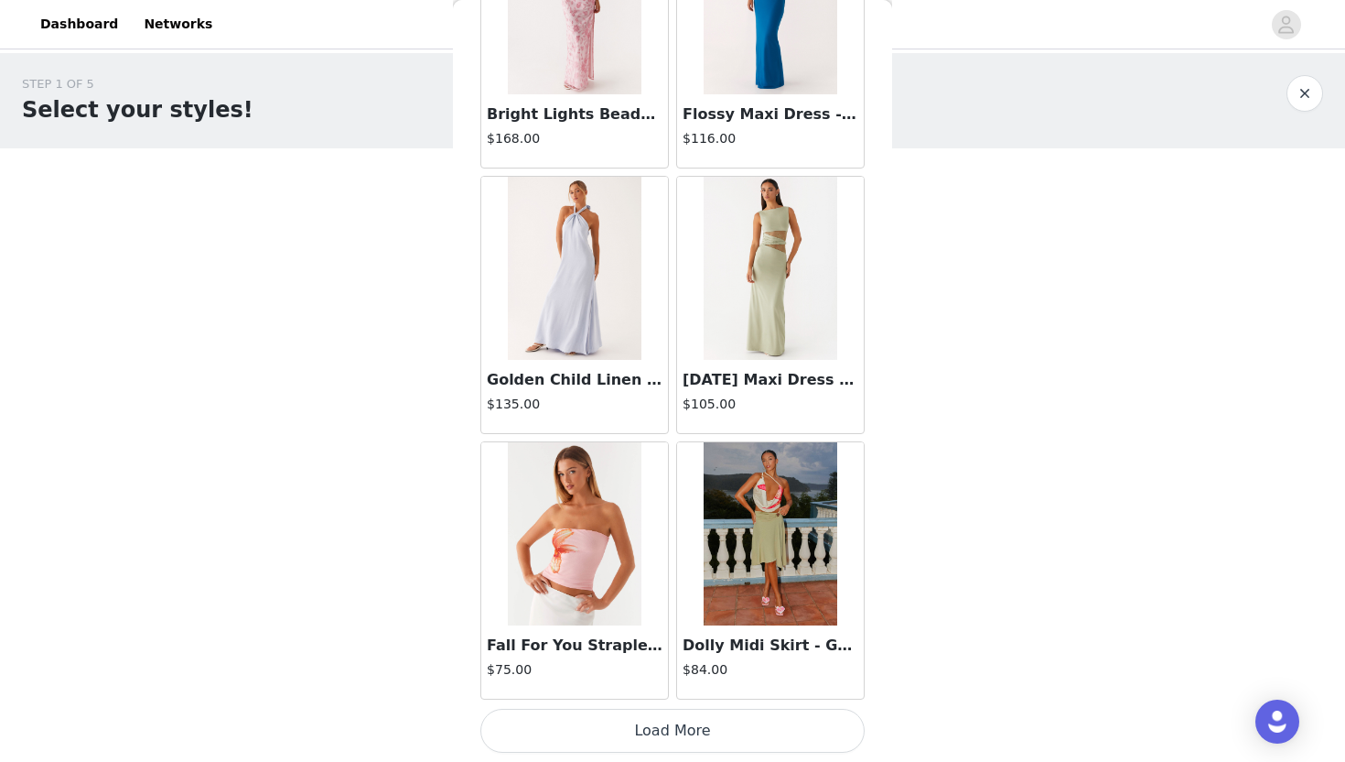
click at [646, 728] on button "Load More" at bounding box center [673, 730] width 384 height 44
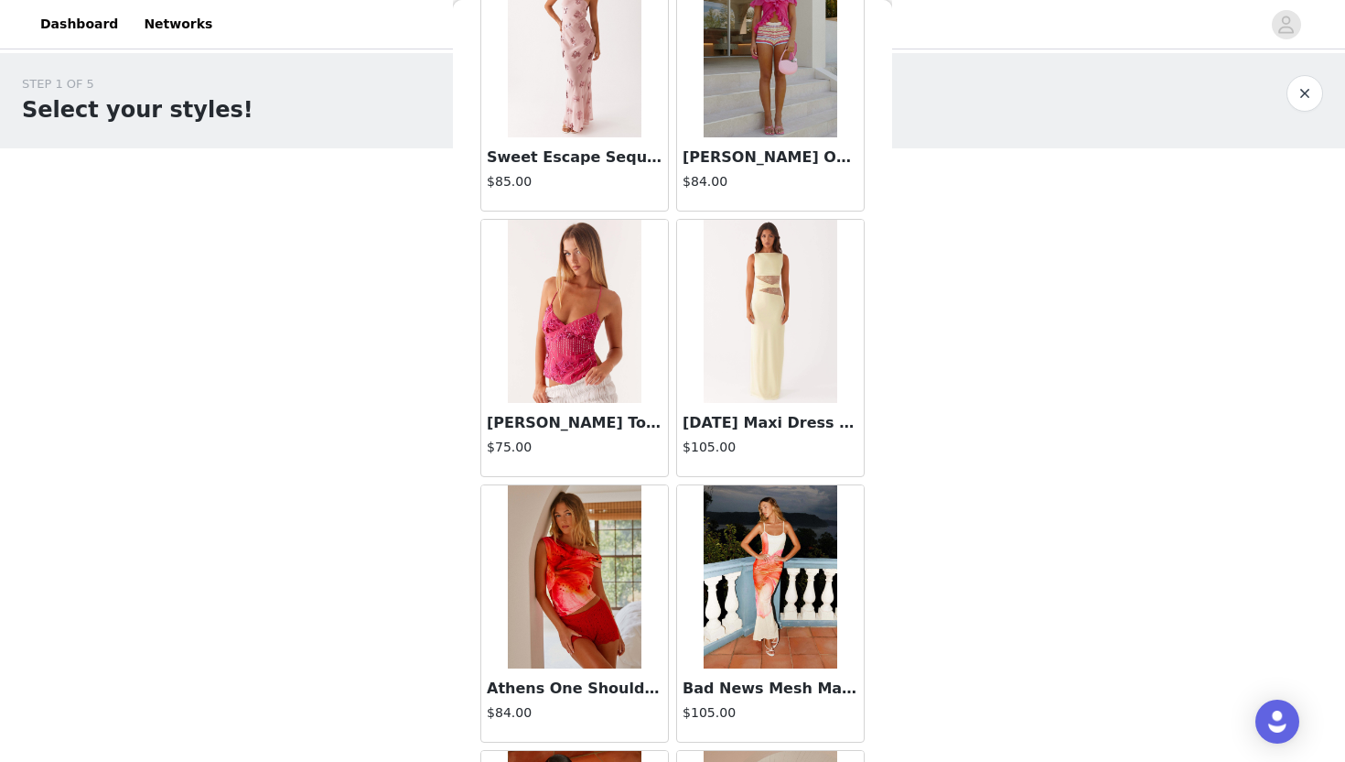
scroll to position [25928, 0]
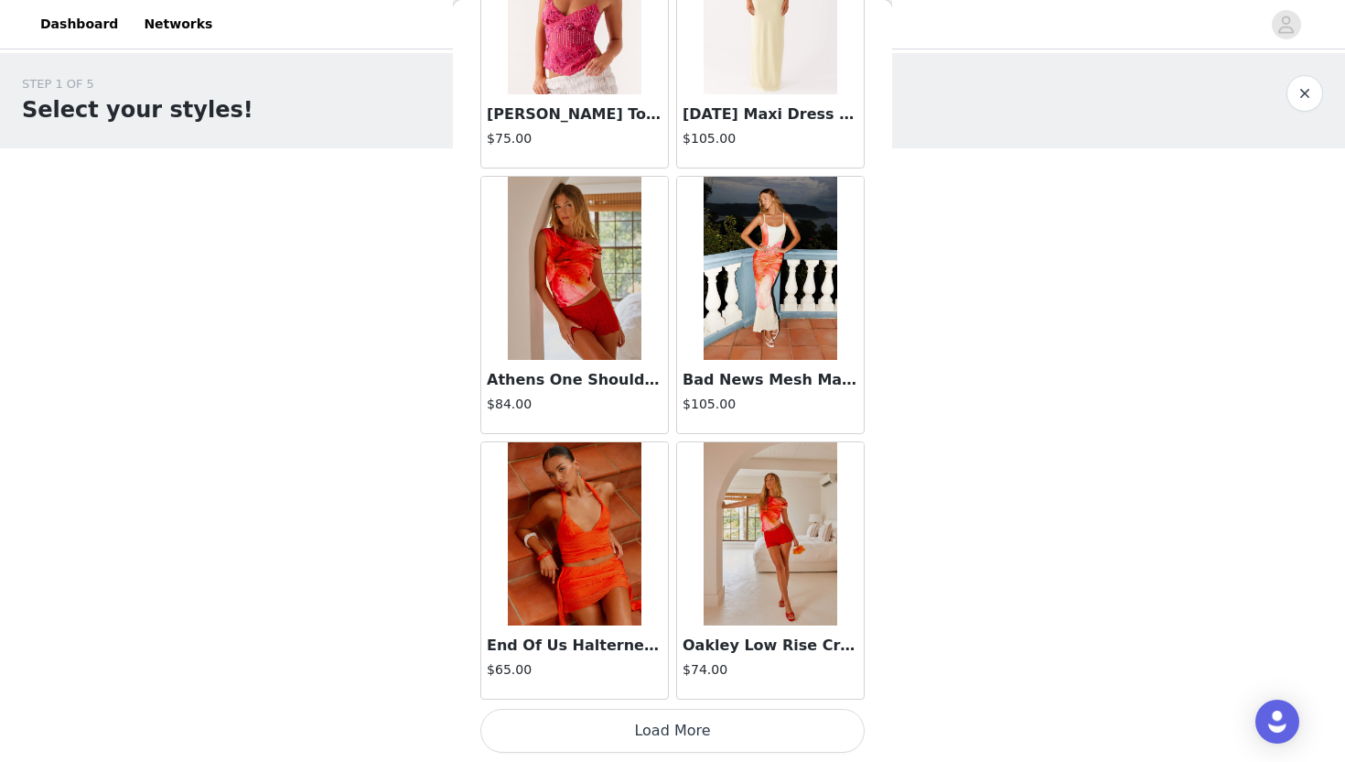
click at [637, 744] on button "Load More" at bounding box center [673, 730] width 384 height 44
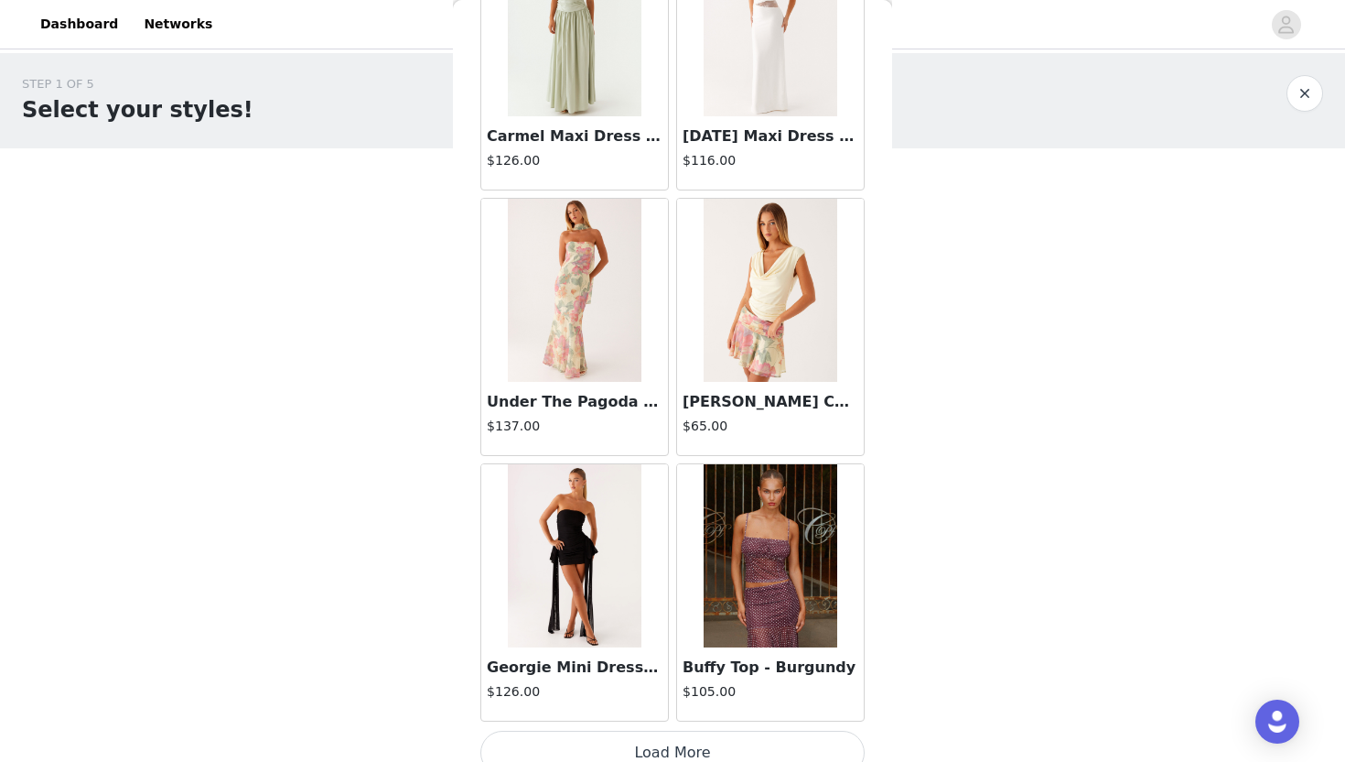
scroll to position [28582, 0]
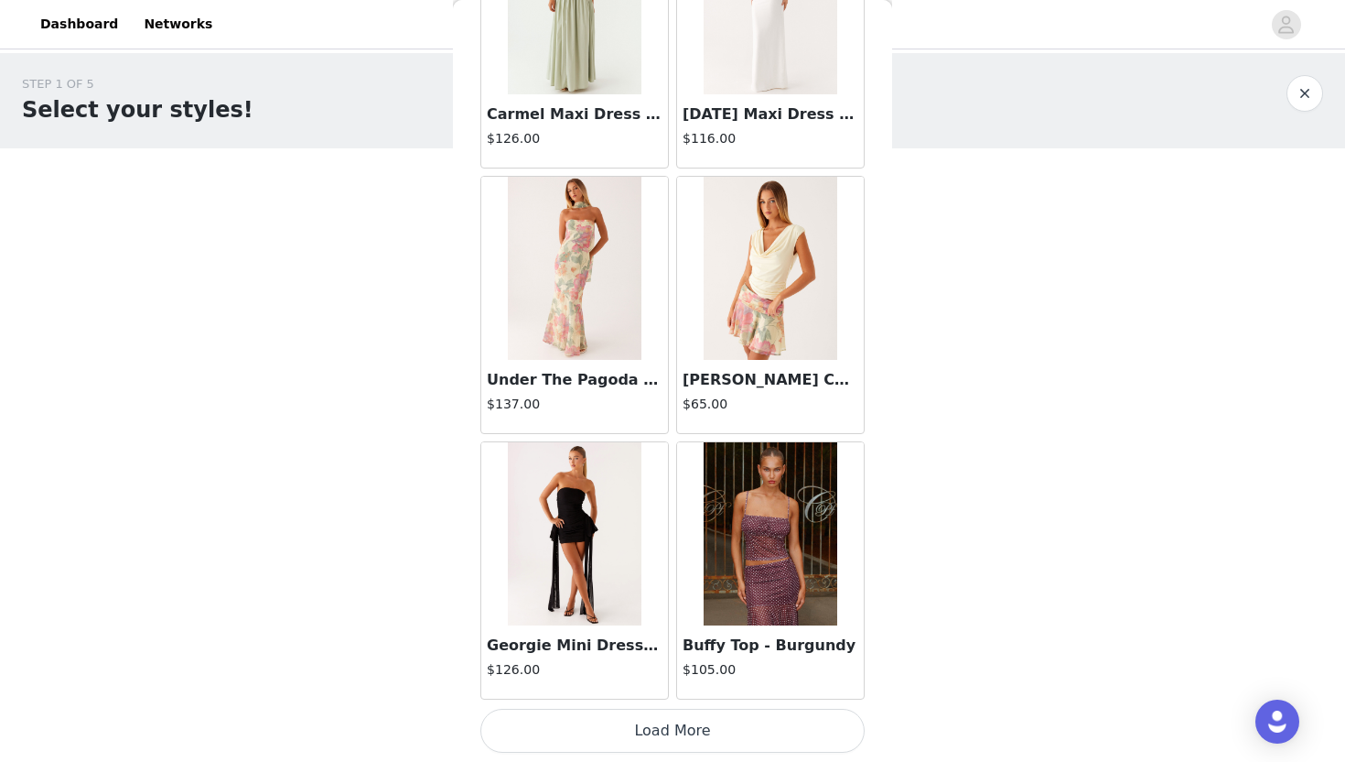
click at [622, 736] on button "Load More" at bounding box center [673, 730] width 384 height 44
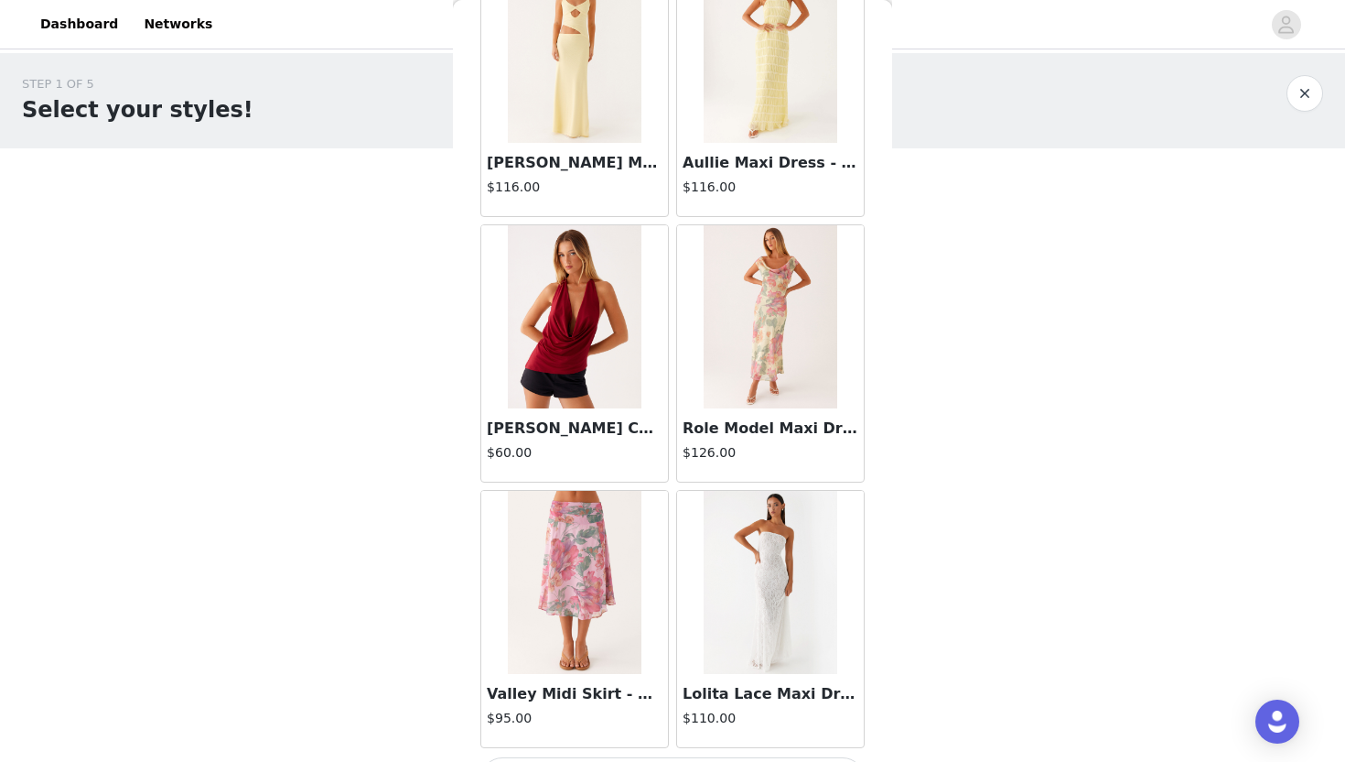
scroll to position [31236, 0]
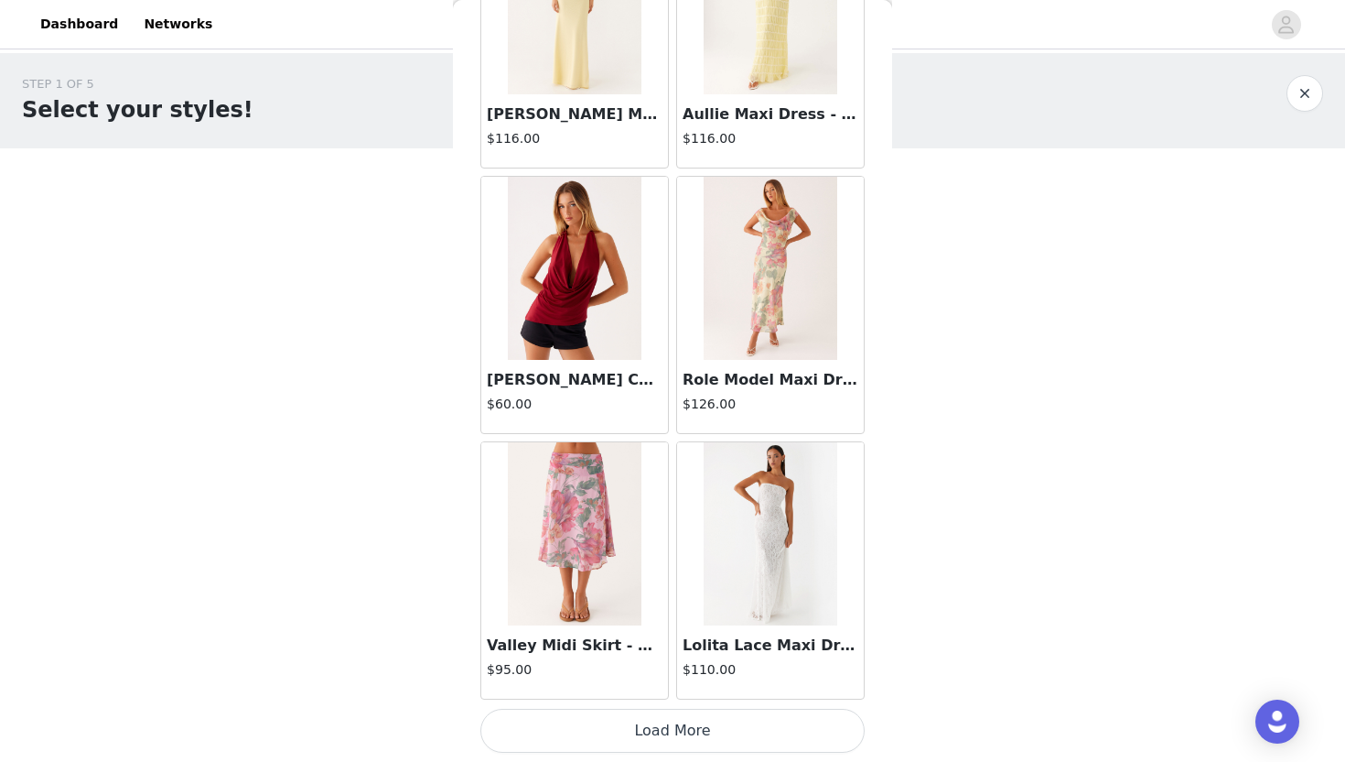
click at [641, 732] on button "Load More" at bounding box center [673, 730] width 384 height 44
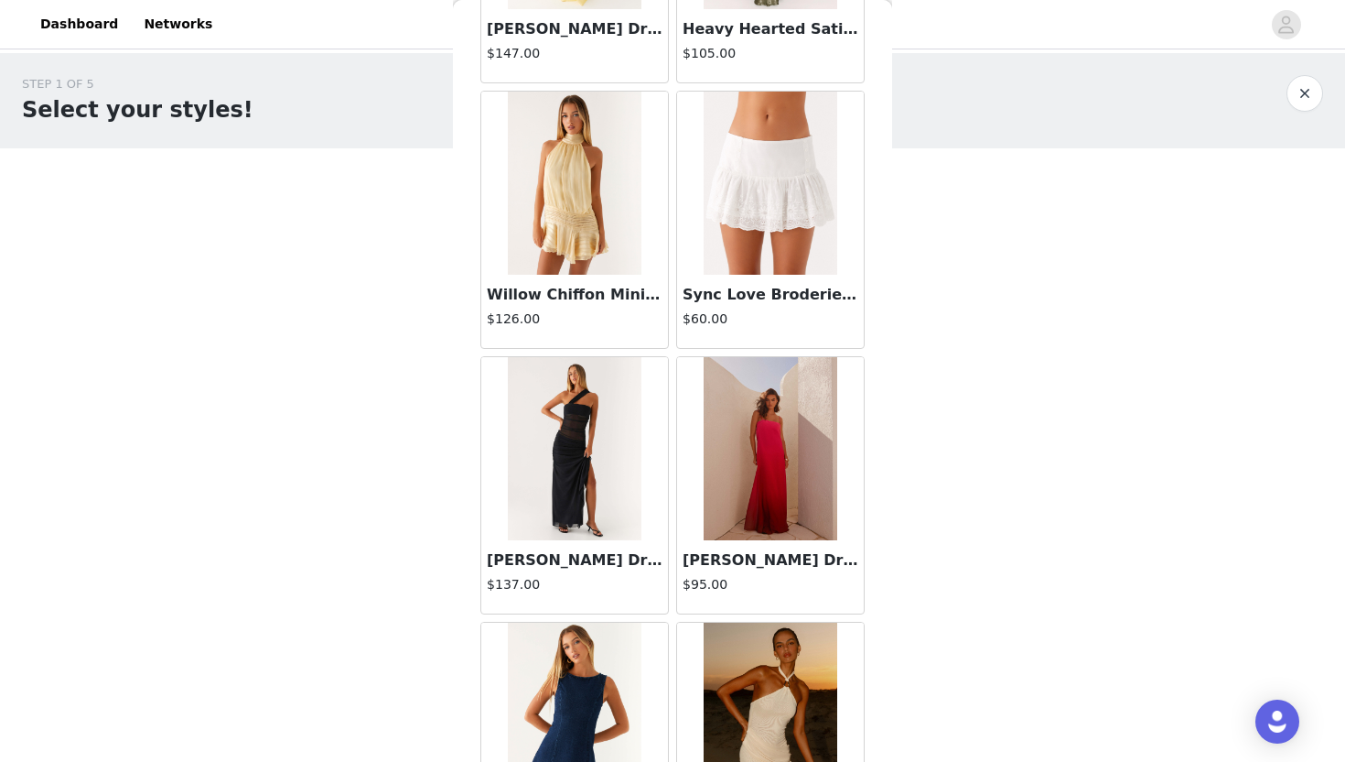
scroll to position [33891, 0]
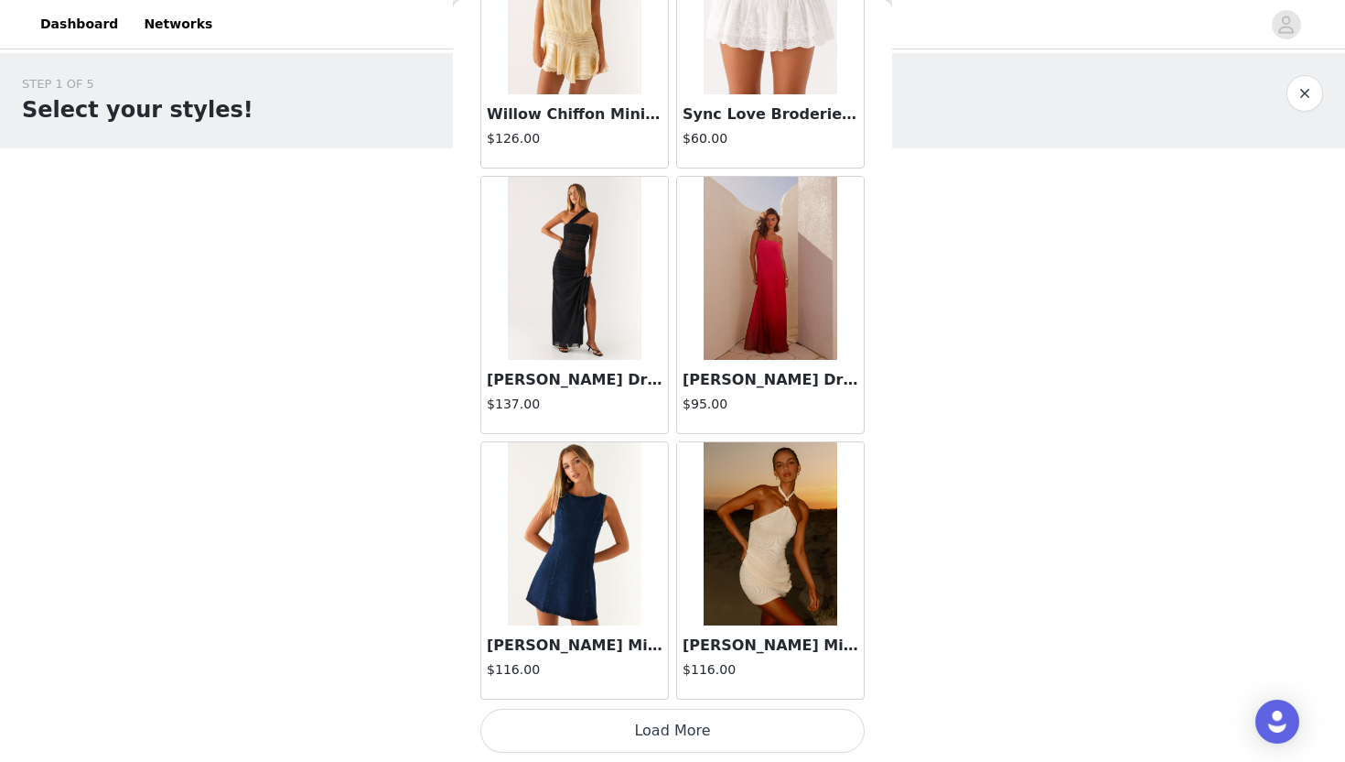
click at [643, 730] on button "Load More" at bounding box center [673, 730] width 384 height 44
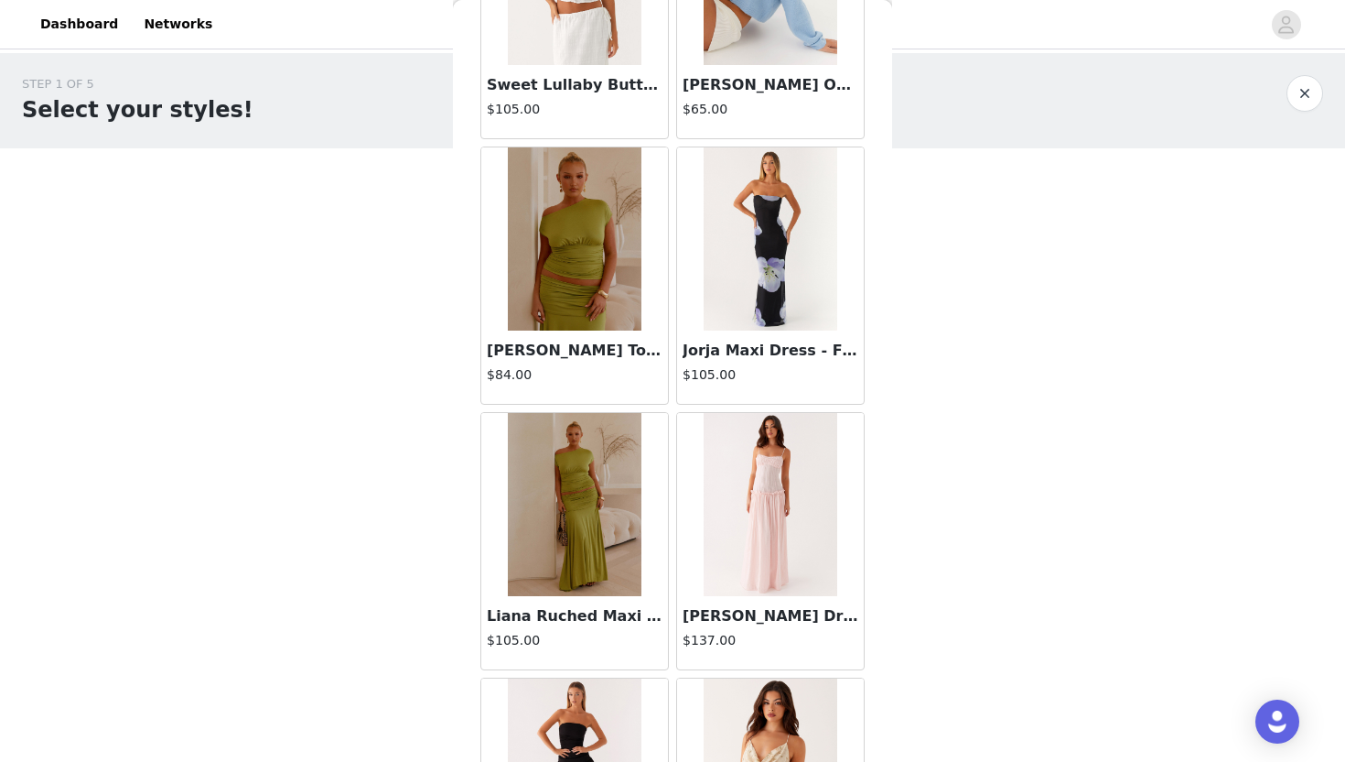
scroll to position [36545, 0]
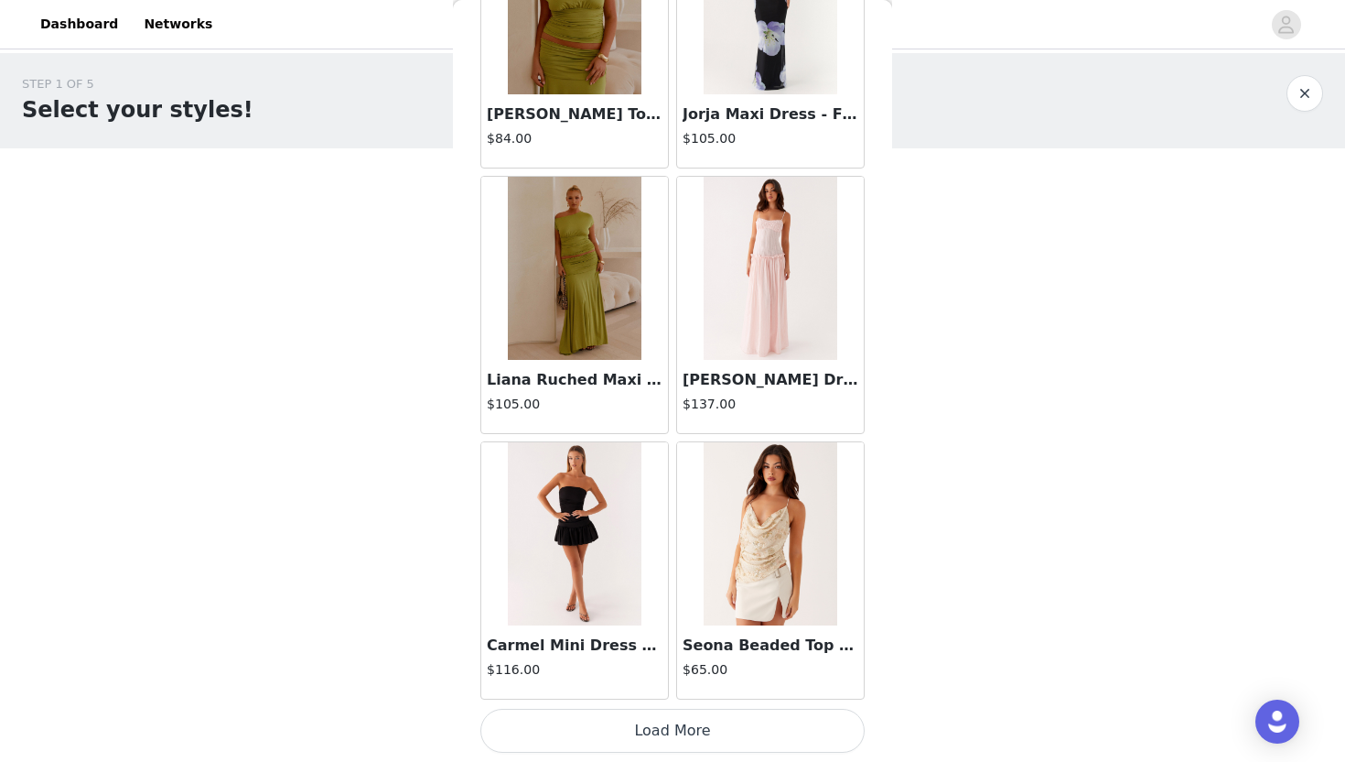
click at [647, 743] on button "Load More" at bounding box center [673, 730] width 384 height 44
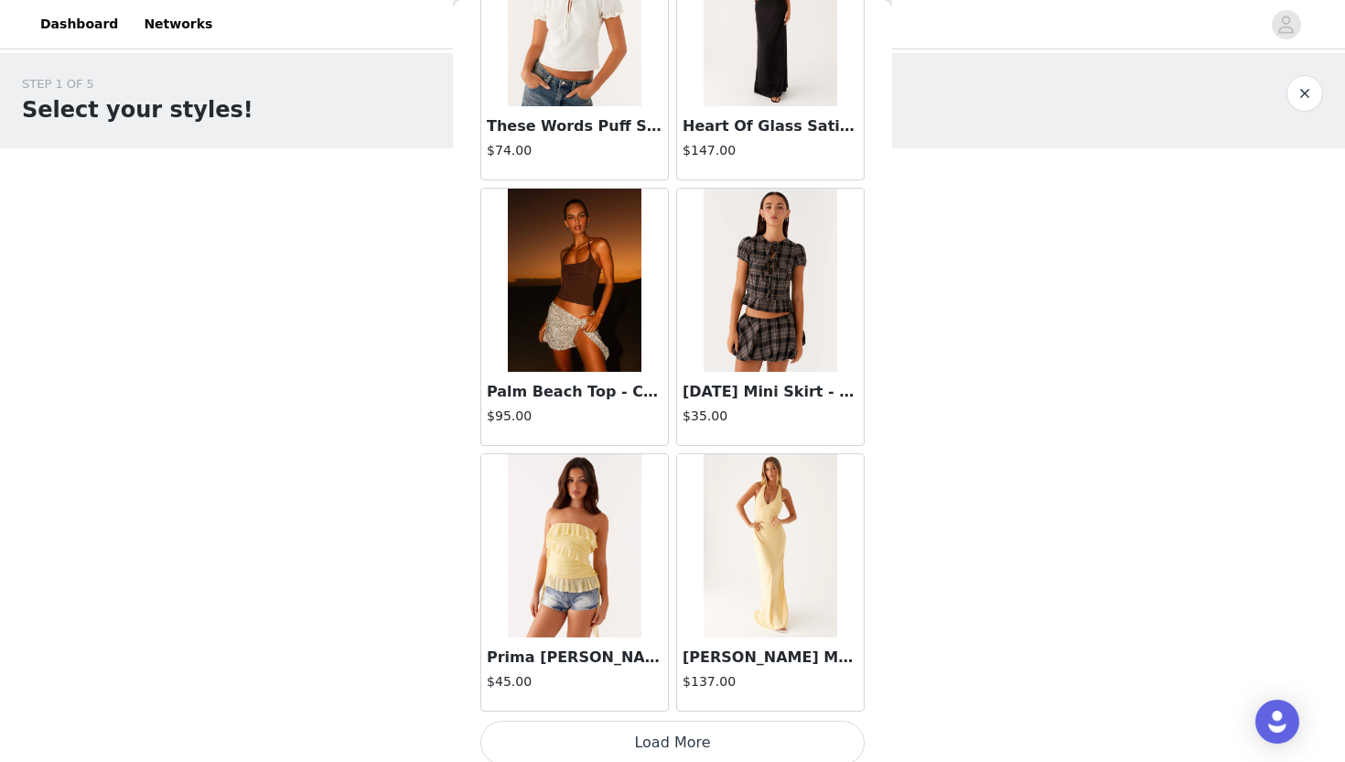
scroll to position [39199, 0]
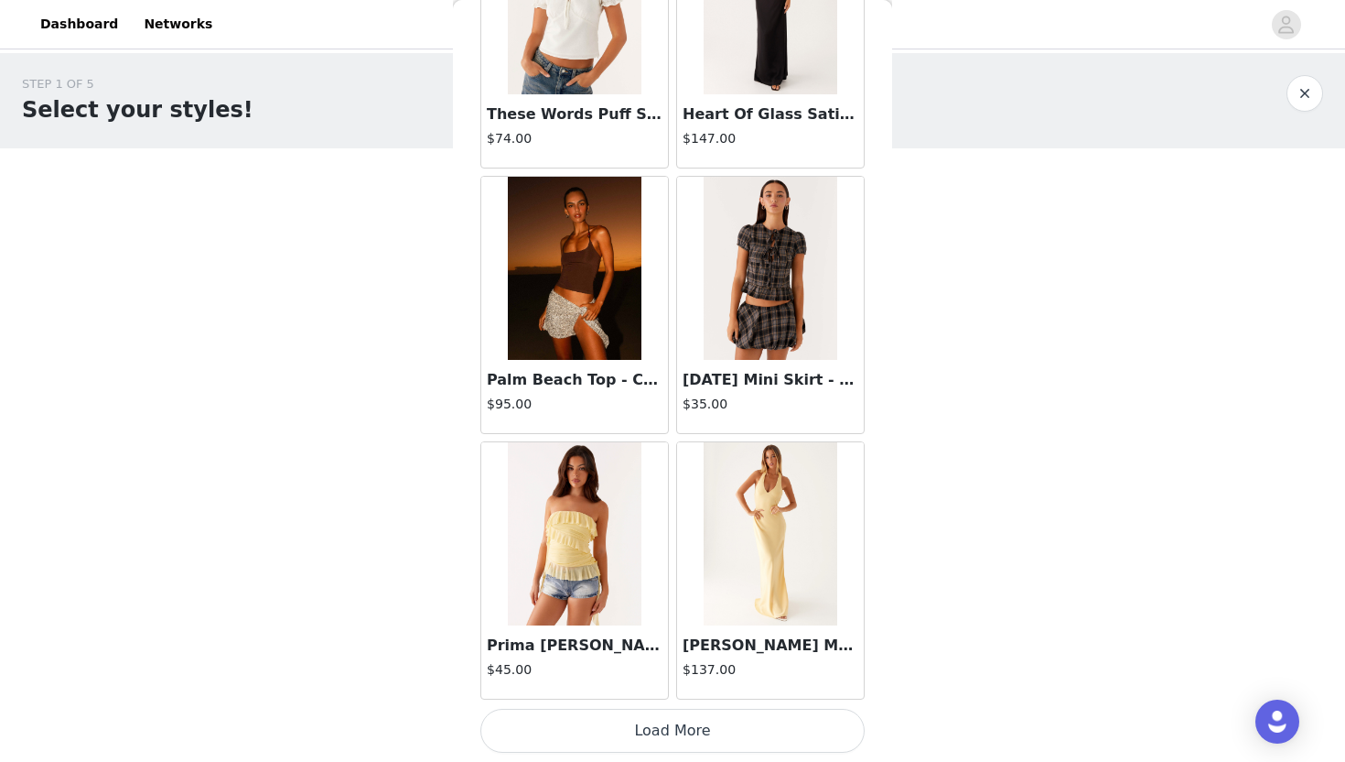
click at [647, 746] on button "Load More" at bounding box center [673, 730] width 384 height 44
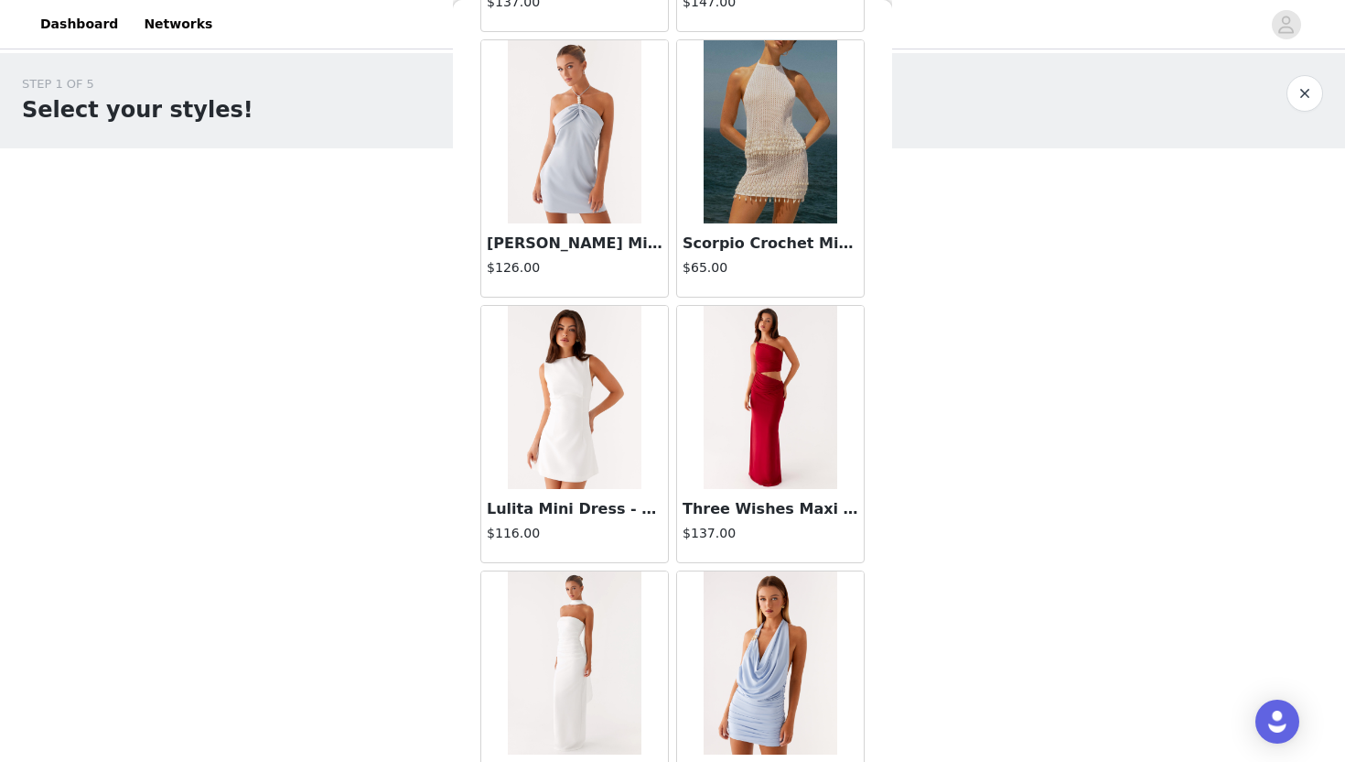
scroll to position [41854, 0]
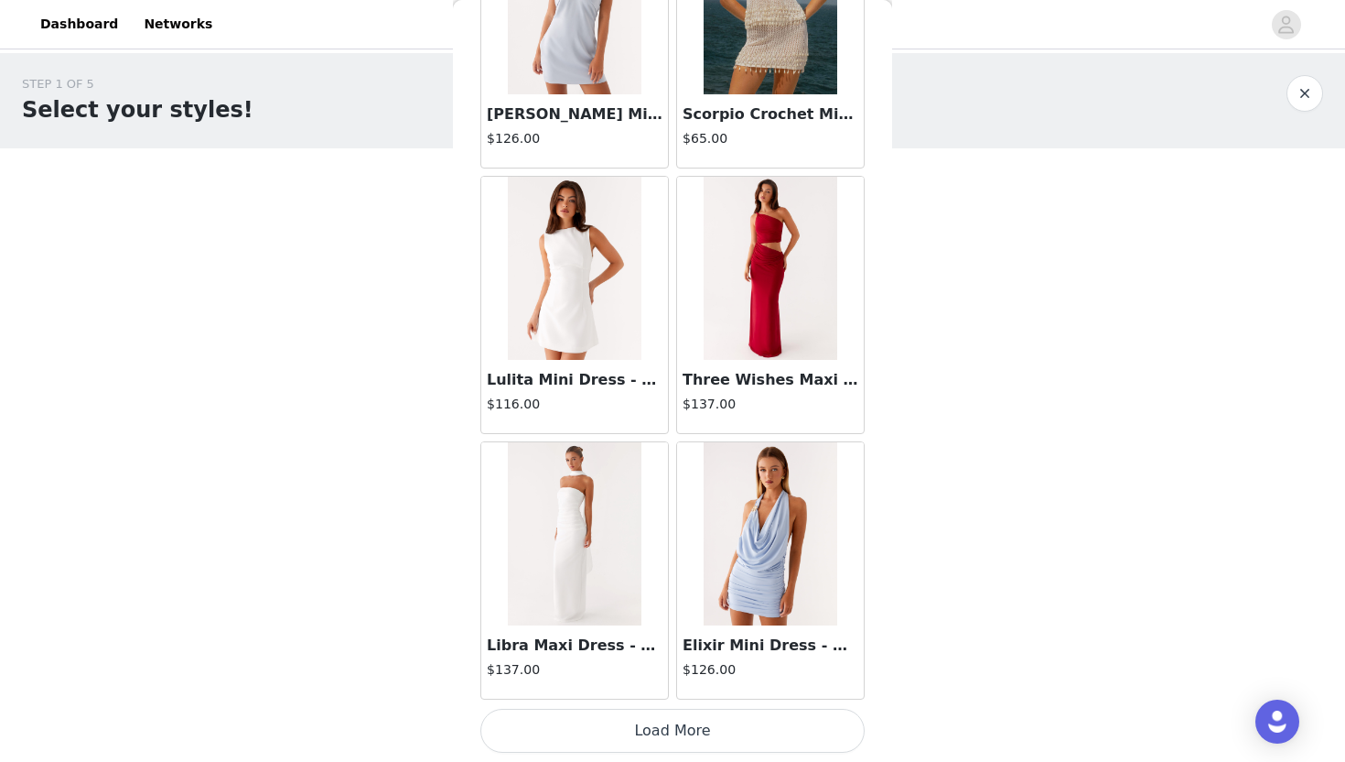
click at [559, 731] on button "Load More" at bounding box center [673, 730] width 384 height 44
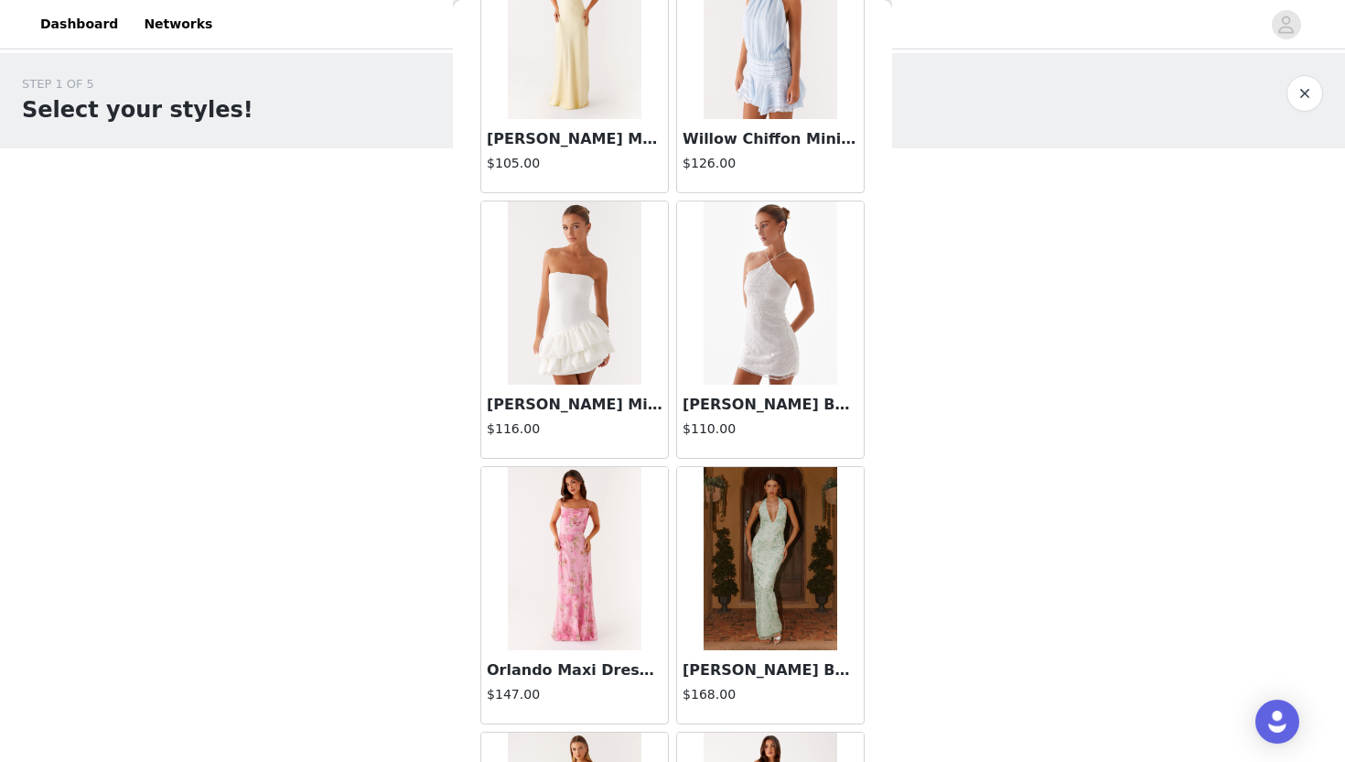
scroll to position [43688, 0]
click at [600, 585] on img at bounding box center [574, 557] width 133 height 183
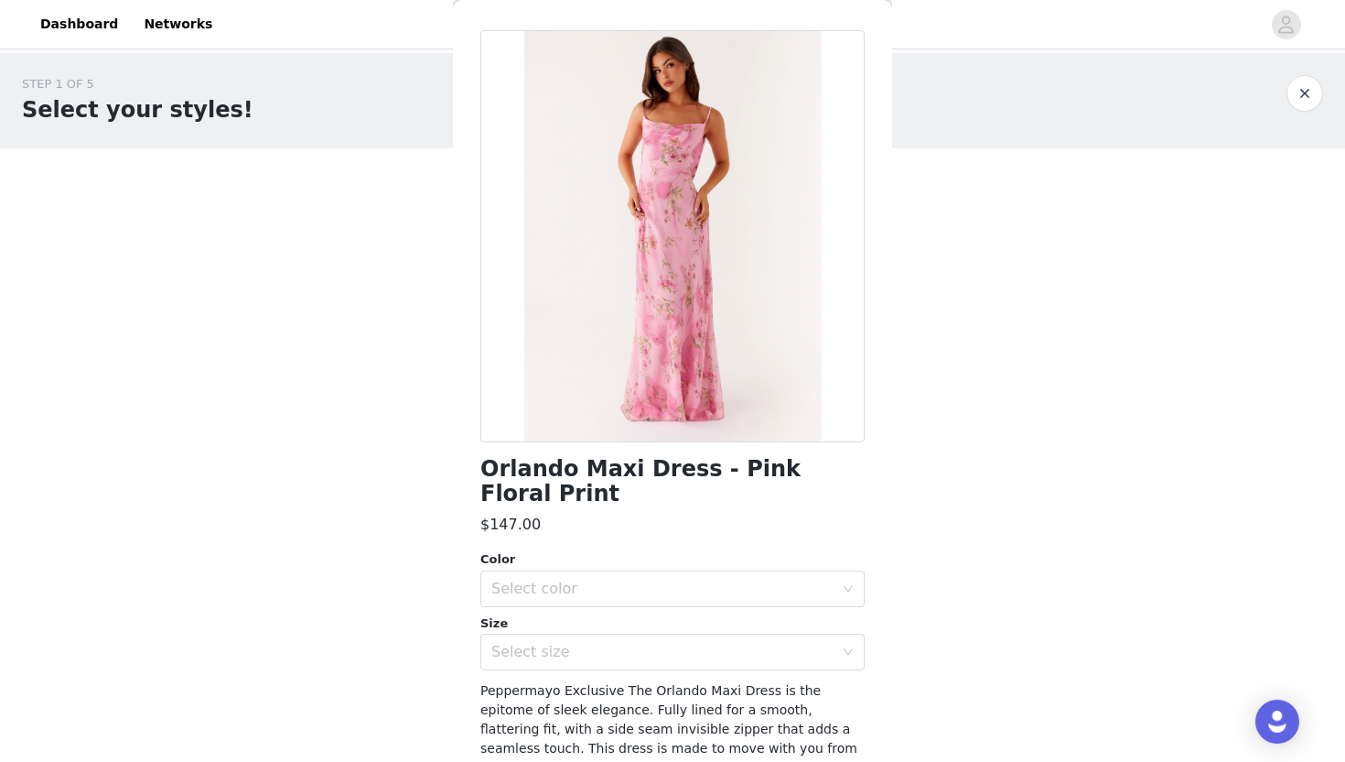
scroll to position [0, 0]
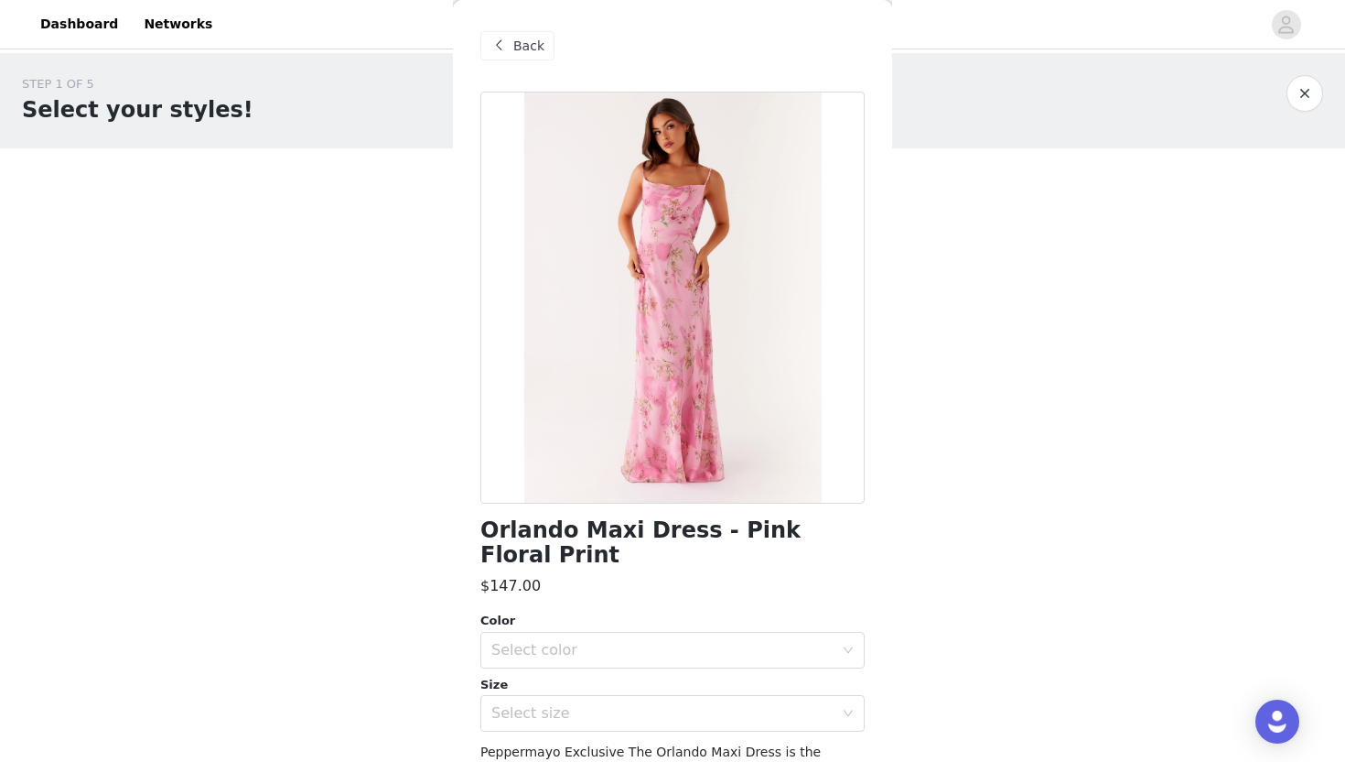
click at [526, 53] on span "Back" at bounding box center [528, 46] width 31 height 19
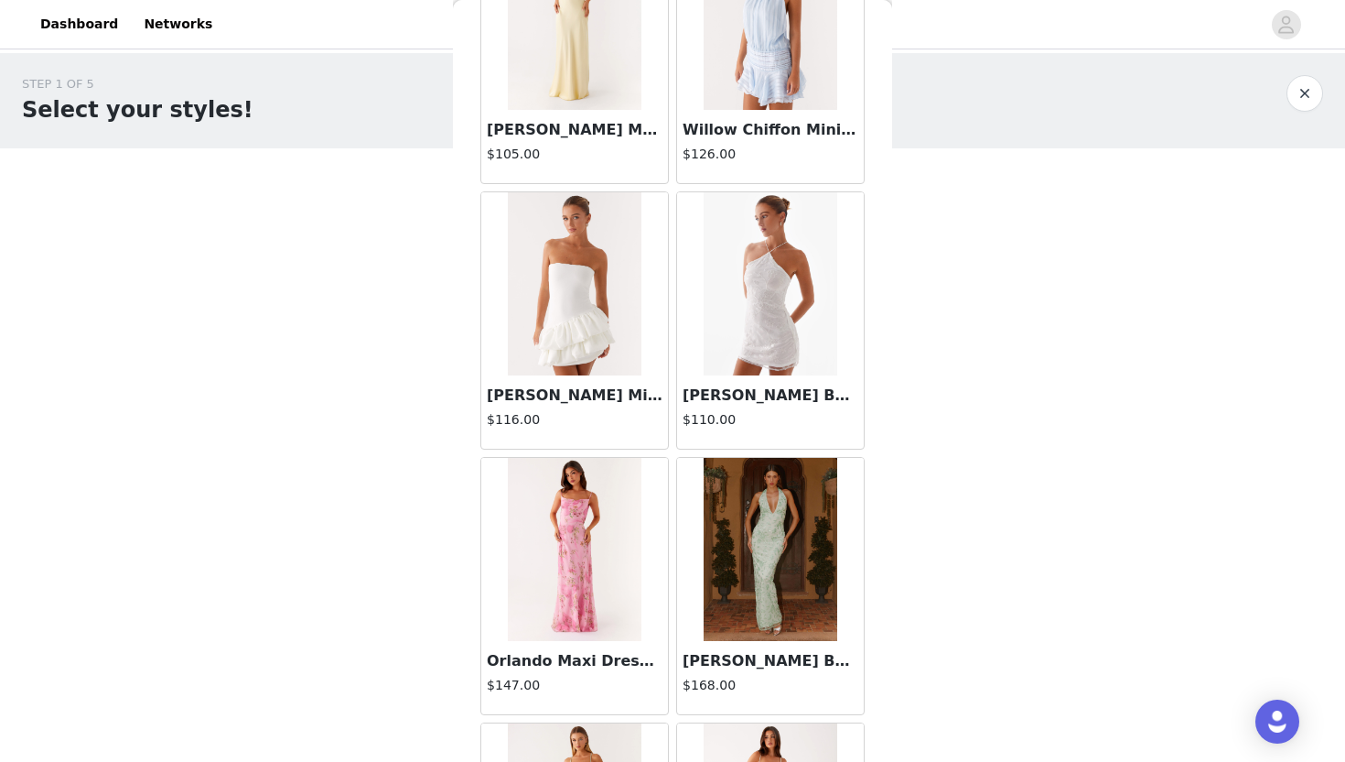
scroll to position [44508, 0]
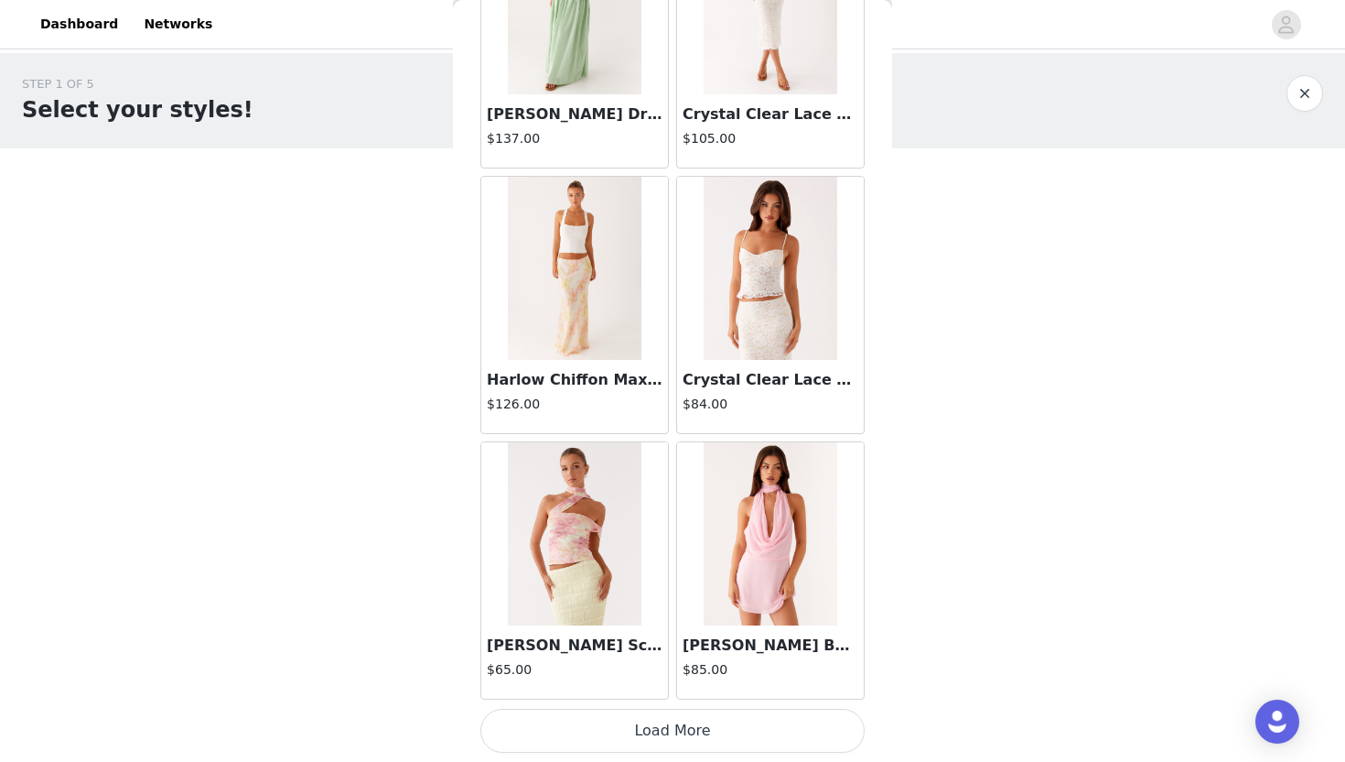
click at [578, 742] on button "Load More" at bounding box center [673, 730] width 384 height 44
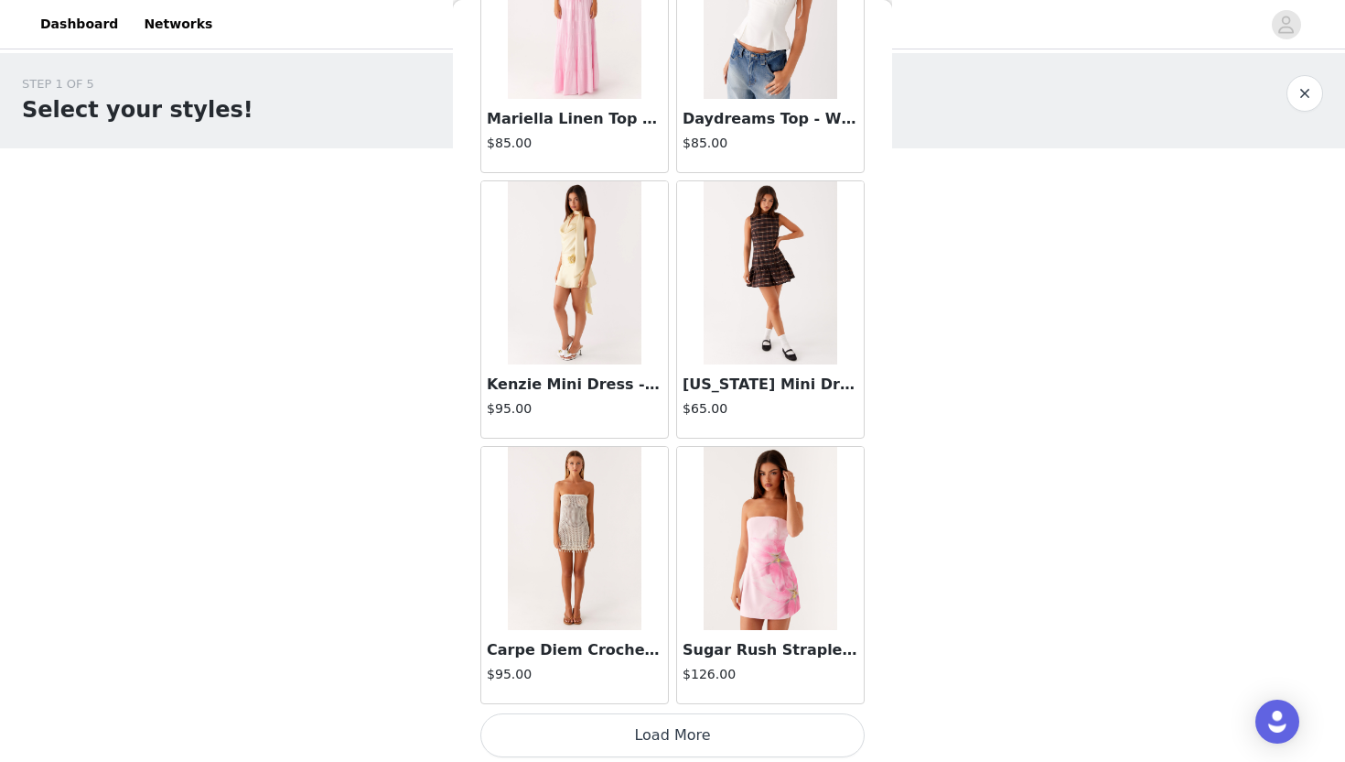
scroll to position [47162, 0]
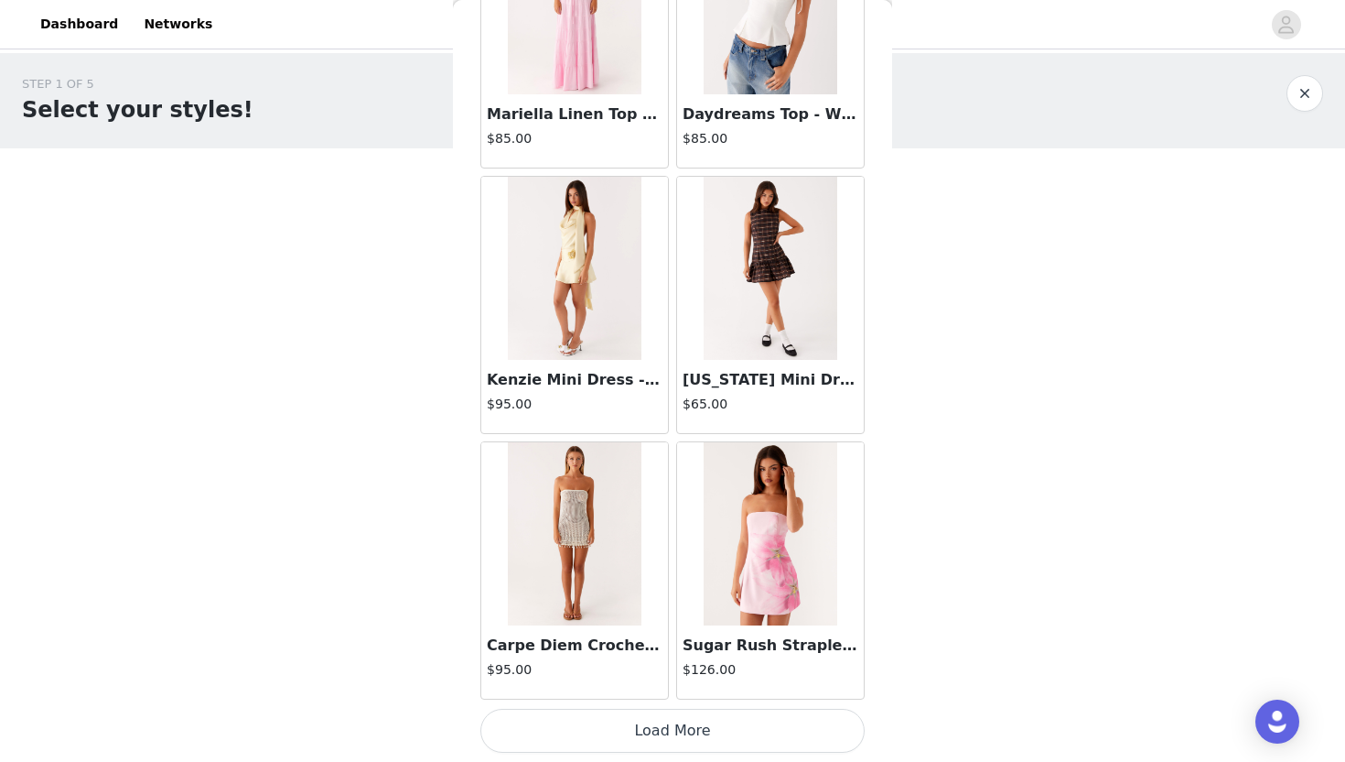
click at [598, 741] on button "Load More" at bounding box center [673, 730] width 384 height 44
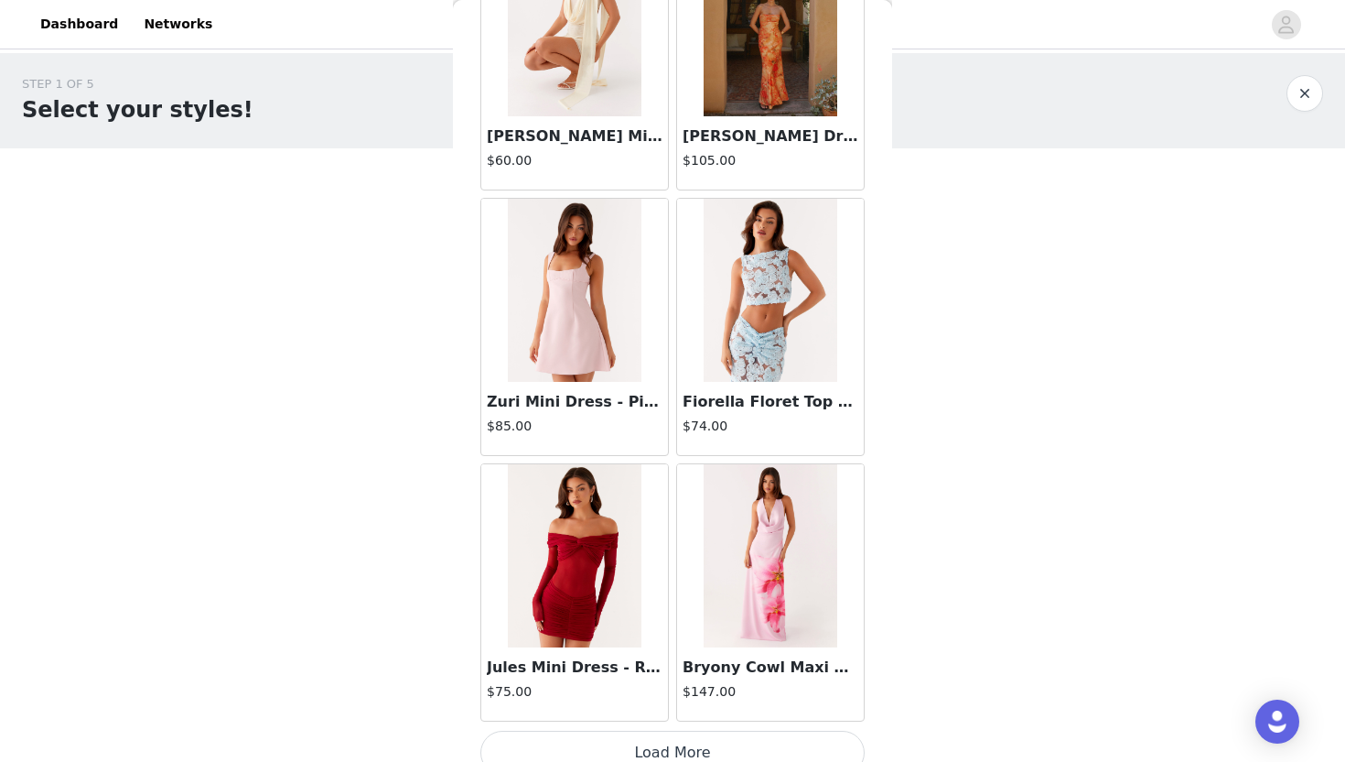
scroll to position [49816, 0]
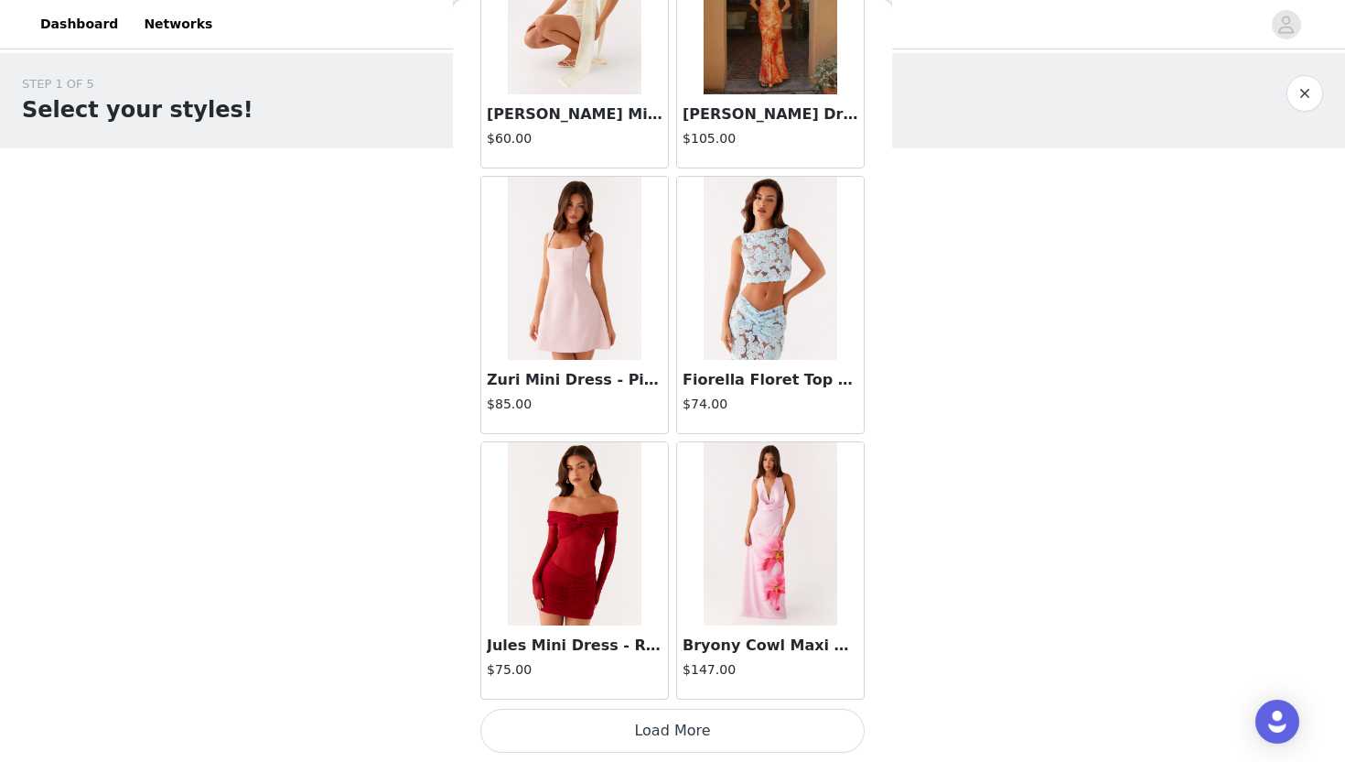
click at [624, 740] on button "Load More" at bounding box center [673, 730] width 384 height 44
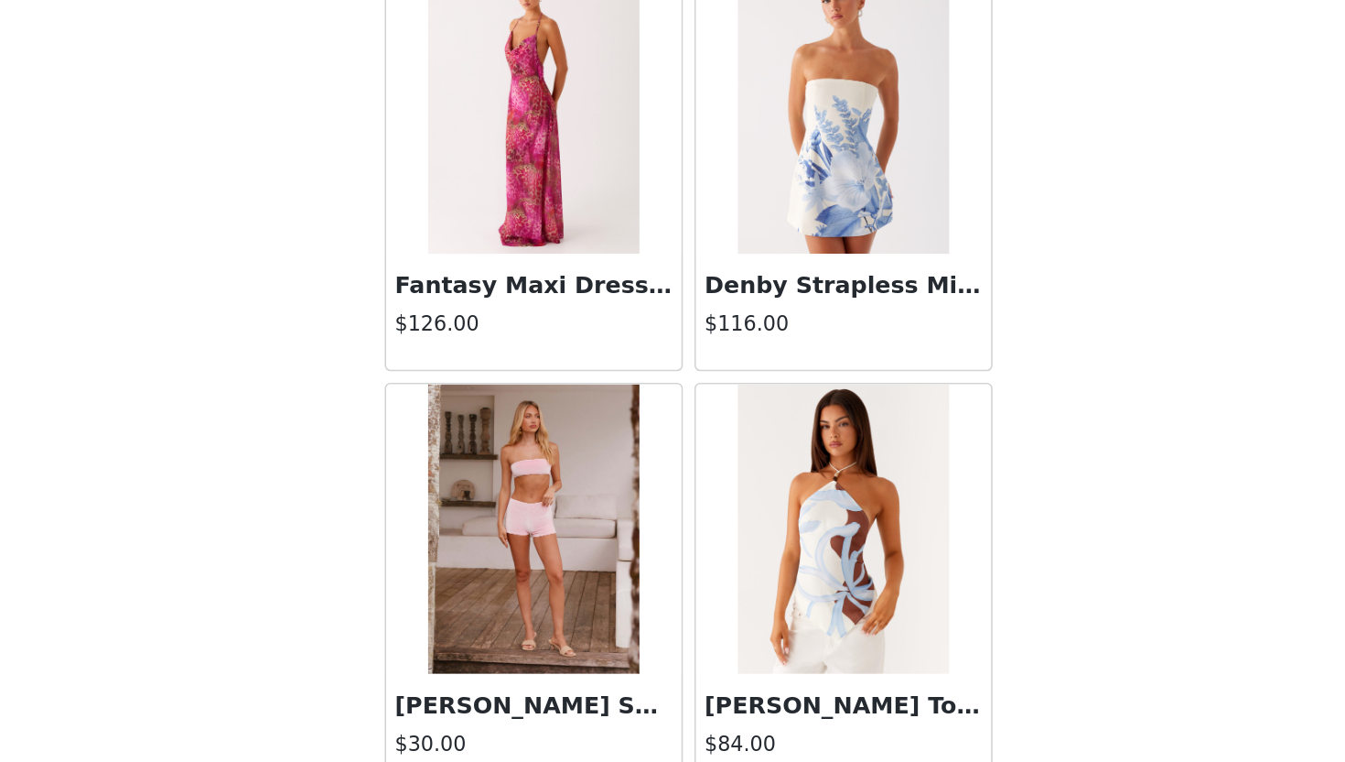
scroll to position [52471, 0]
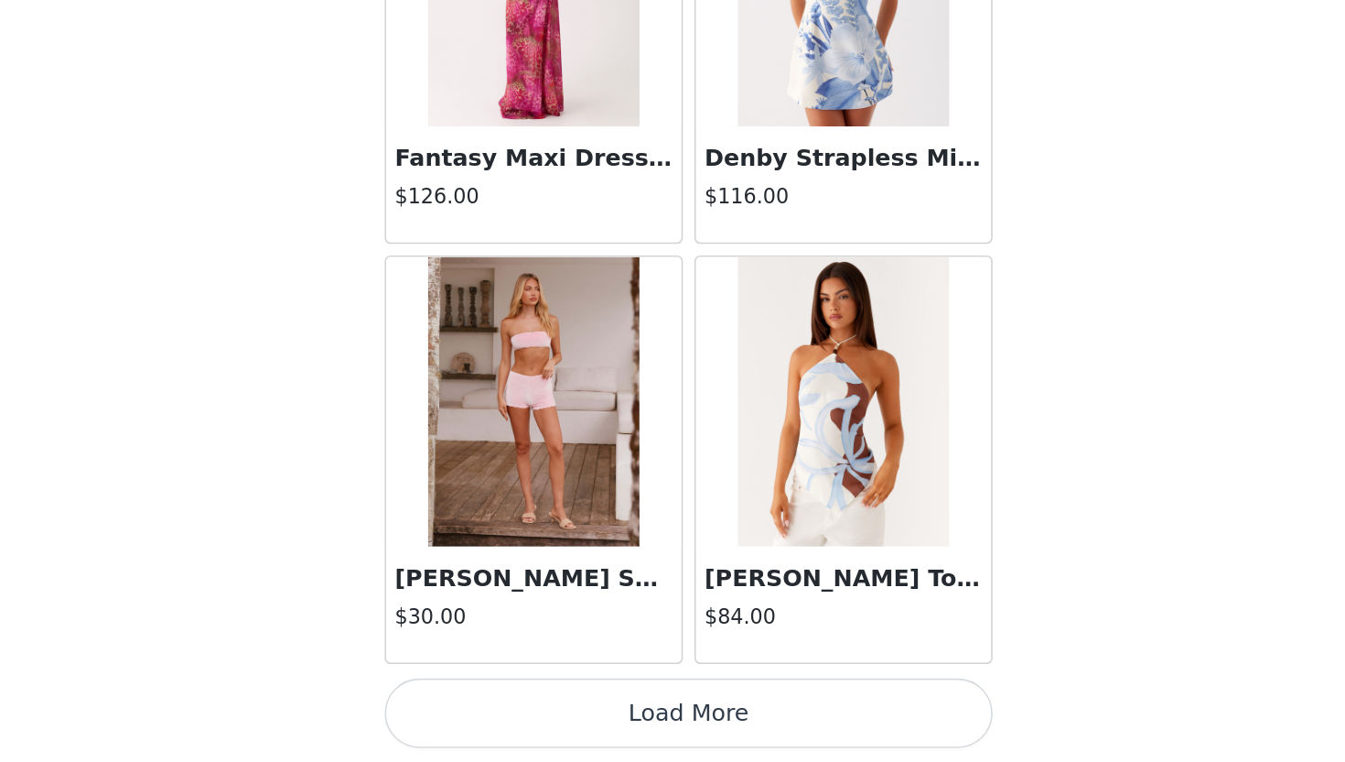
click at [777, 740] on button "Load More" at bounding box center [673, 730] width 384 height 44
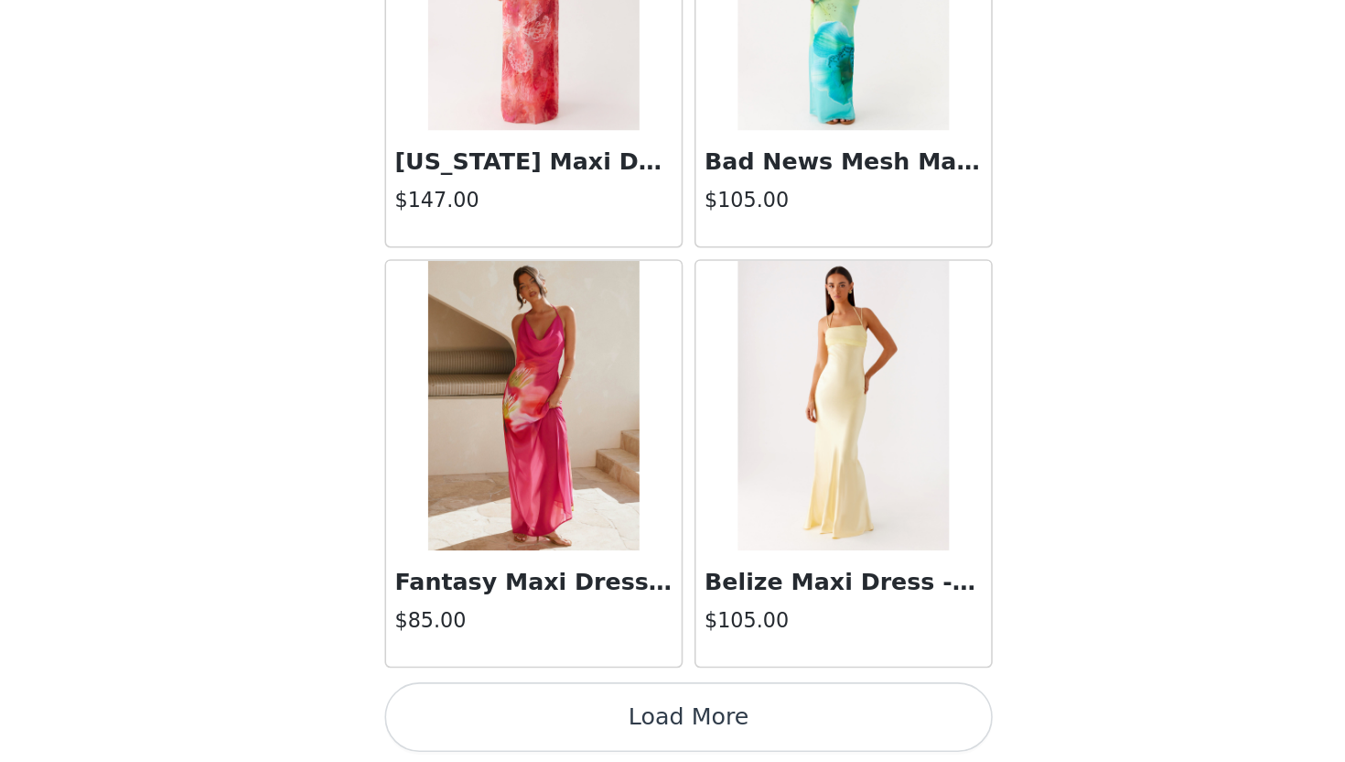
scroll to position [55125, 0]
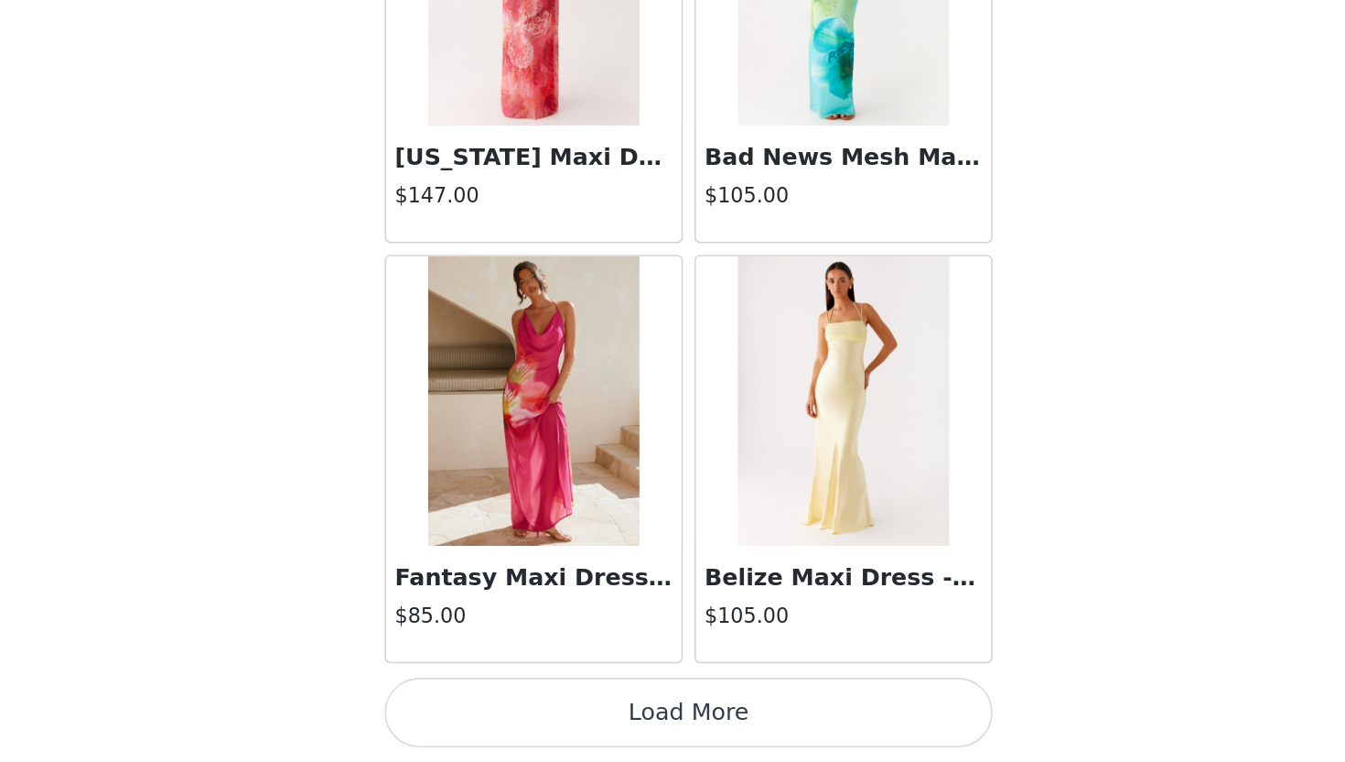
click at [723, 719] on button "Load More" at bounding box center [673, 730] width 384 height 44
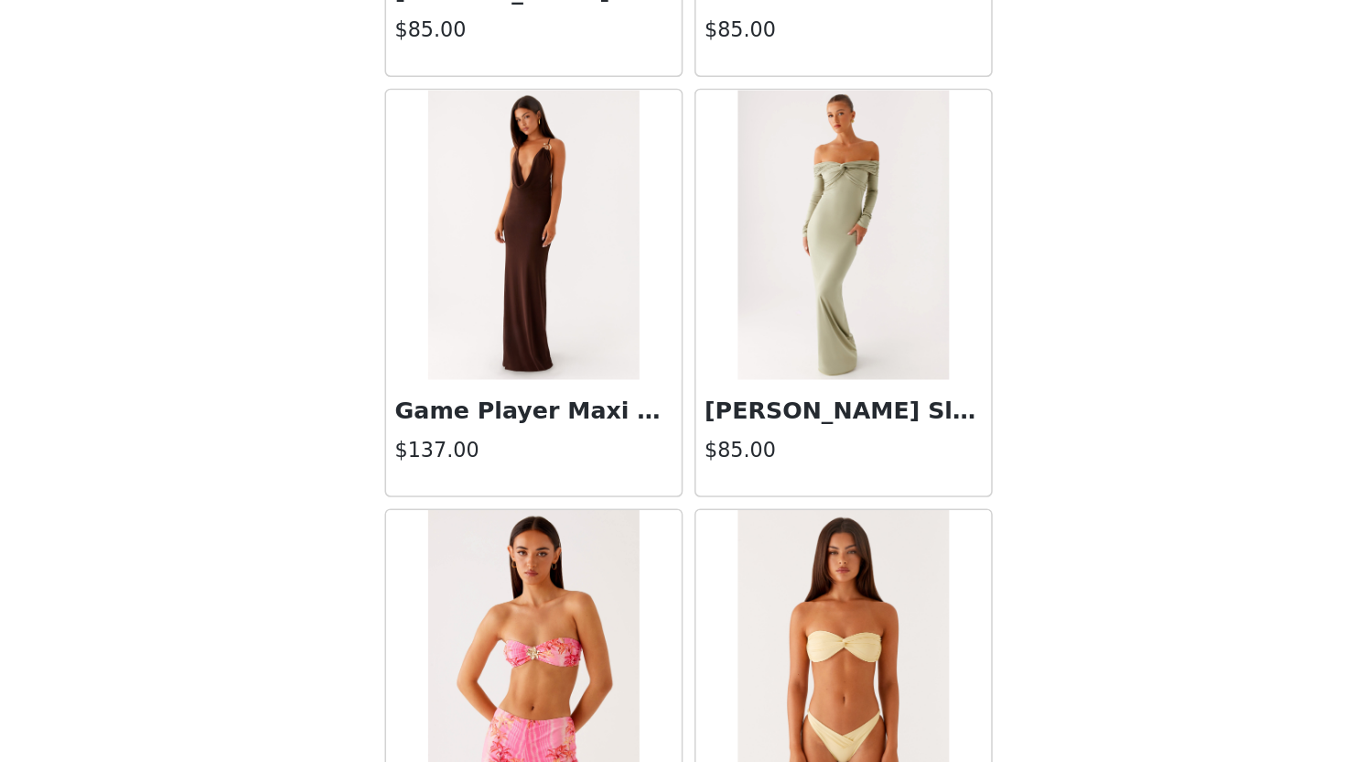
scroll to position [57779, 0]
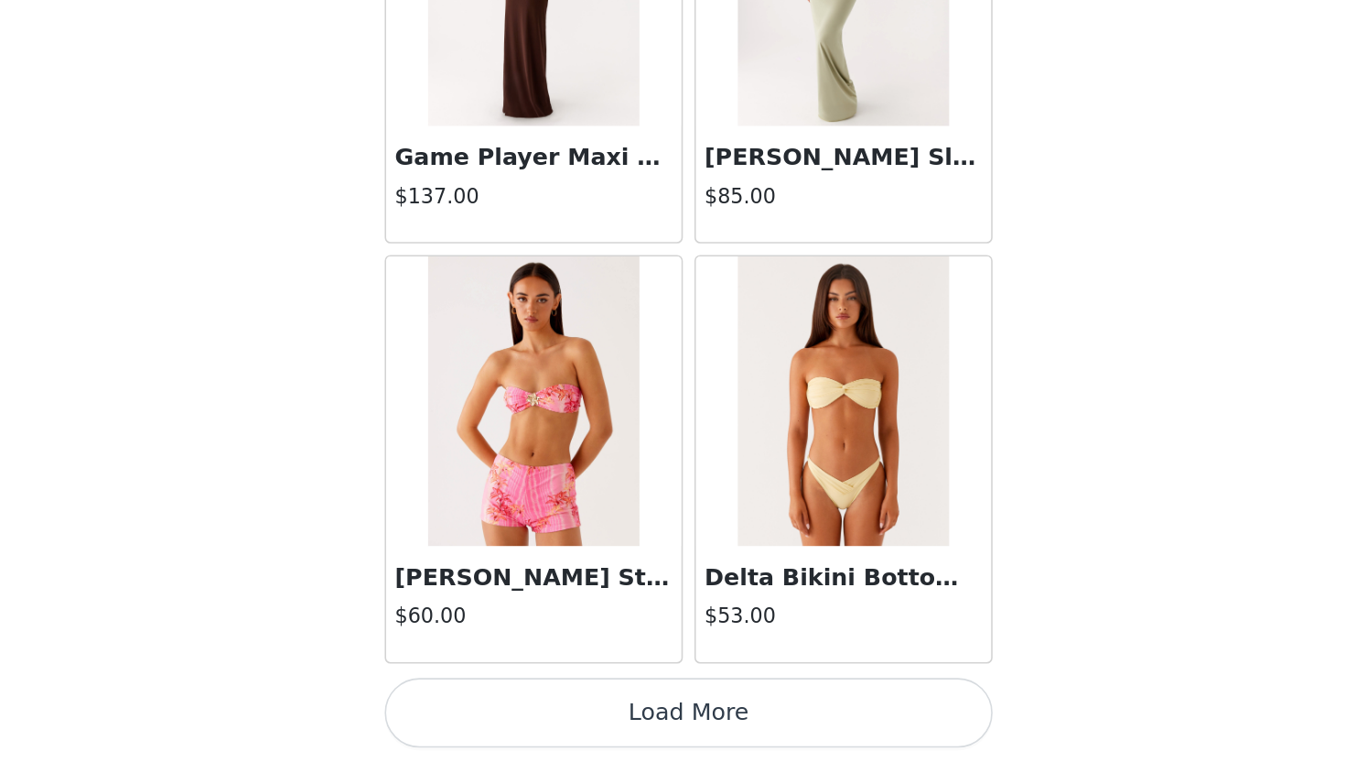
click at [724, 721] on button "Load More" at bounding box center [673, 730] width 384 height 44
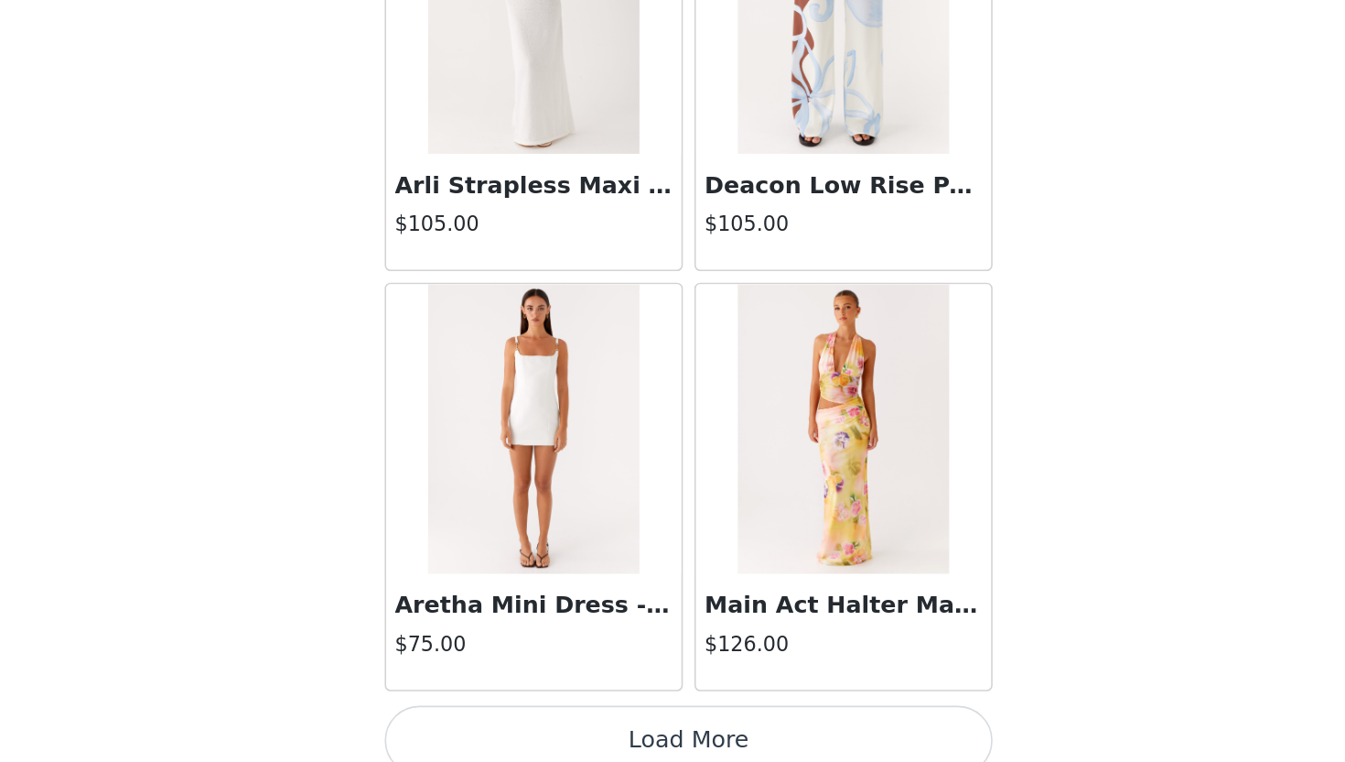
scroll to position [60434, 0]
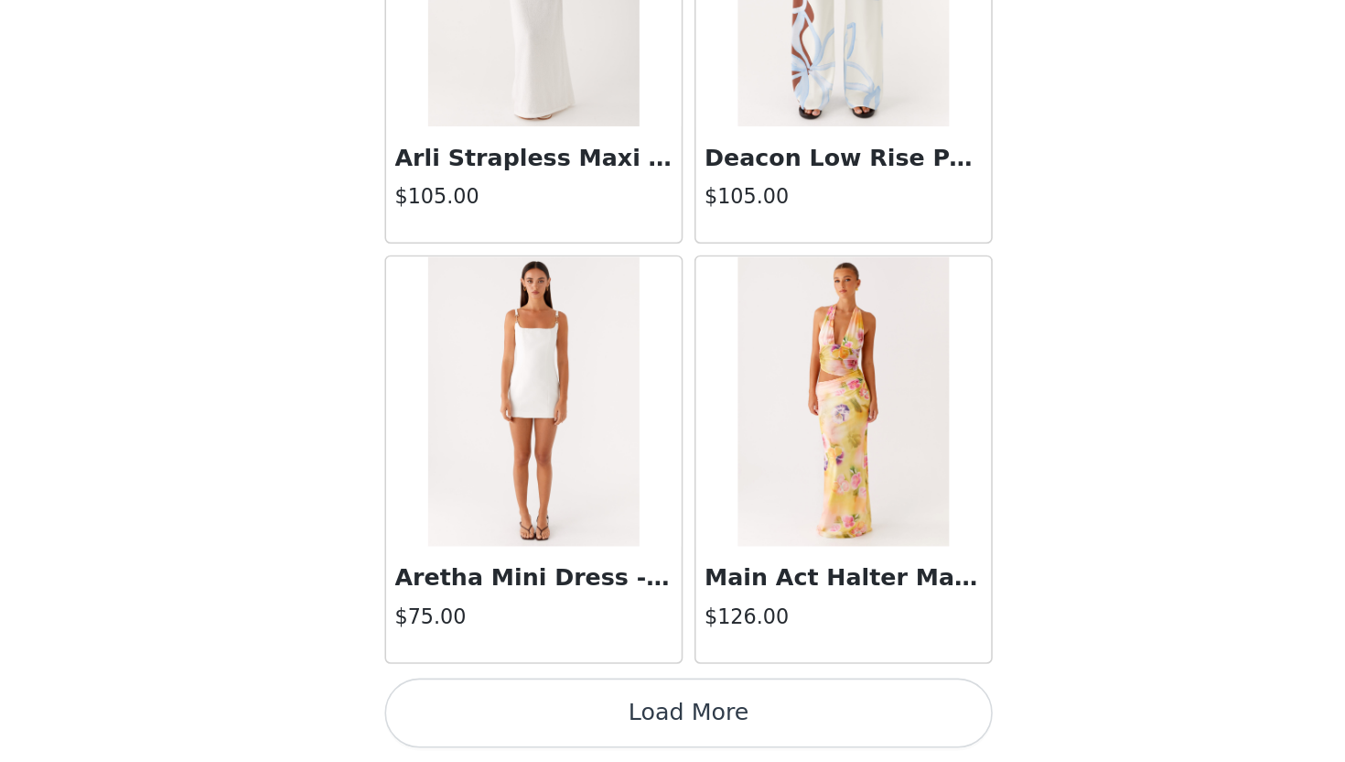
click at [721, 739] on button "Load More" at bounding box center [673, 730] width 384 height 44
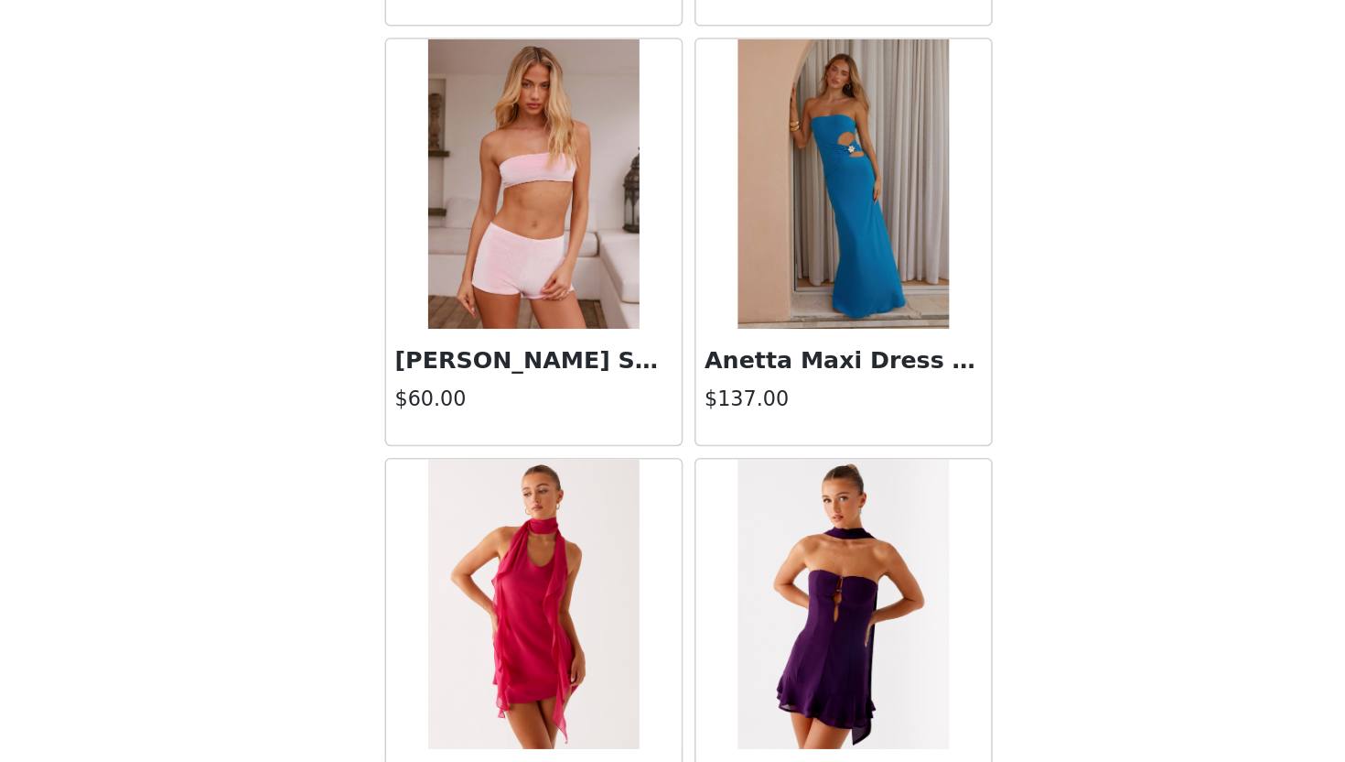
scroll to position [63088, 0]
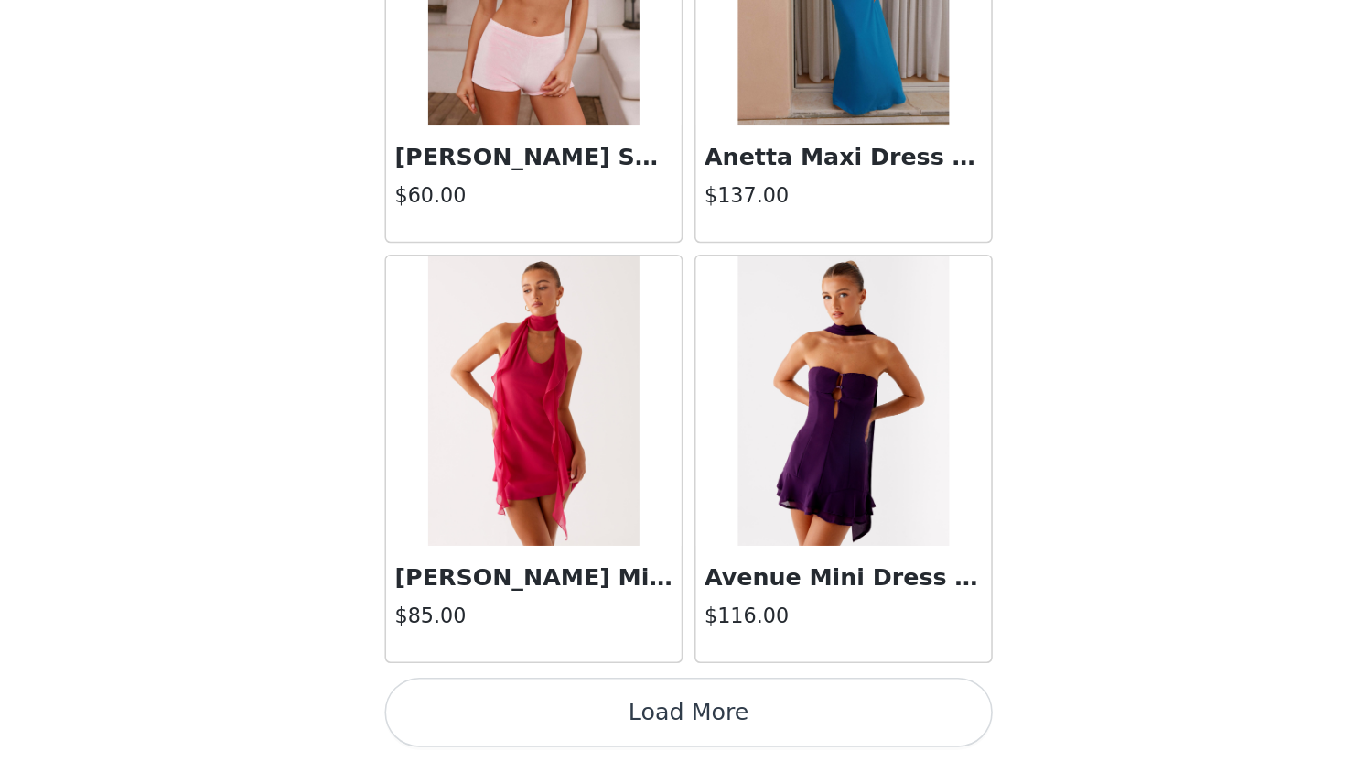
click at [666, 731] on button "Load More" at bounding box center [673, 730] width 384 height 44
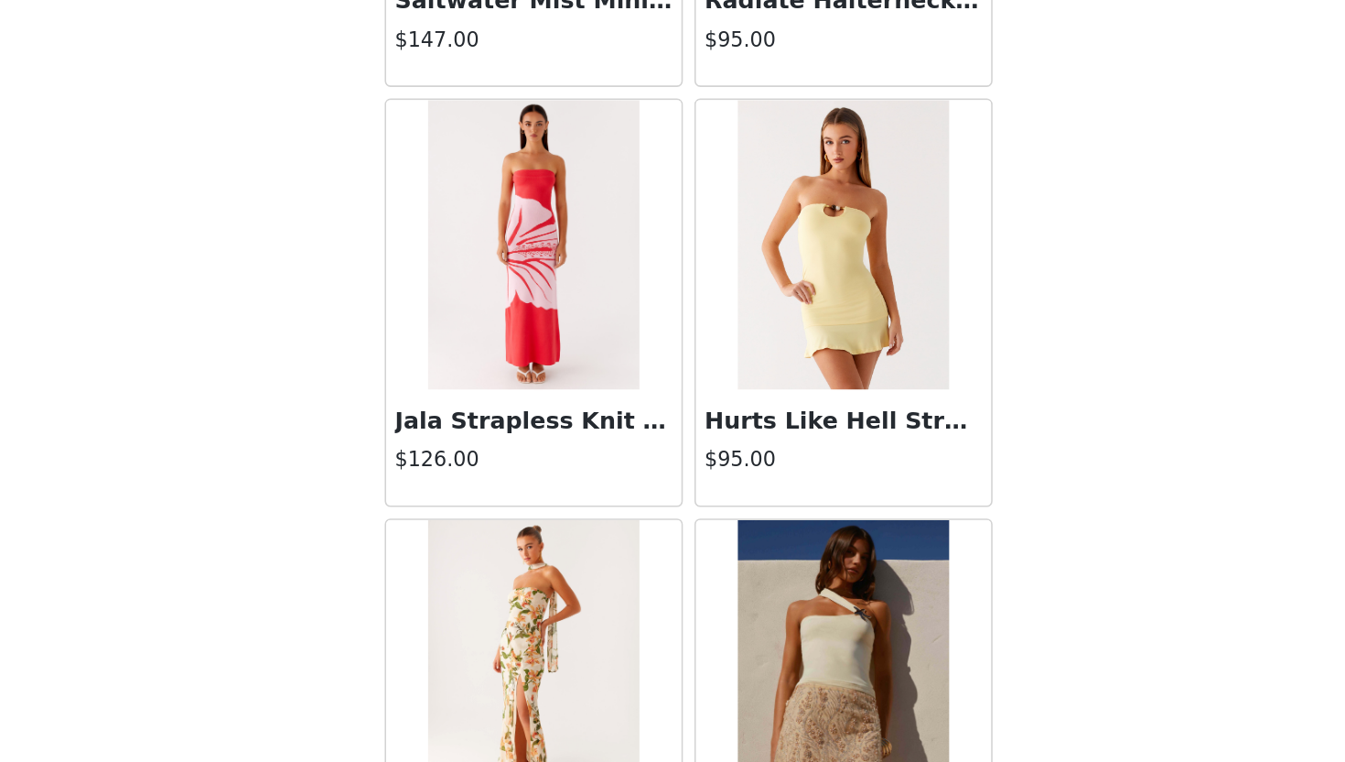
scroll to position [65742, 0]
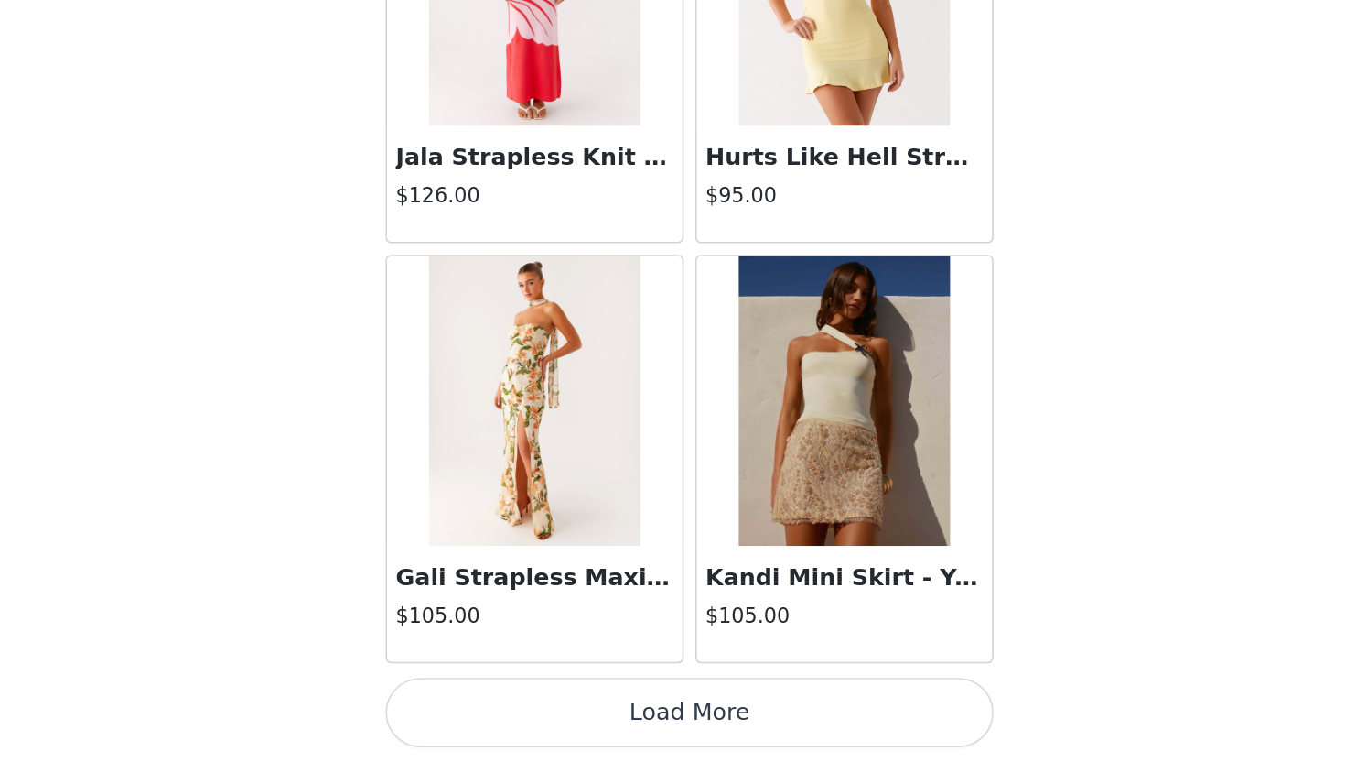
click at [764, 731] on button "Load More" at bounding box center [673, 730] width 384 height 44
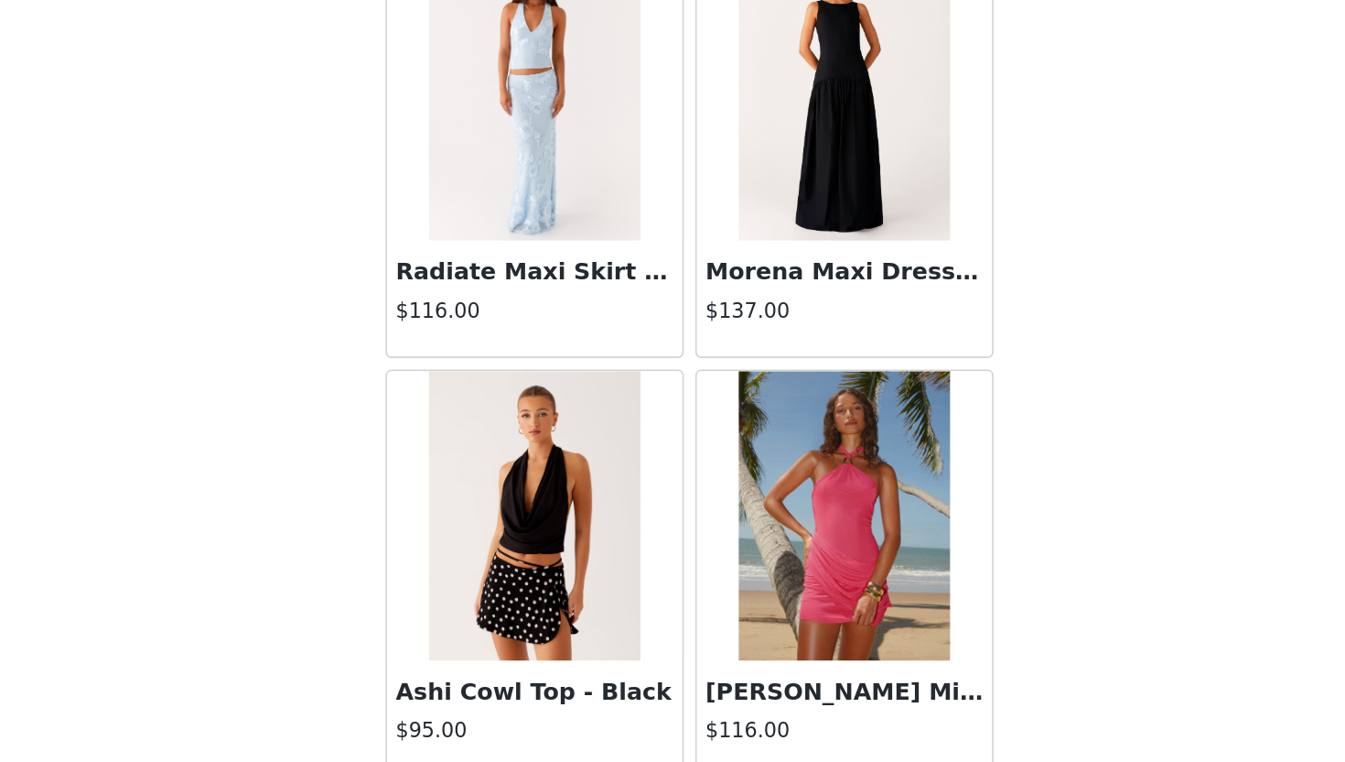
scroll to position [68396, 0]
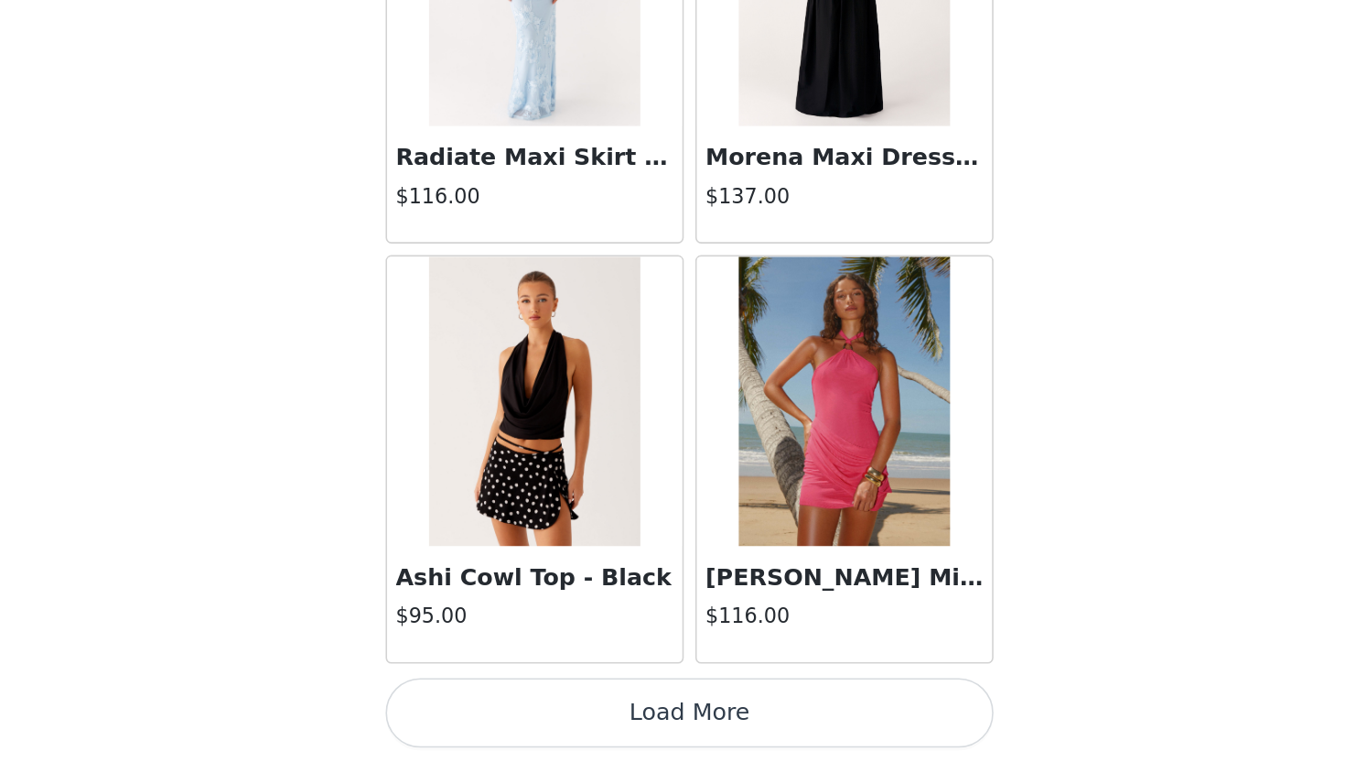
click at [740, 740] on button "Load More" at bounding box center [673, 730] width 384 height 44
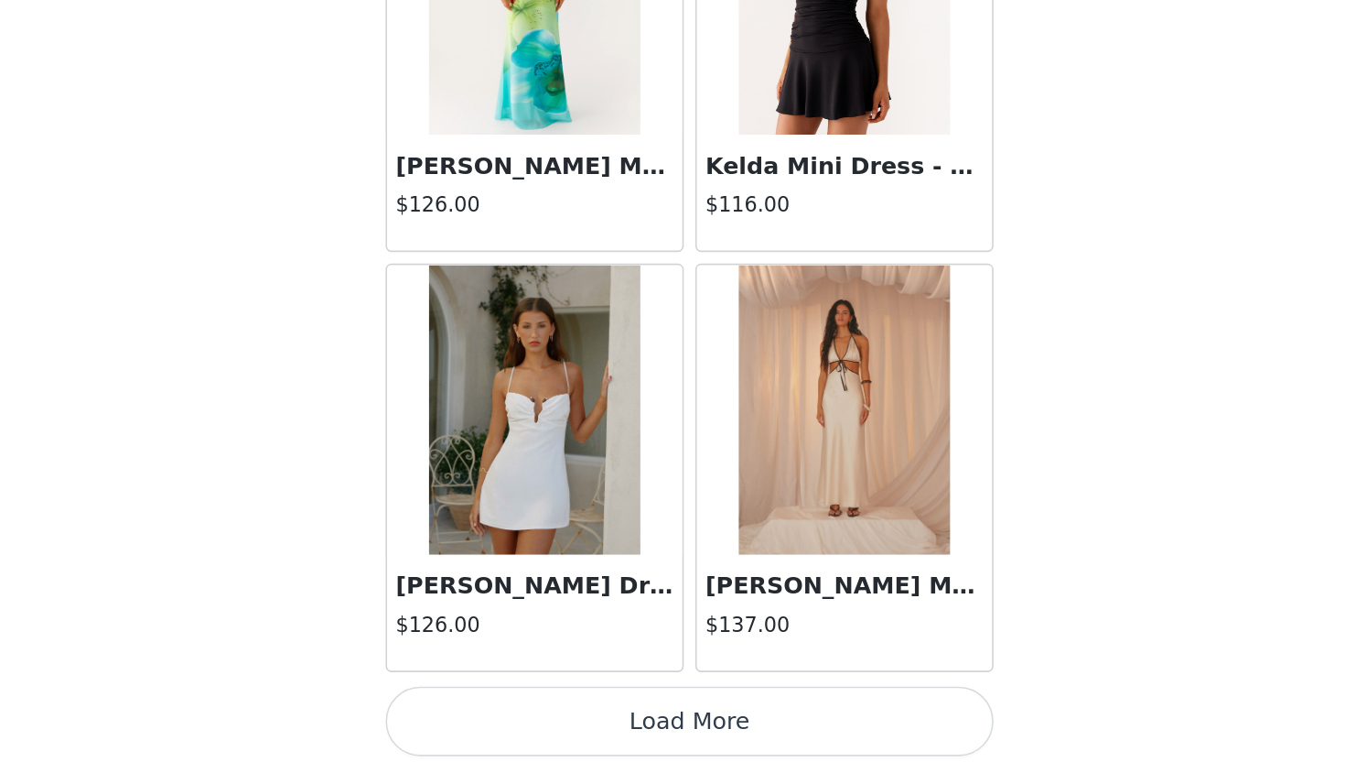
scroll to position [71051, 0]
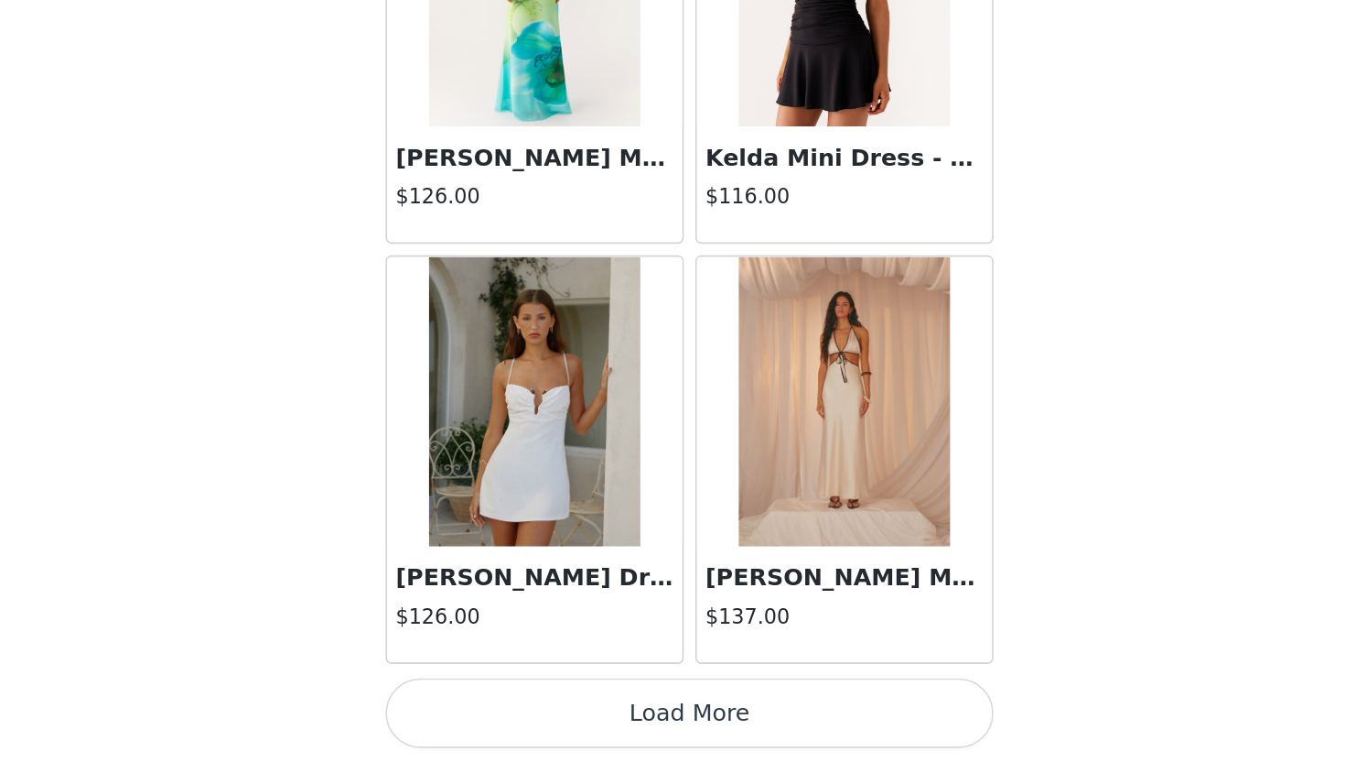
click at [739, 744] on button "Load More" at bounding box center [673, 730] width 384 height 44
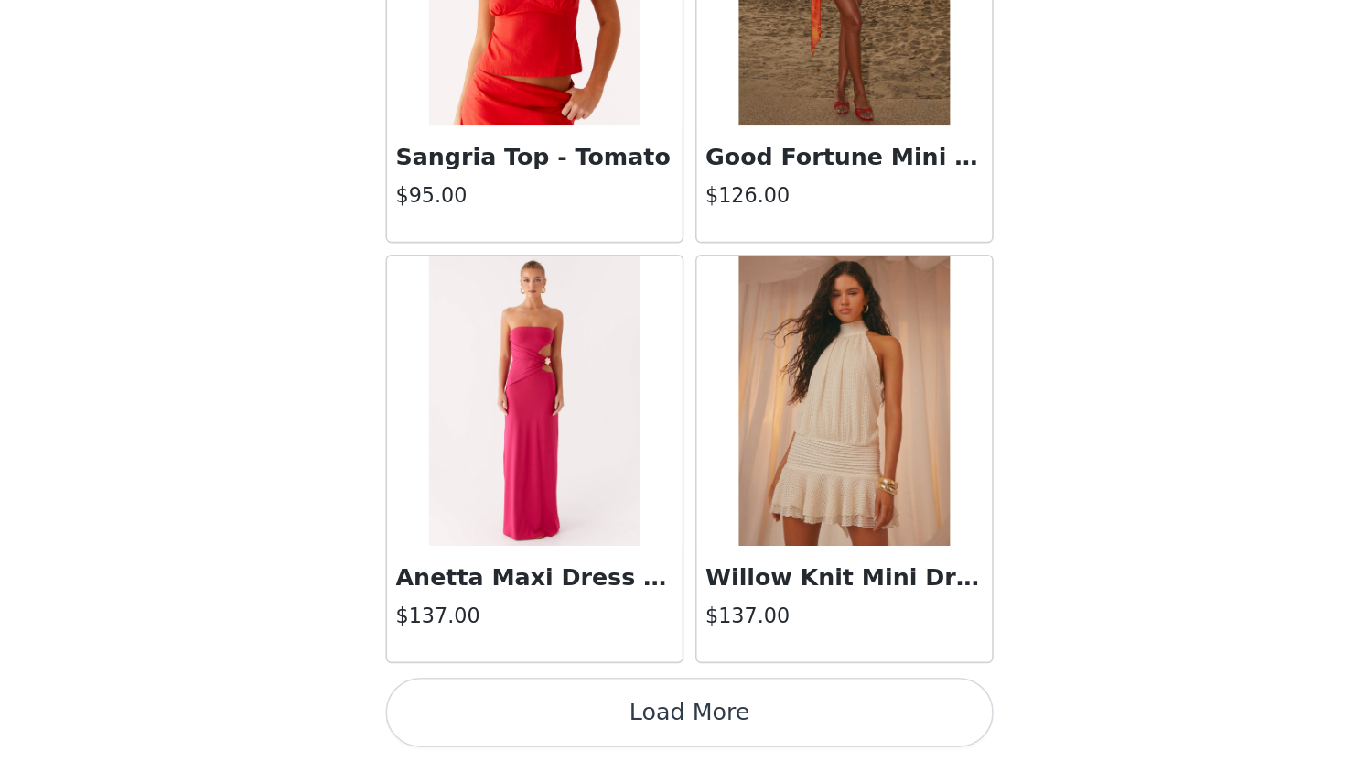
scroll to position [0, 0]
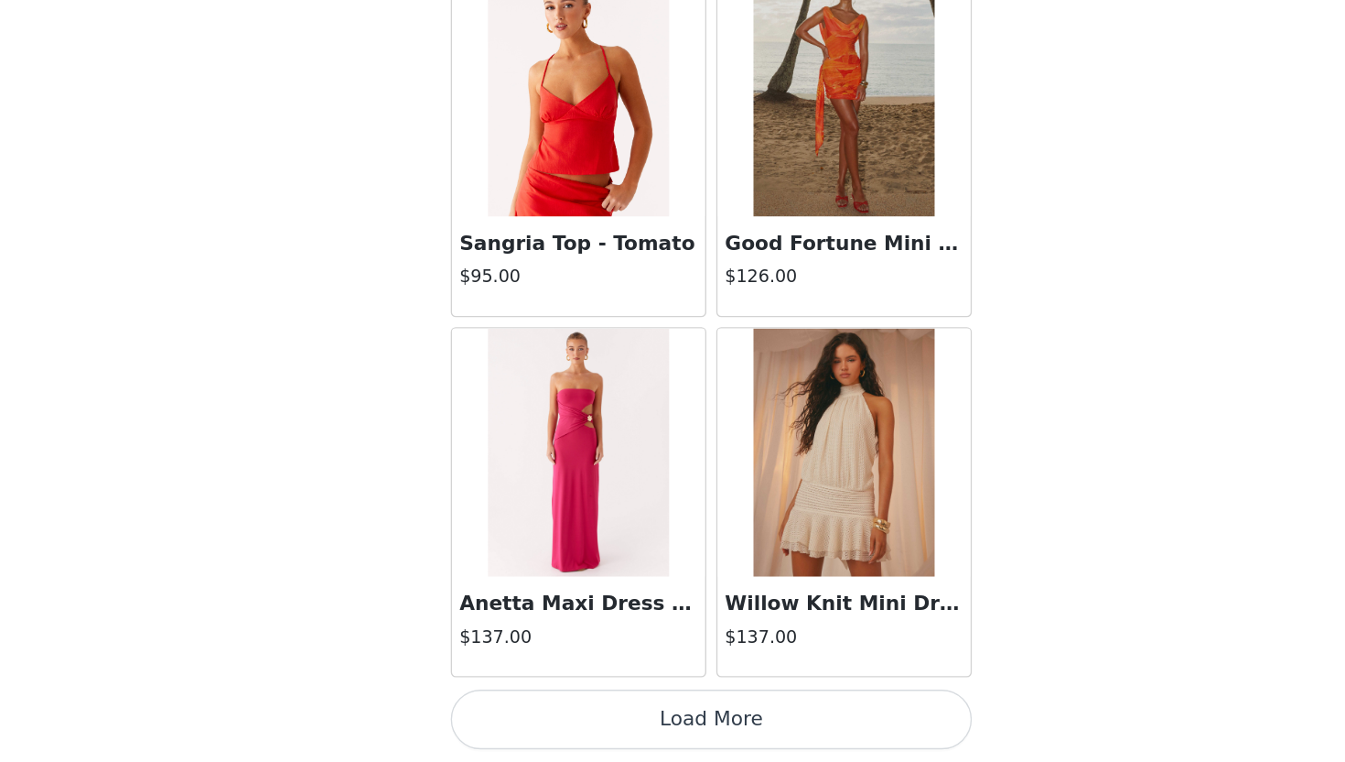
click at [686, 737] on button "Load More" at bounding box center [673, 730] width 384 height 44
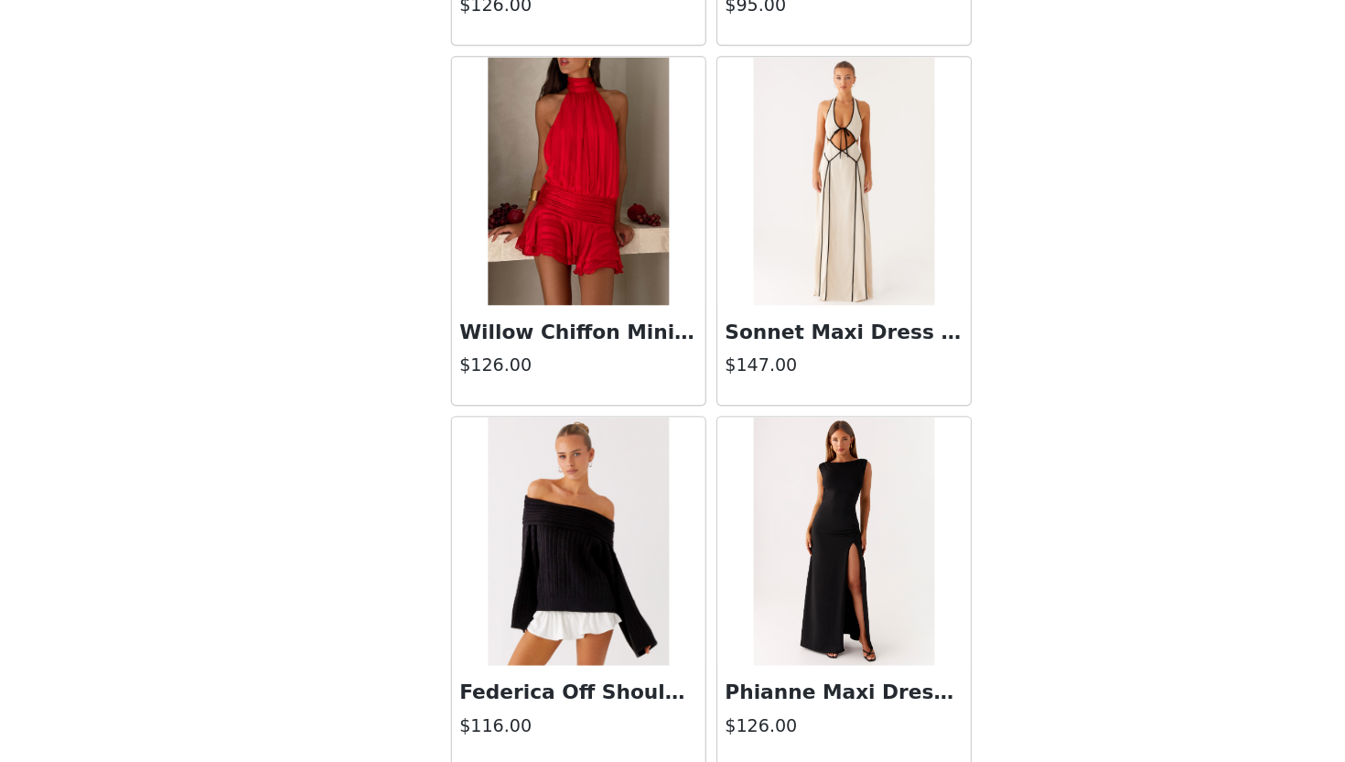
scroll to position [76359, 0]
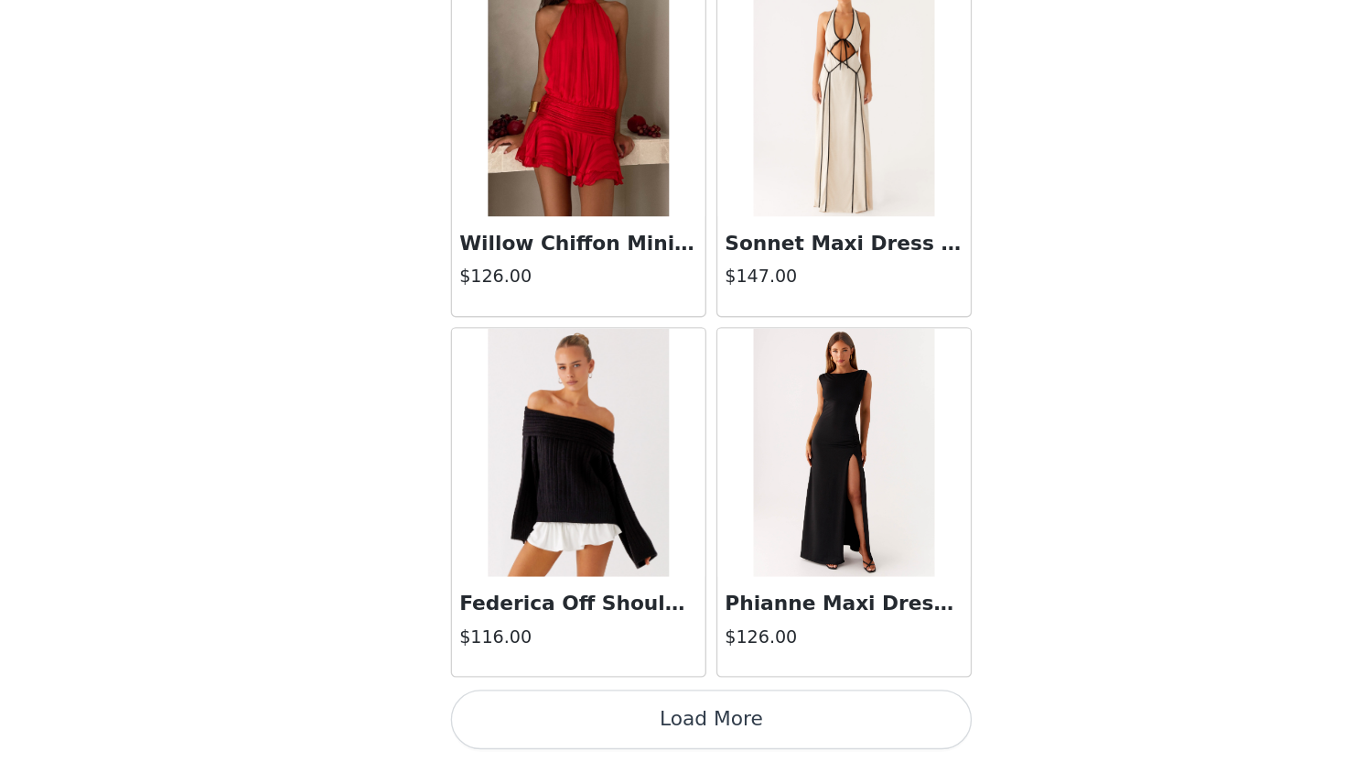
click at [664, 749] on button "Load More" at bounding box center [673, 730] width 384 height 44
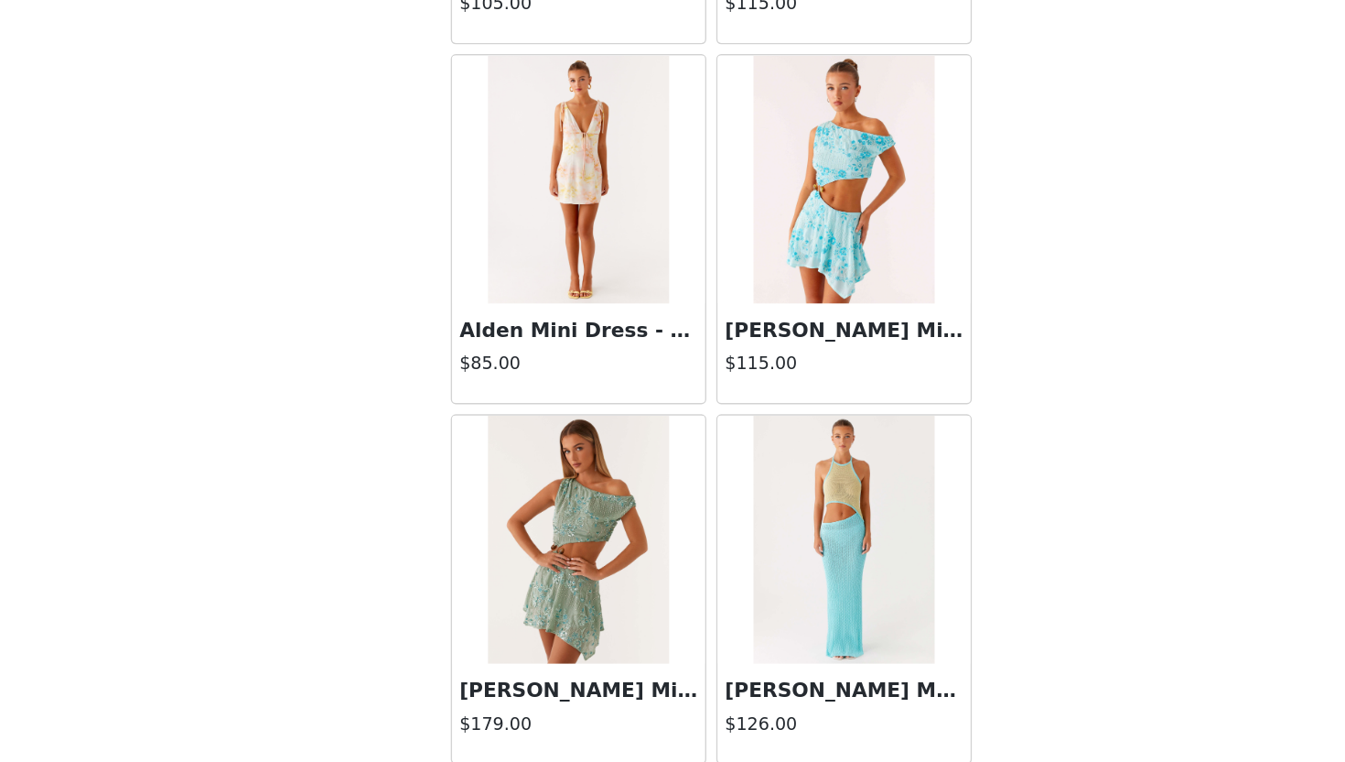
scroll to position [79014, 0]
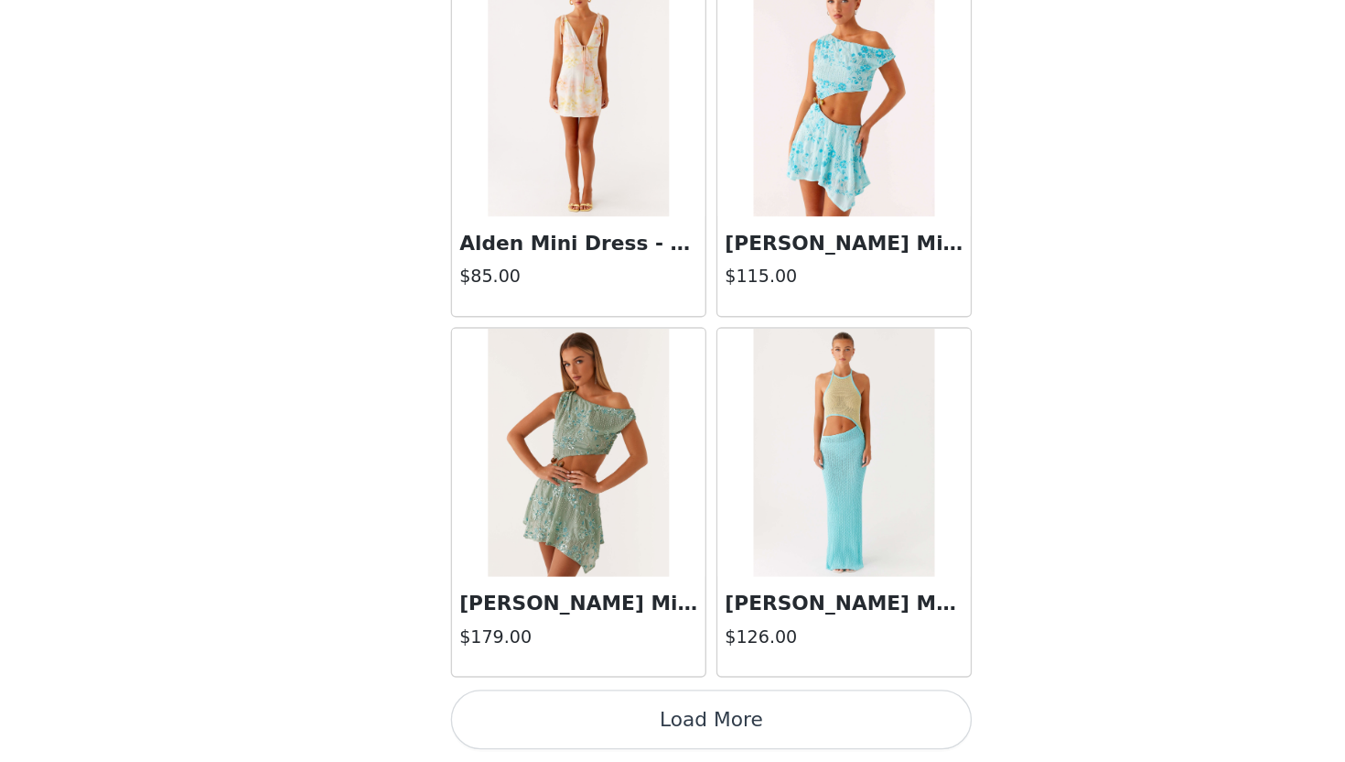
click at [603, 738] on button "Load More" at bounding box center [673, 730] width 384 height 44
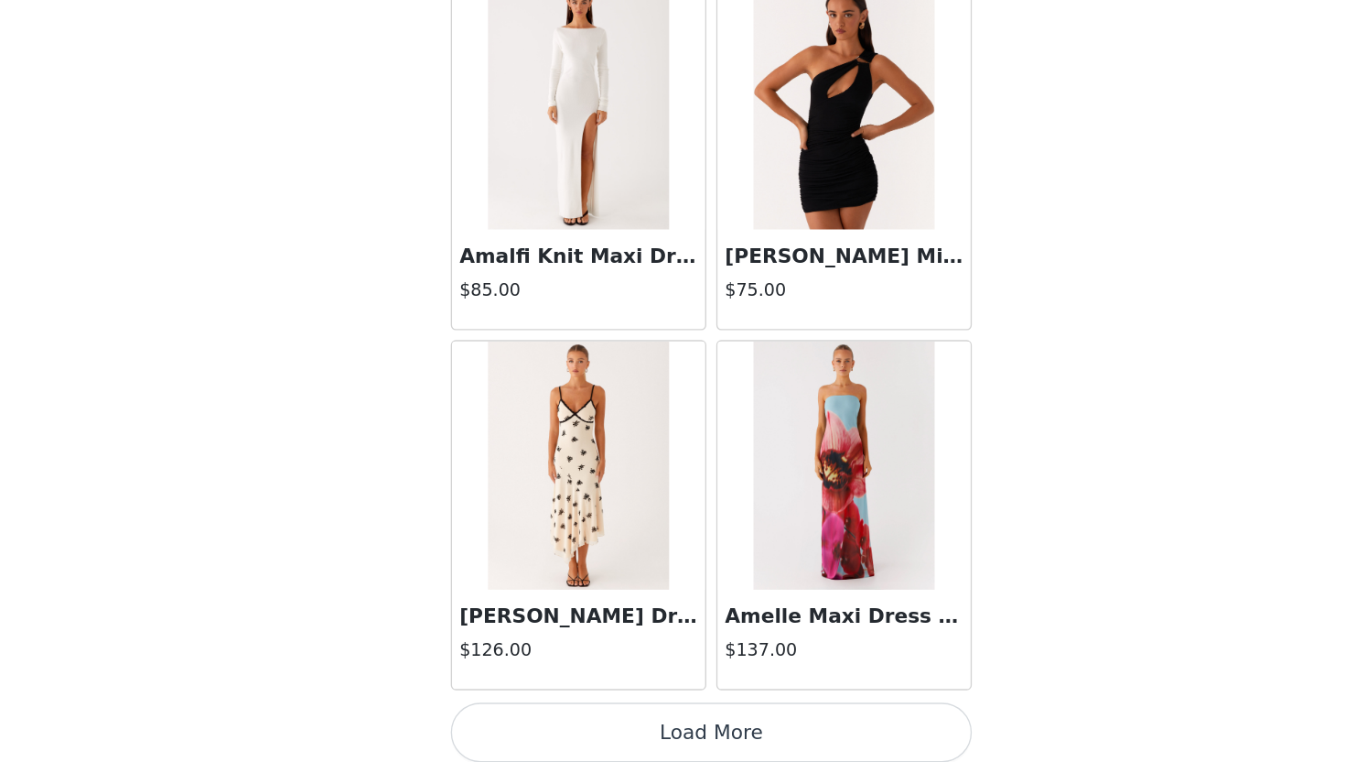
scroll to position [81668, 0]
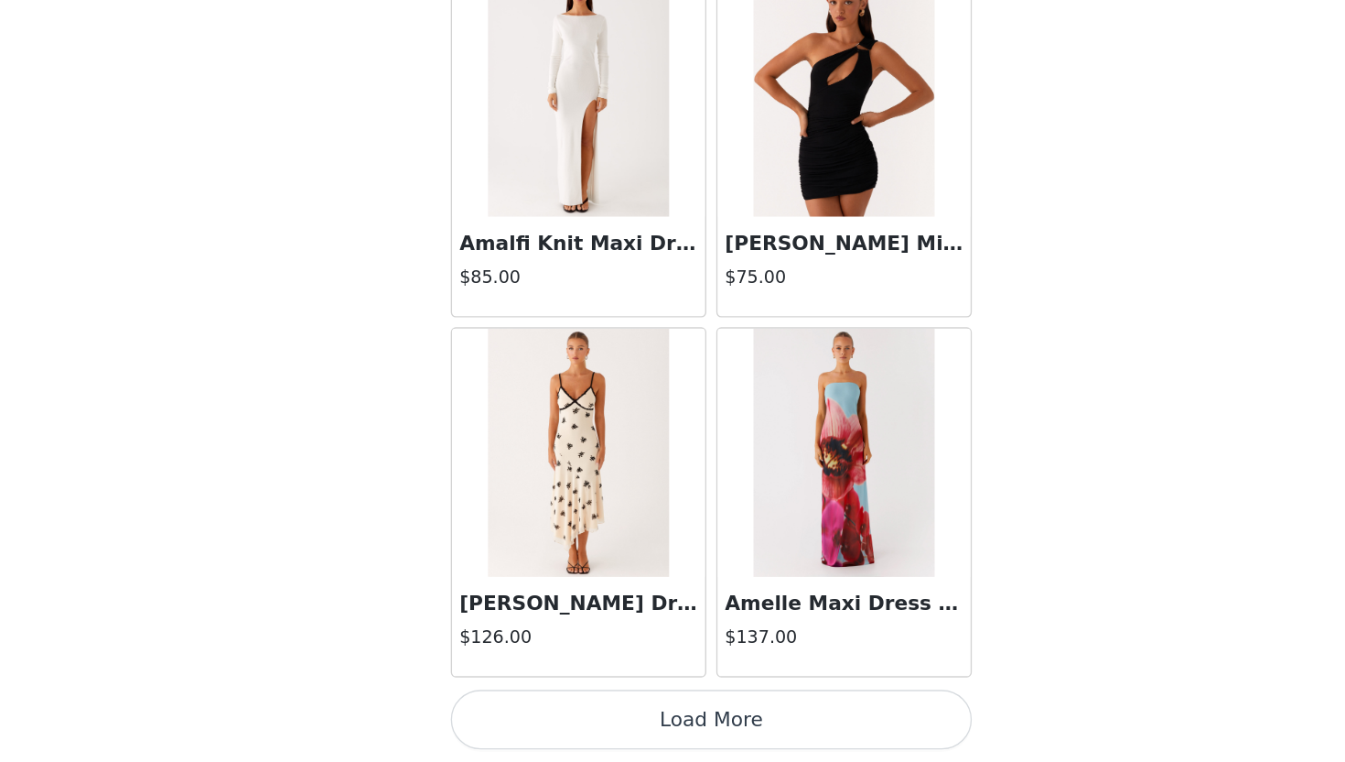
click at [621, 733] on button "Load More" at bounding box center [673, 730] width 384 height 44
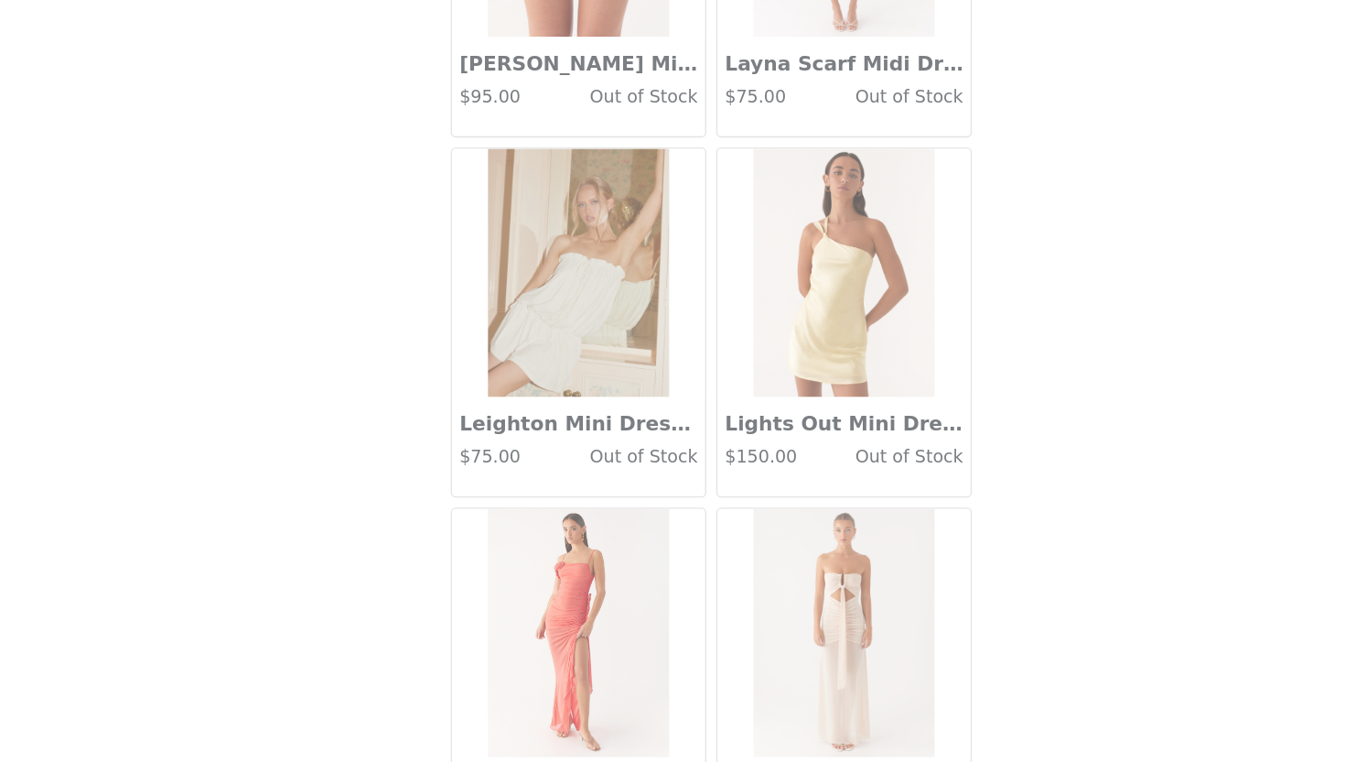
scroll to position [84322, 0]
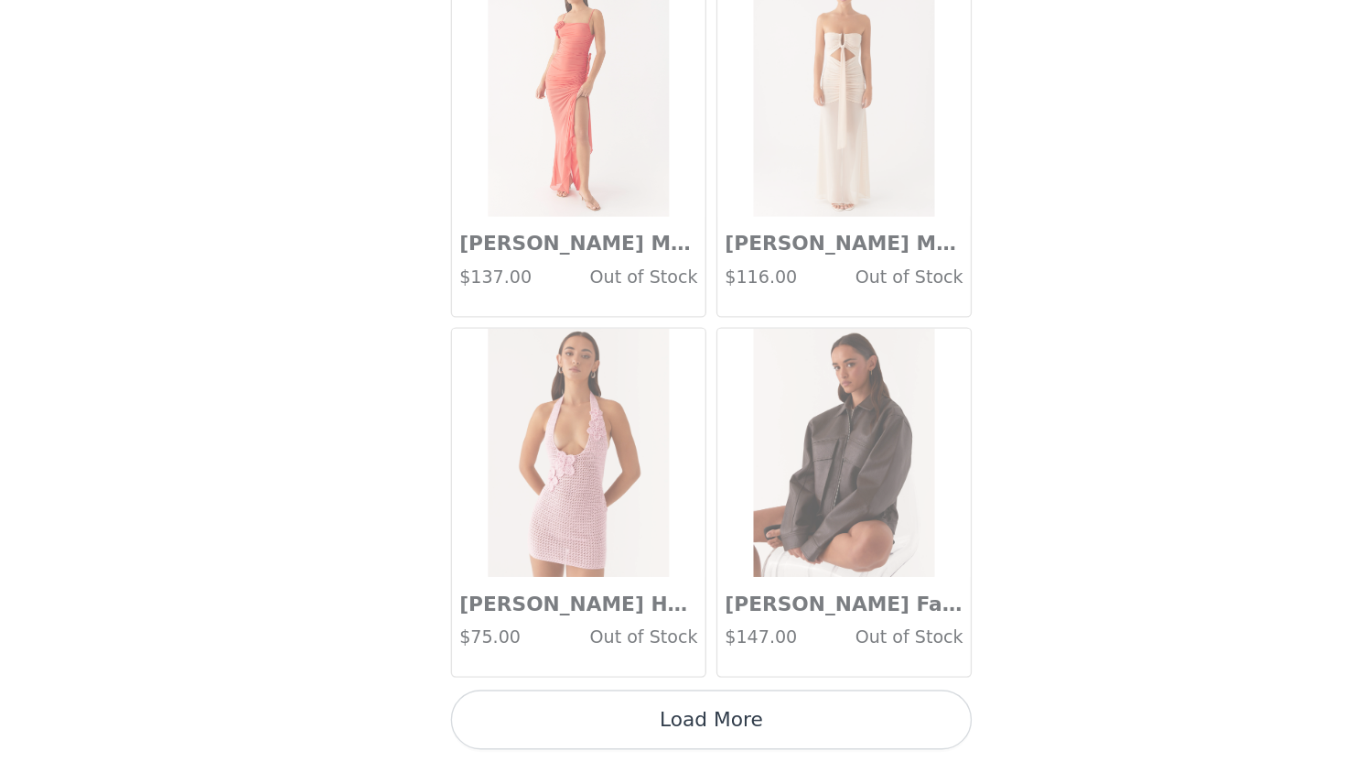
click at [642, 721] on button "Load More" at bounding box center [673, 730] width 384 height 44
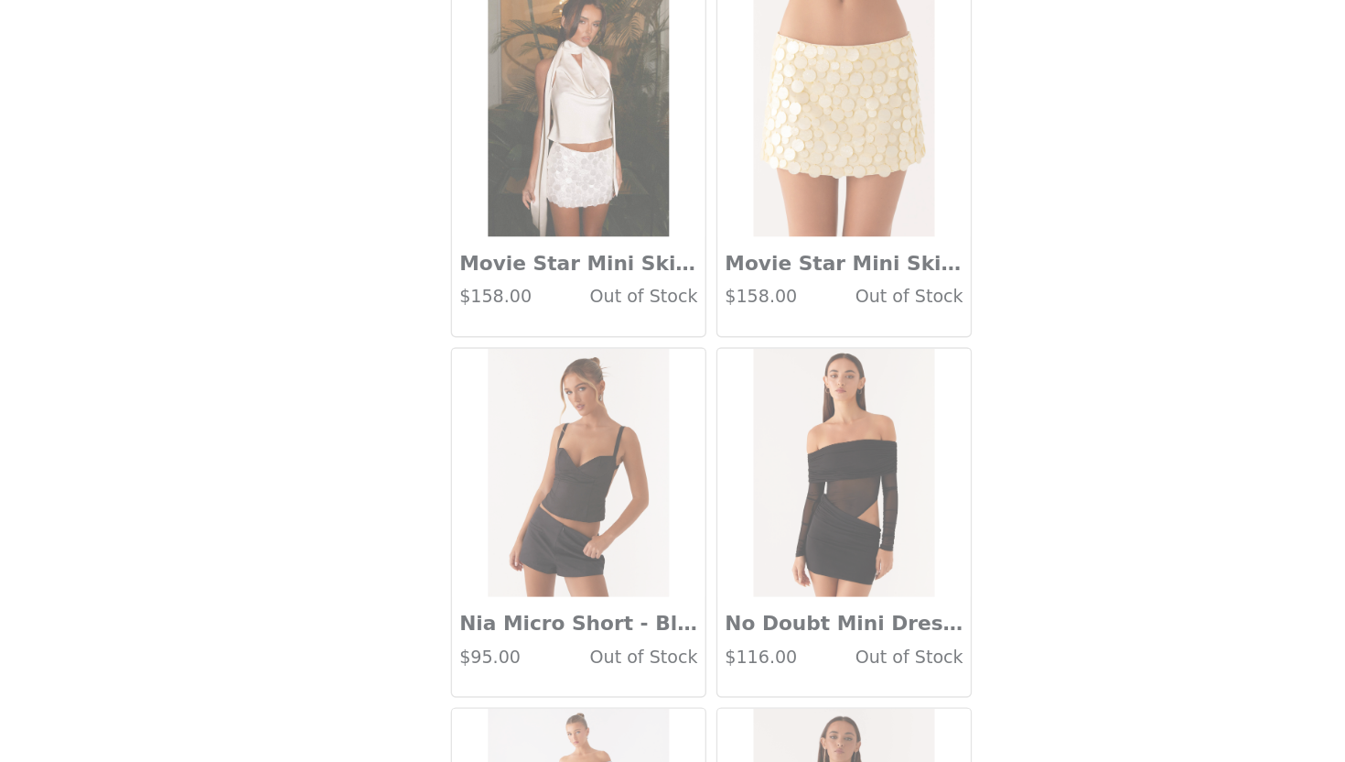
scroll to position [86976, 0]
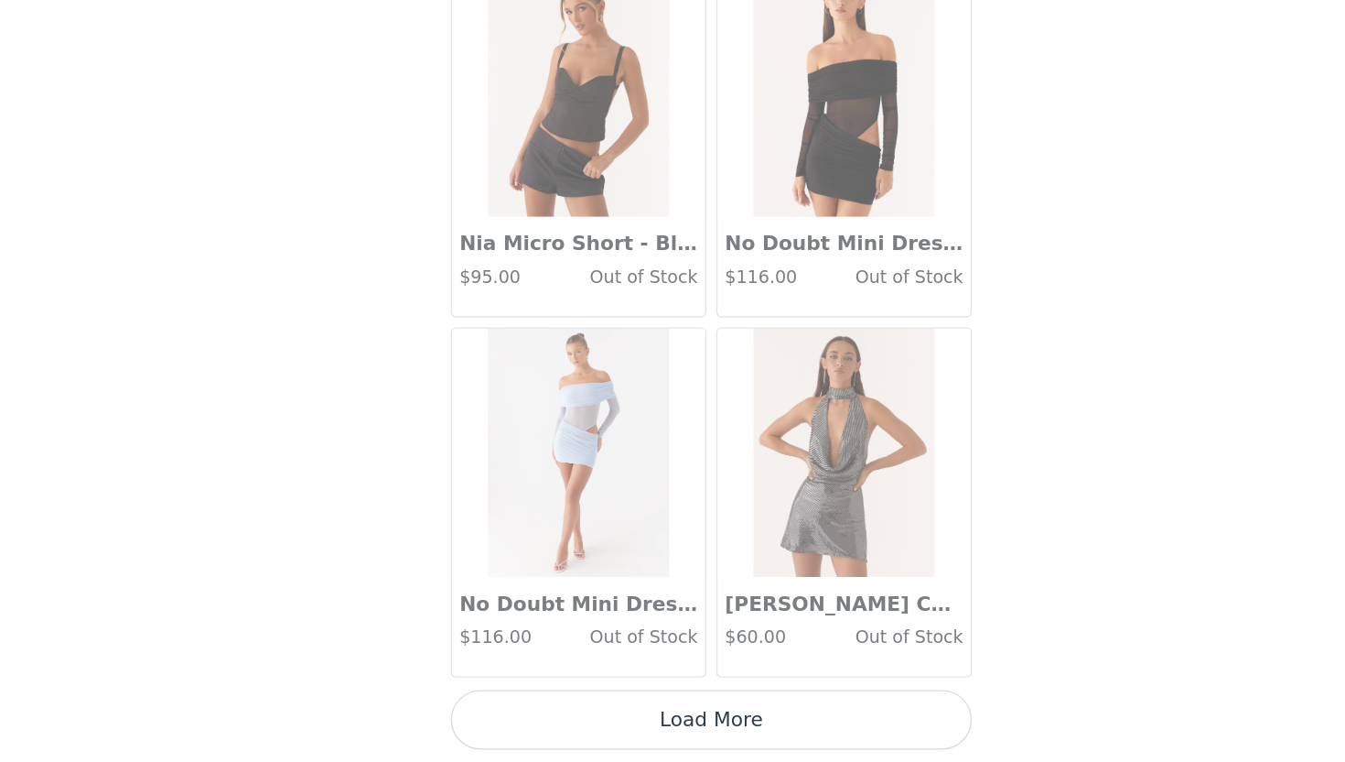
click at [668, 731] on button "Load More" at bounding box center [673, 730] width 384 height 44
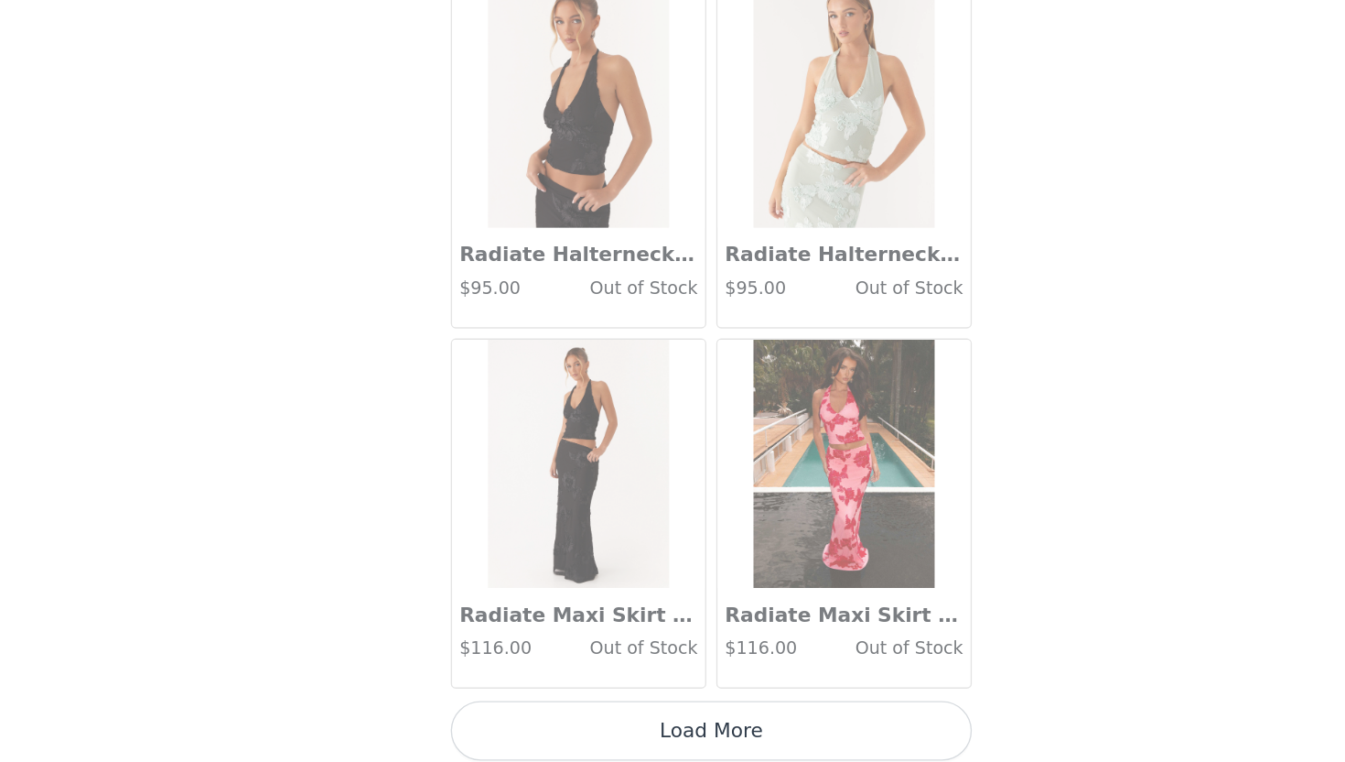
scroll to position [89631, 0]
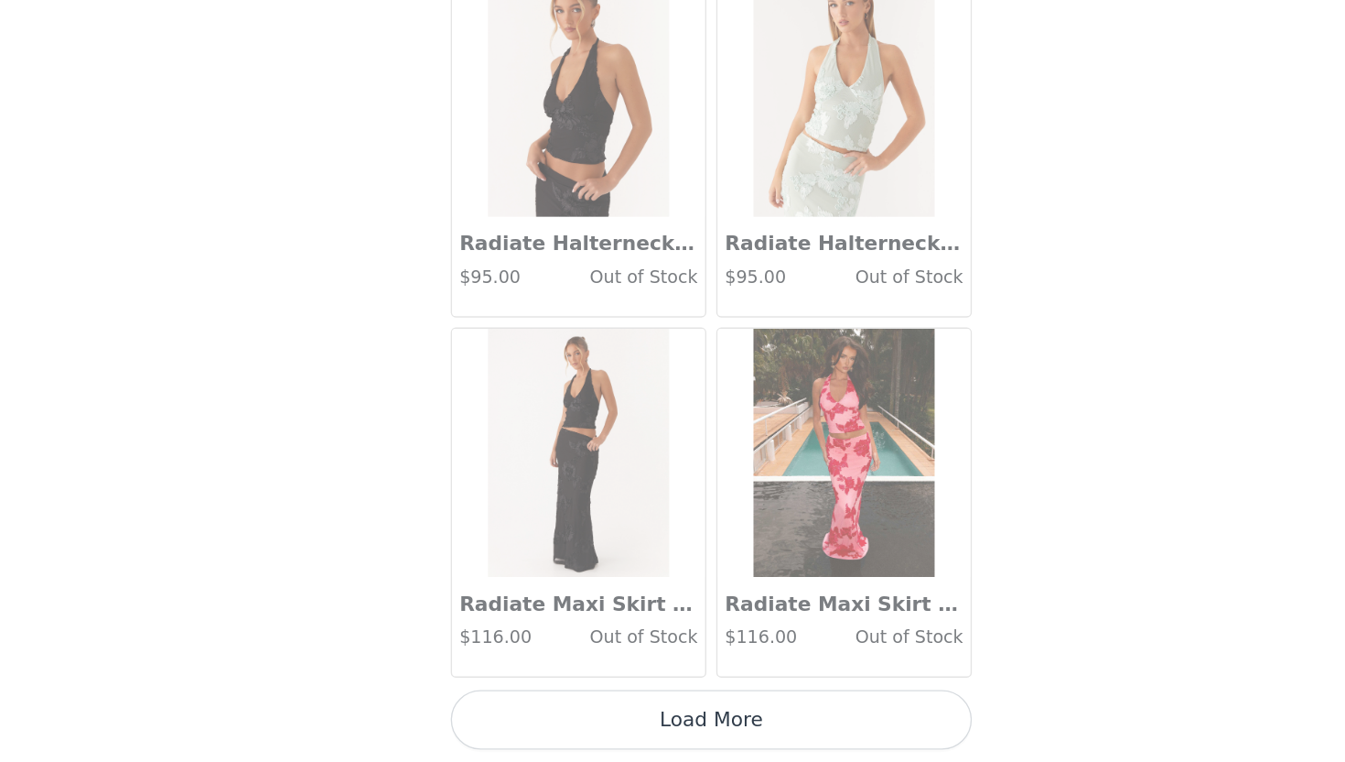
click at [675, 723] on button "Load More" at bounding box center [673, 730] width 384 height 44
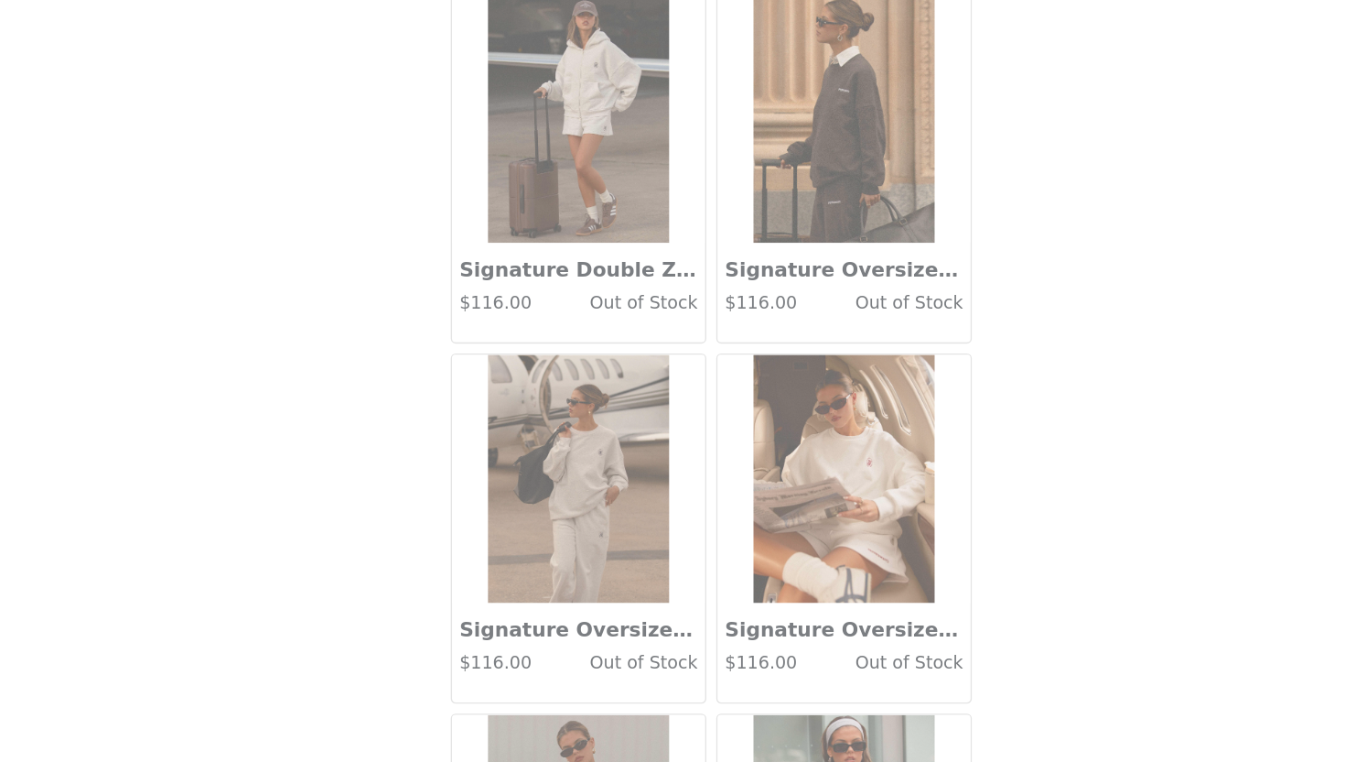
scroll to position [91471, 0]
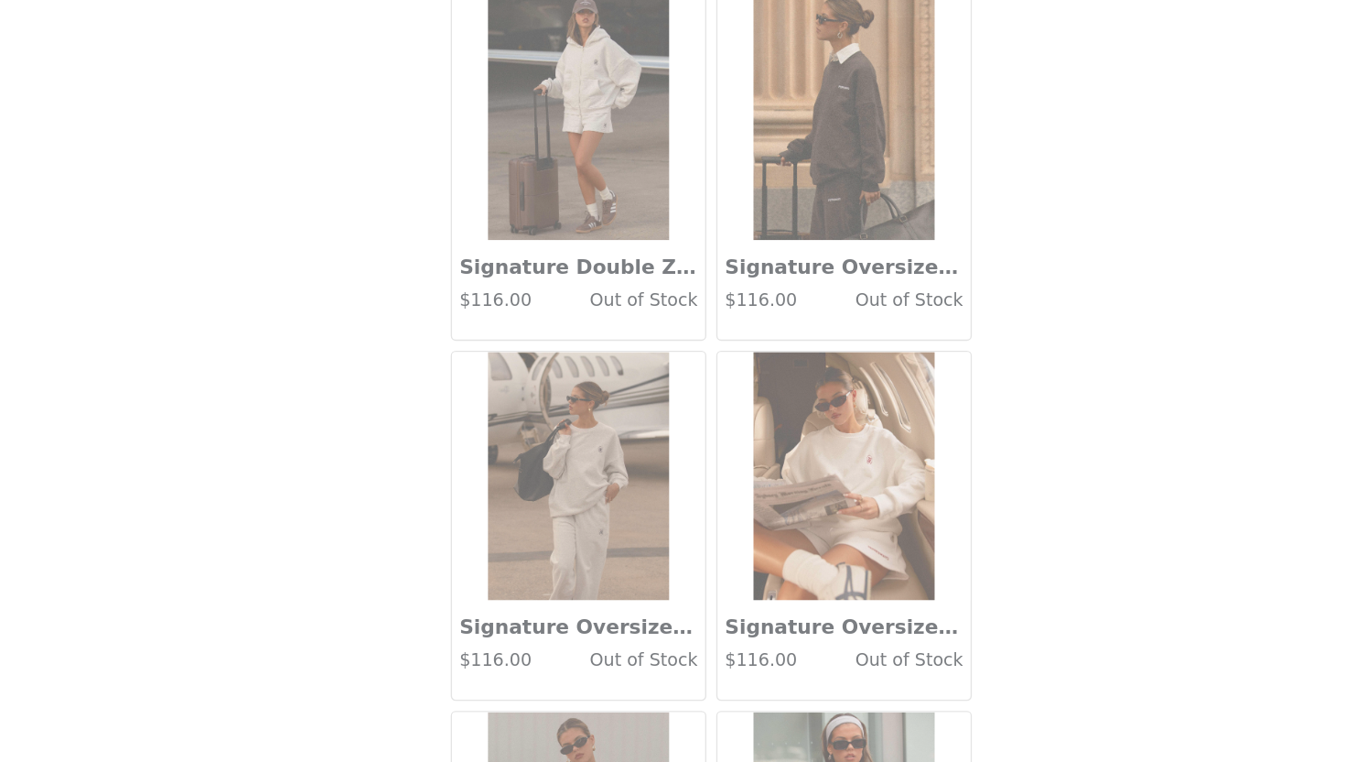
click at [768, 409] on div "Signature Oversized Sweatshirt - Charcoal $116.00 Out of Stock" at bounding box center [770, 413] width 187 height 73
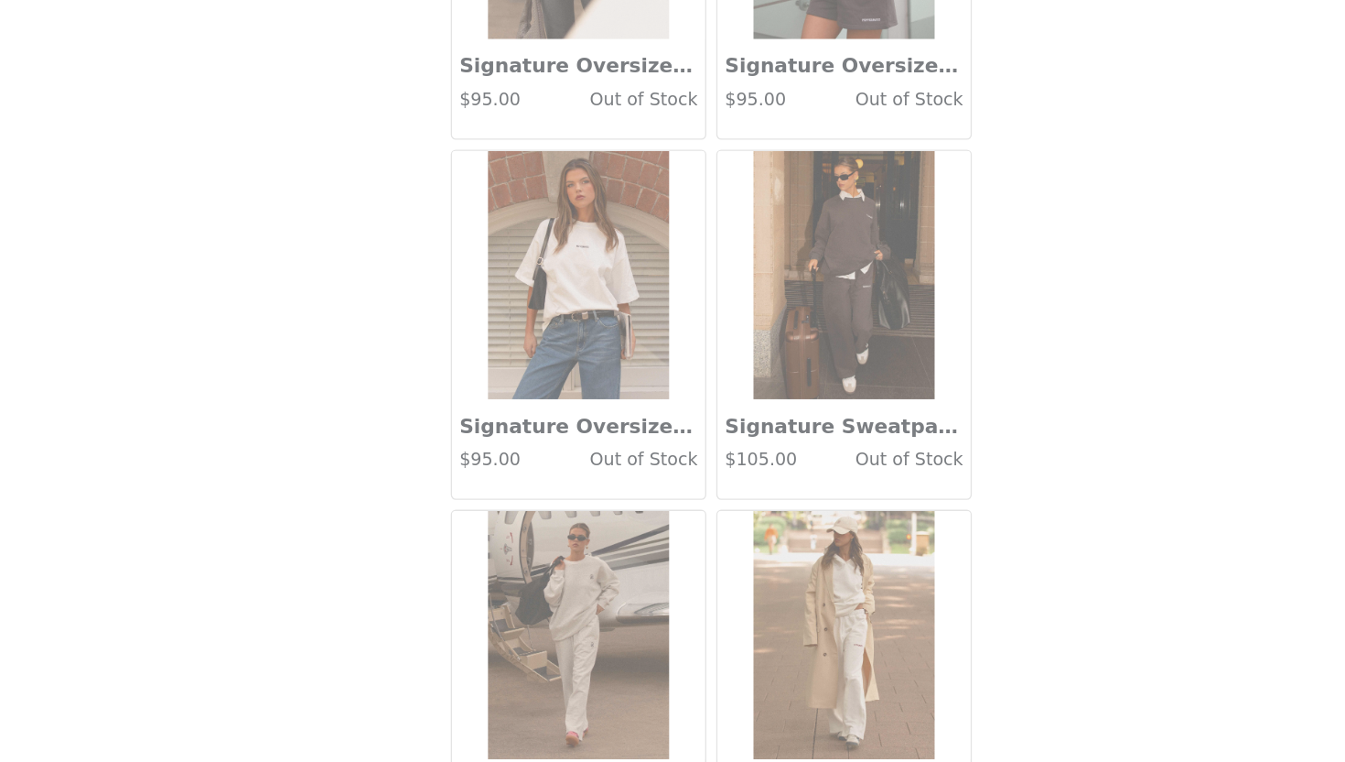
scroll to position [92285, 0]
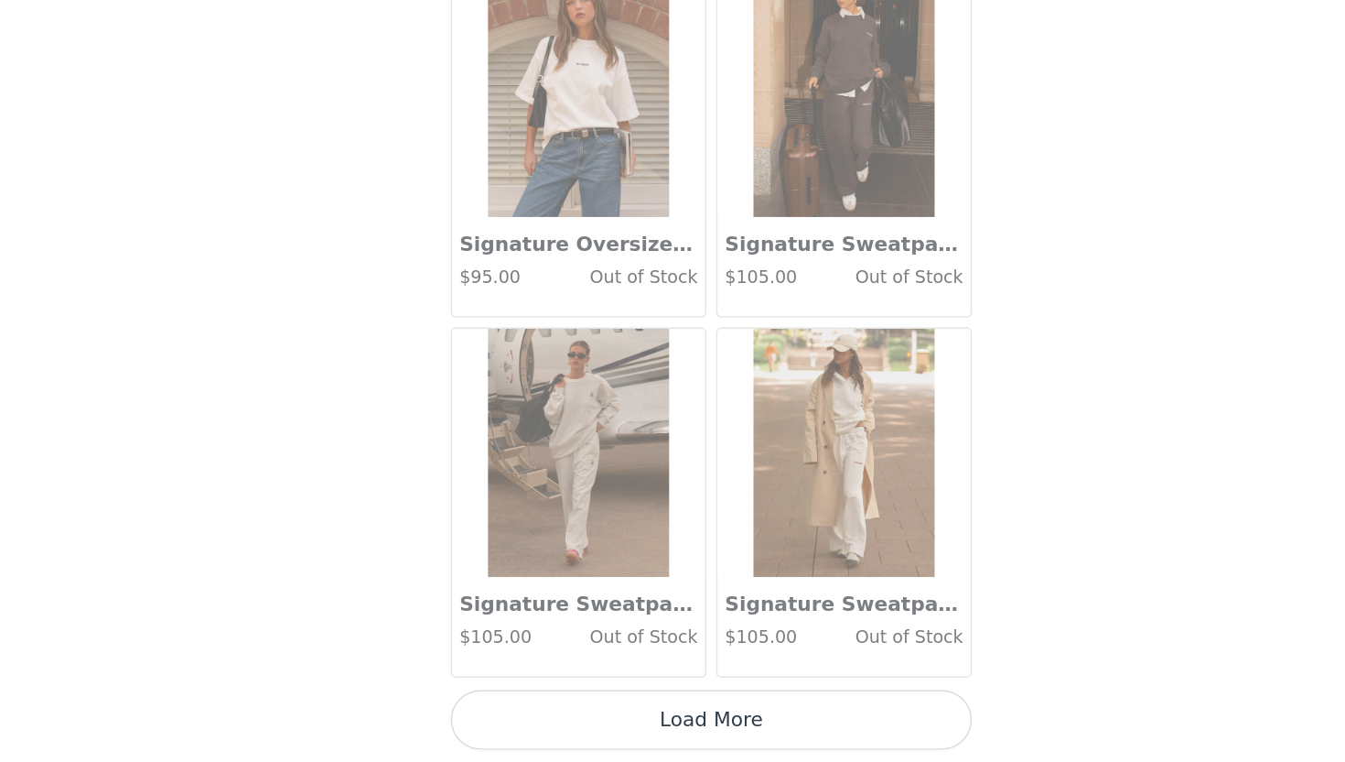
click at [634, 727] on button "Load More" at bounding box center [673, 730] width 384 height 44
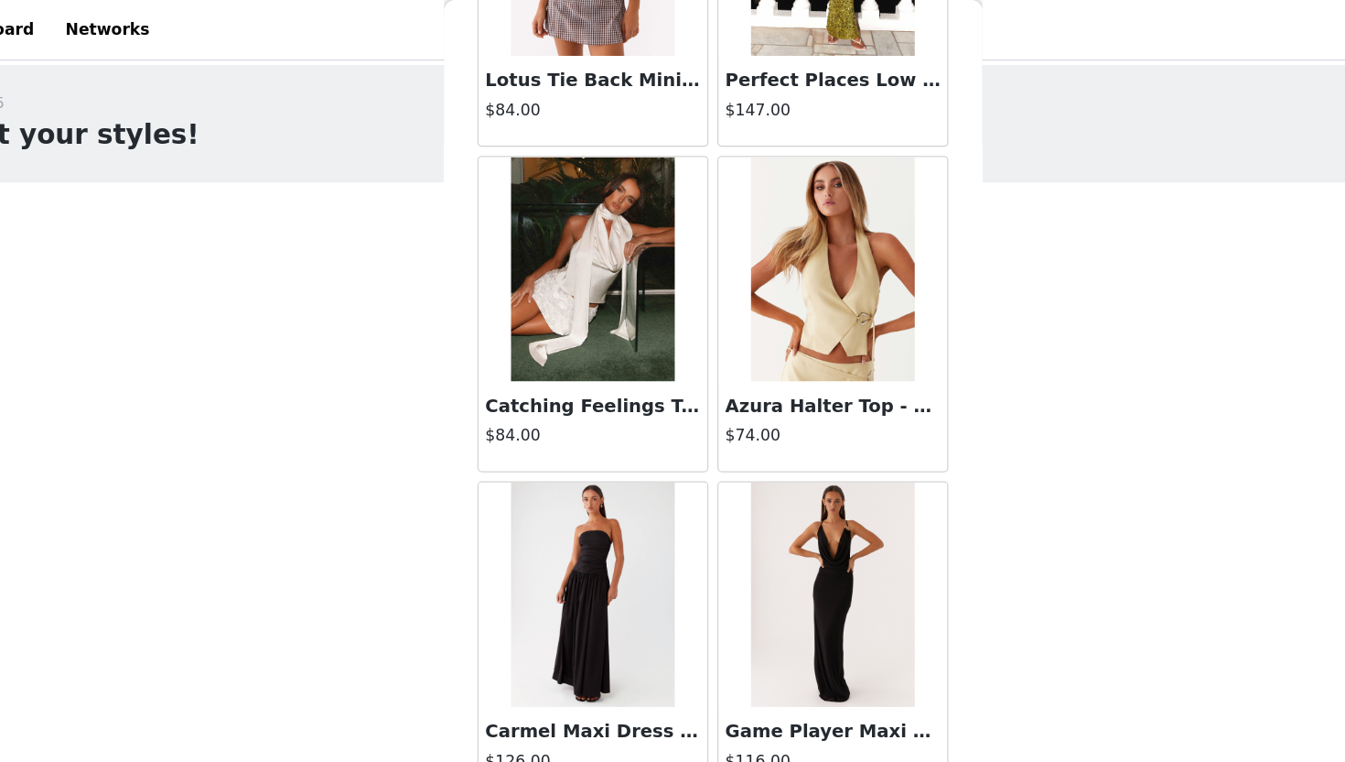
scroll to position [11642, 0]
click at [678, 234] on div at bounding box center [770, 220] width 187 height 183
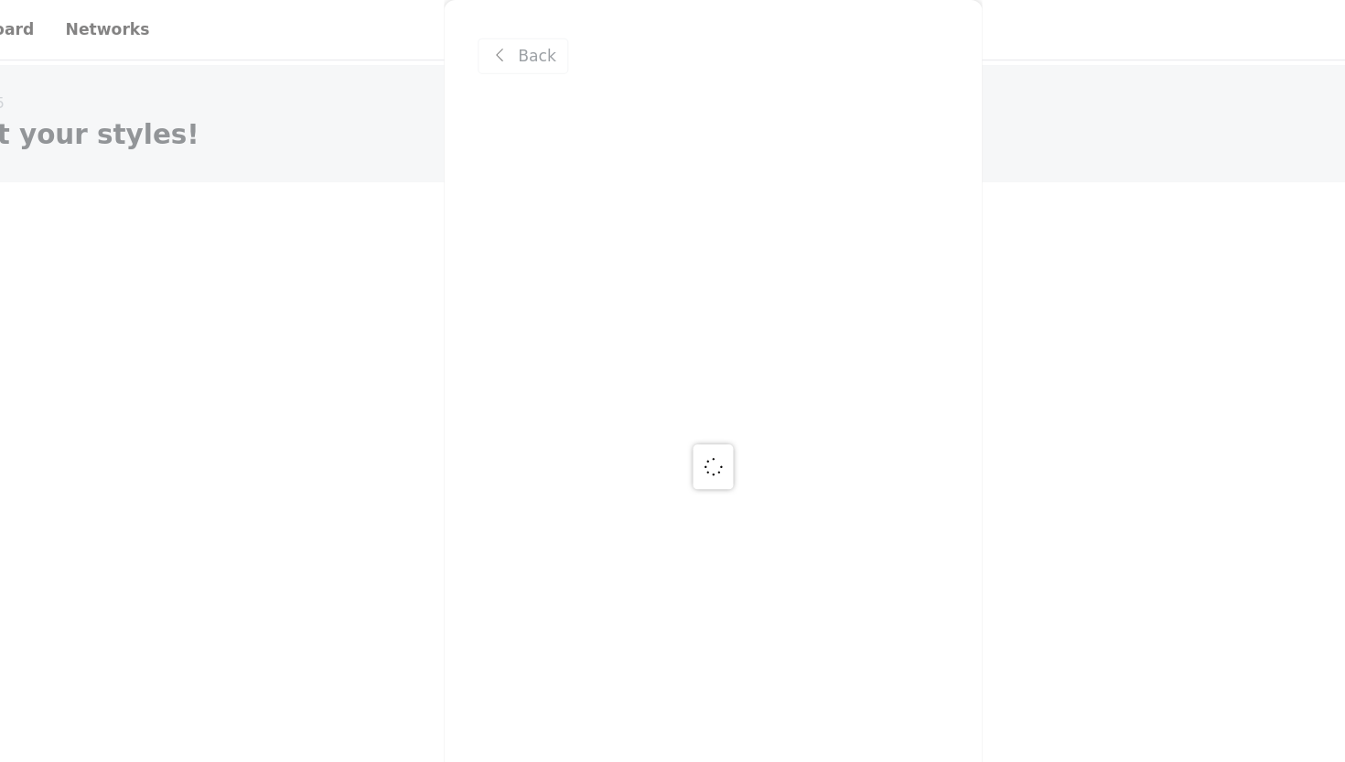
scroll to position [0, 0]
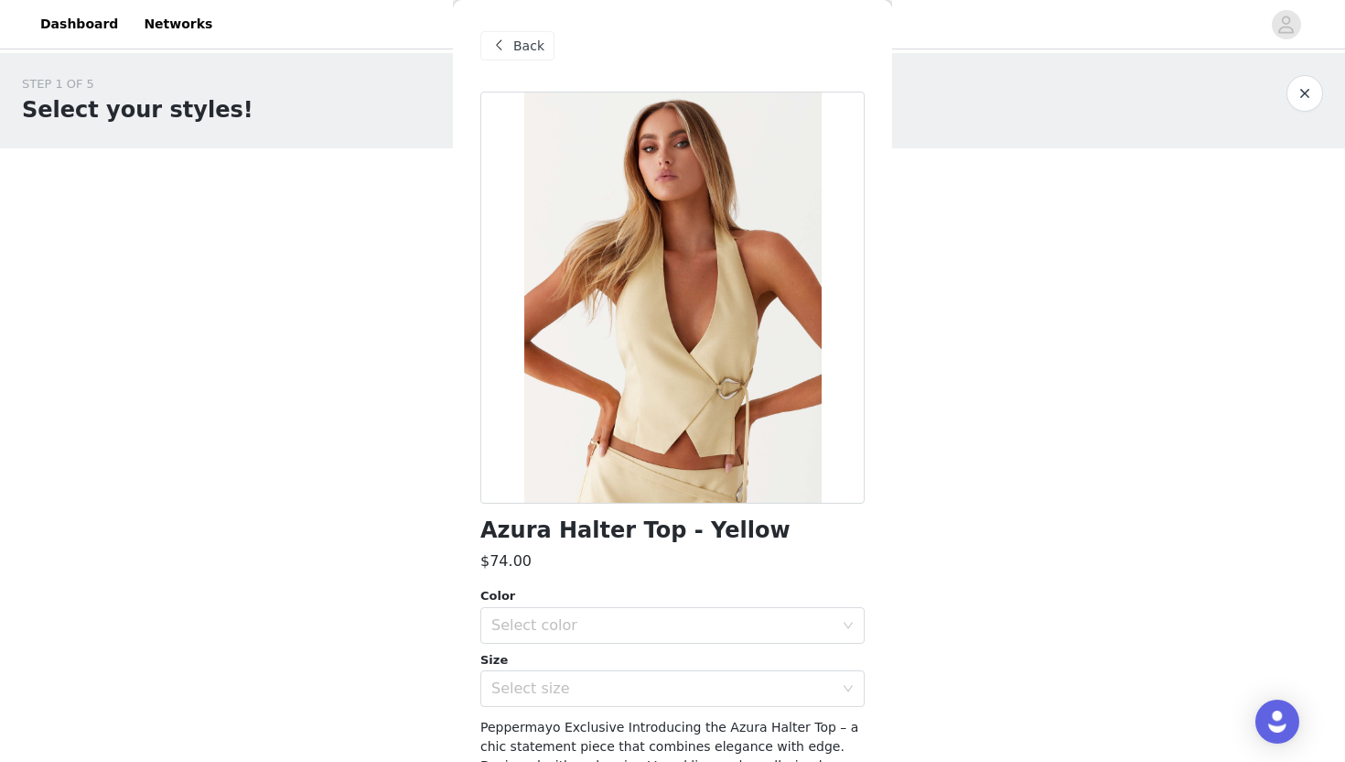
click at [516, 27] on div "Back" at bounding box center [673, 46] width 384 height 92
click at [512, 53] on div "Back" at bounding box center [518, 45] width 74 height 29
